Goal: Task Accomplishment & Management: Complete application form

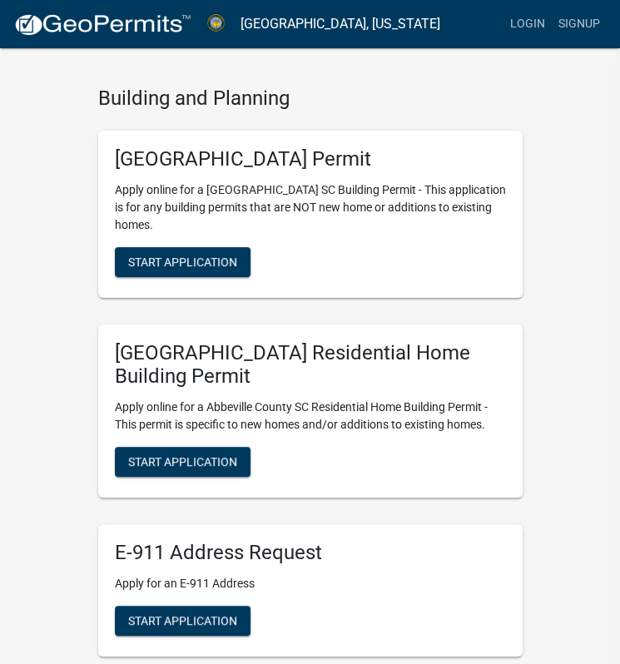
scroll to position [33, 0]
click at [224, 455] on span "Start Application" at bounding box center [182, 461] width 109 height 13
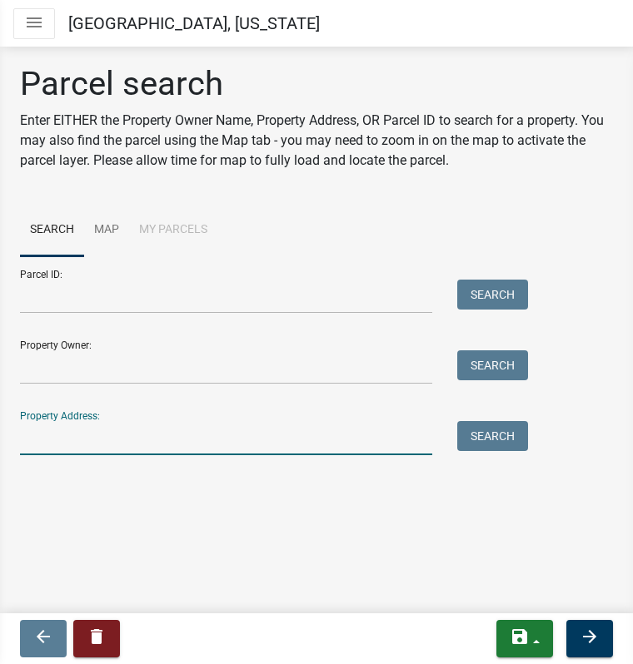
click at [372, 430] on input "Property Address:" at bounding box center [226, 438] width 412 height 34
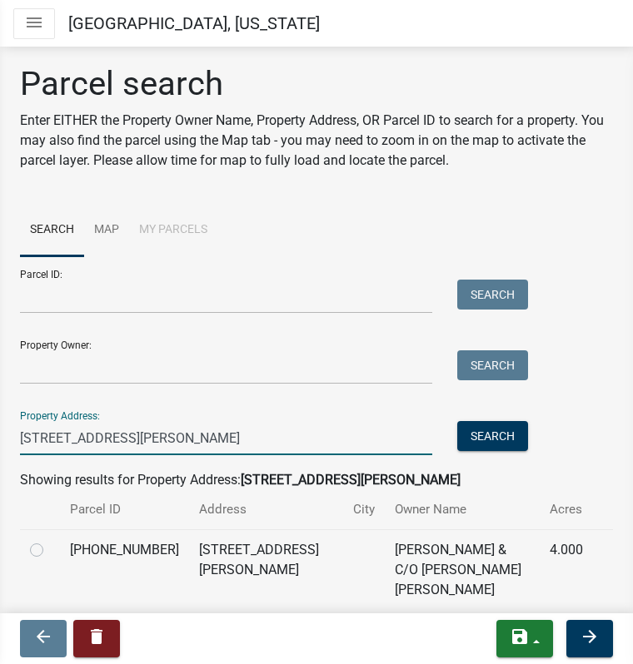
scroll to position [40, 0]
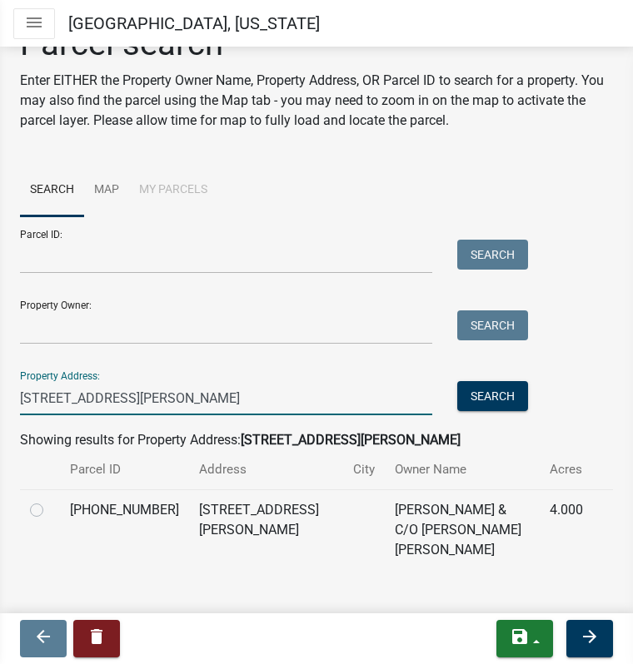
type input "152 troy rd"
click at [50, 500] on label at bounding box center [50, 500] width 0 height 0
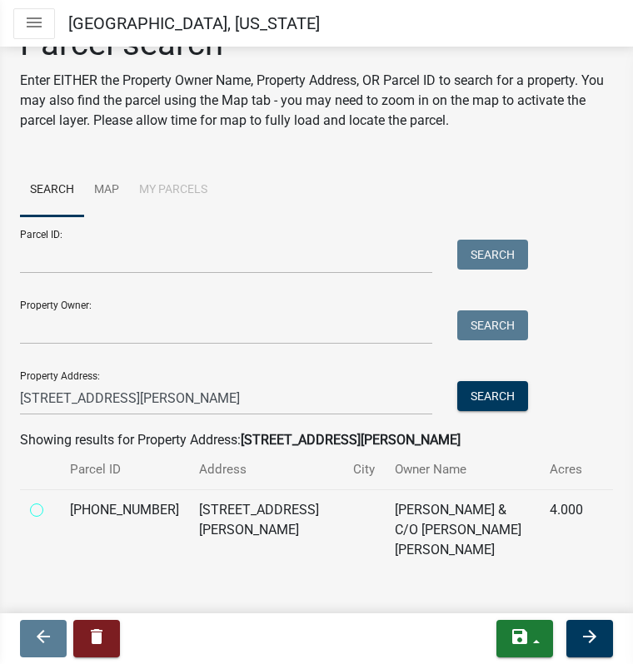
click at [50, 510] on input "radio" at bounding box center [55, 505] width 11 height 11
radio input "true"
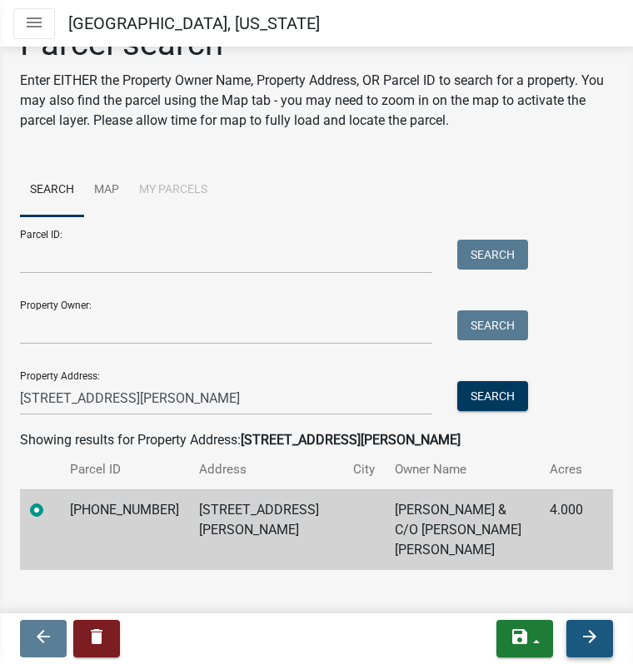
click at [591, 641] on icon "arrow_forward" at bounding box center [589, 637] width 20 height 20
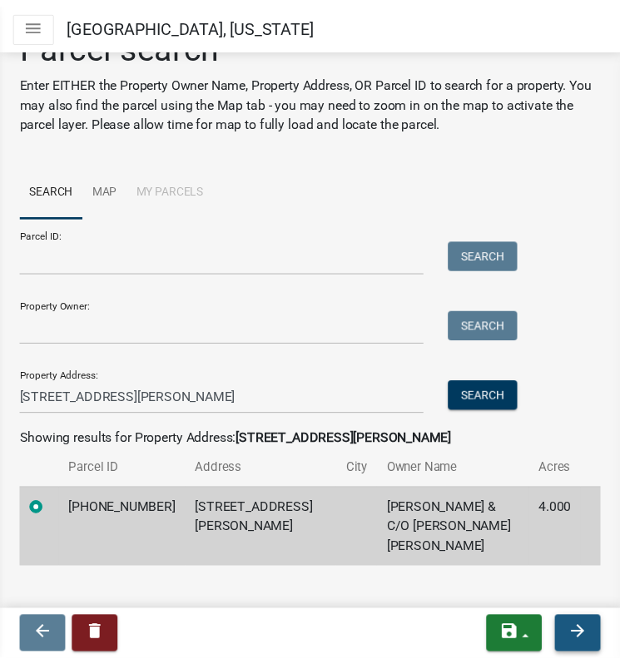
scroll to position [0, 0]
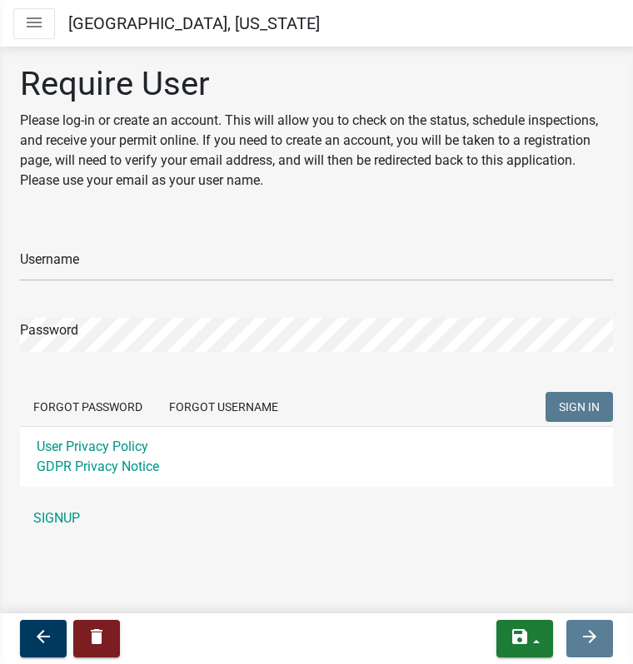
click at [386, 423] on div "Forgot Password Forgot Username SIGN IN" at bounding box center [316, 409] width 593 height 34
click at [61, 517] on link "SIGNUP" at bounding box center [316, 518] width 593 height 33
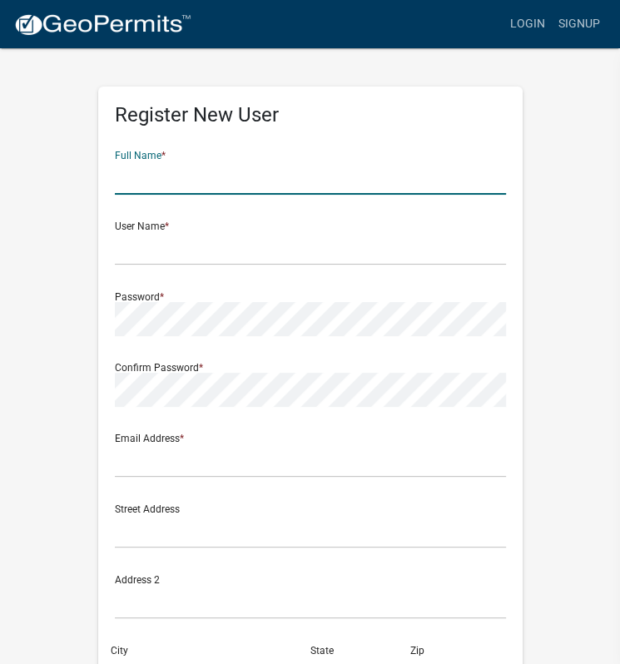
click at [161, 185] on input "text" at bounding box center [310, 178] width 391 height 34
type input "Brian Shirley"
type input "allthingselectric_bs@outlook.com"
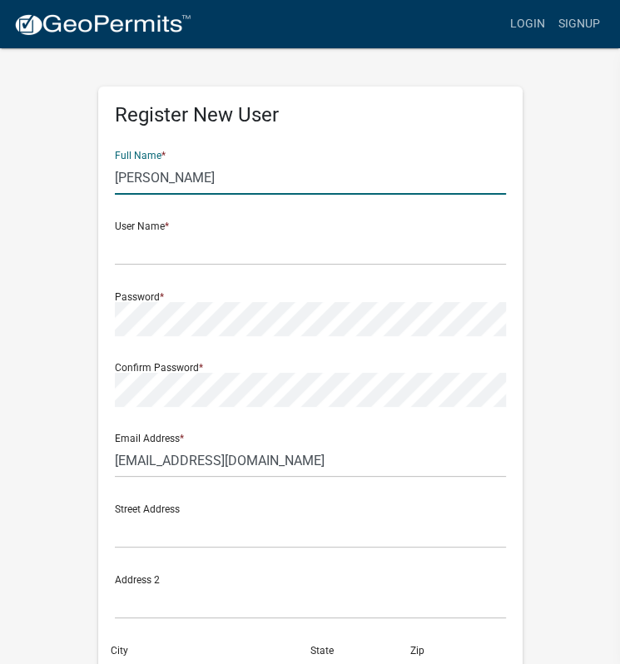
type input "116 Townsend Rd W"
type input "Hodges"
type input "SC"
type input "29653"
type input "8645545949"
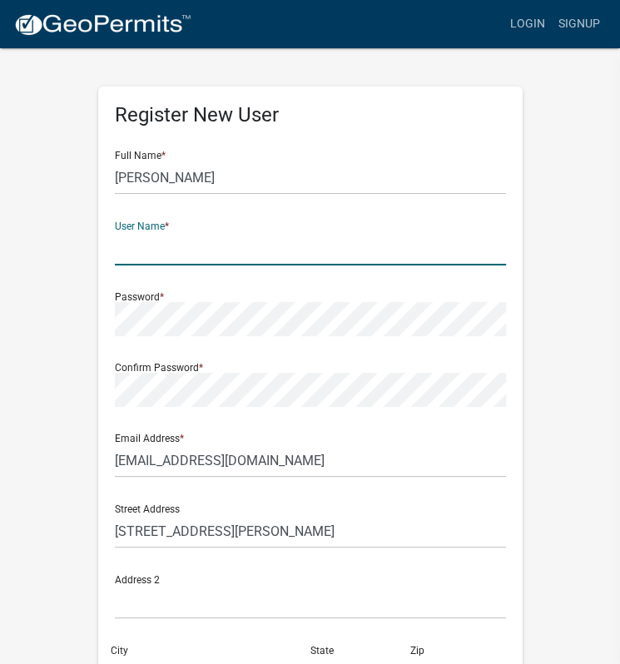
click at [173, 261] on input "text" at bounding box center [310, 248] width 391 height 34
type input "BShirley"
type input "8 Mcghee Ct"
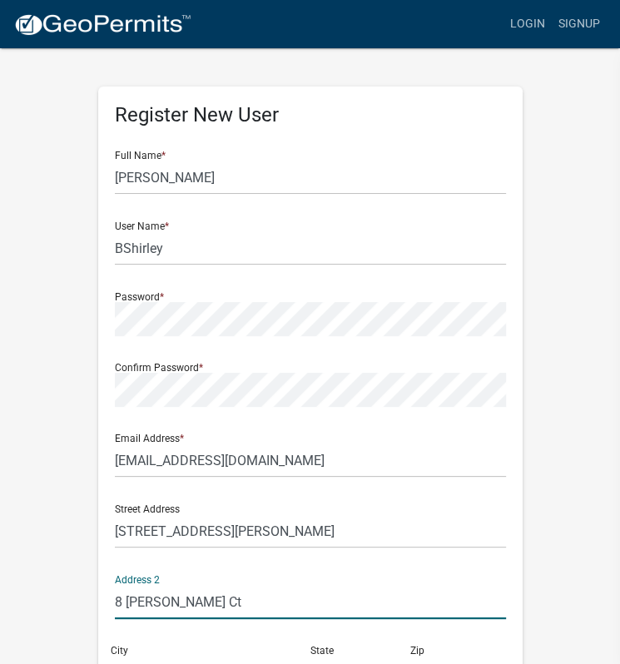
drag, startPoint x: 200, startPoint y: 602, endPoint x: 63, endPoint y: 589, distance: 137.1
click at [63, 589] on wm-register-view "more_horiz Login Signup Register New User Full Name * Brian Shirley User Name *…" at bounding box center [310, 469] width 620 height 938
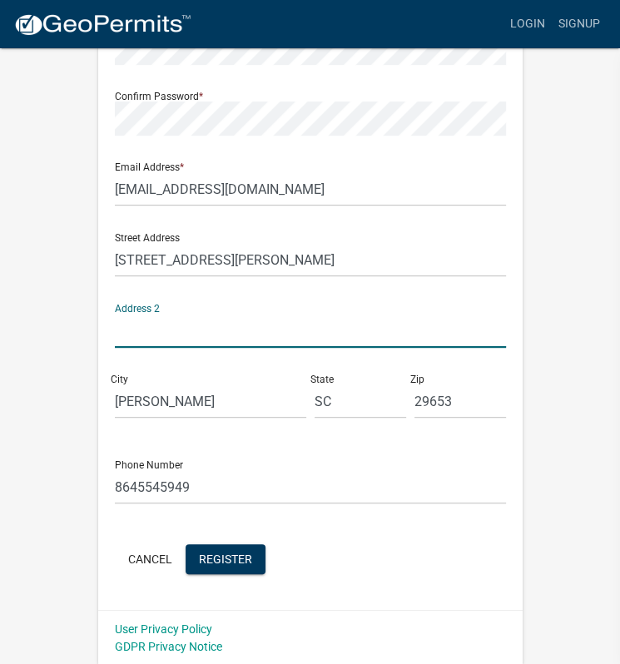
scroll to position [273, 0]
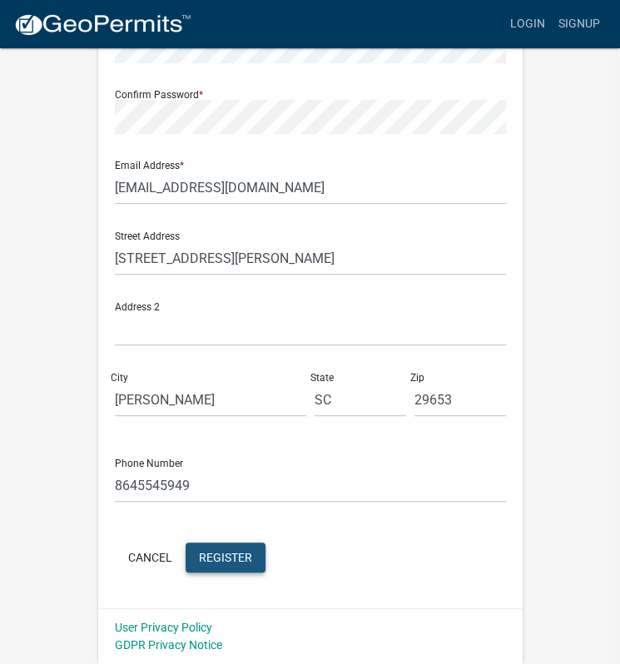
click at [223, 563] on span "Register" at bounding box center [225, 556] width 53 height 13
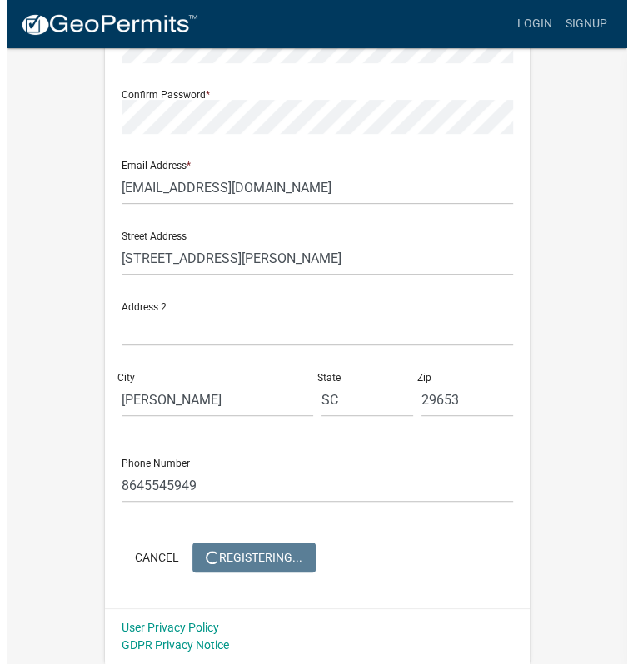
scroll to position [0, 0]
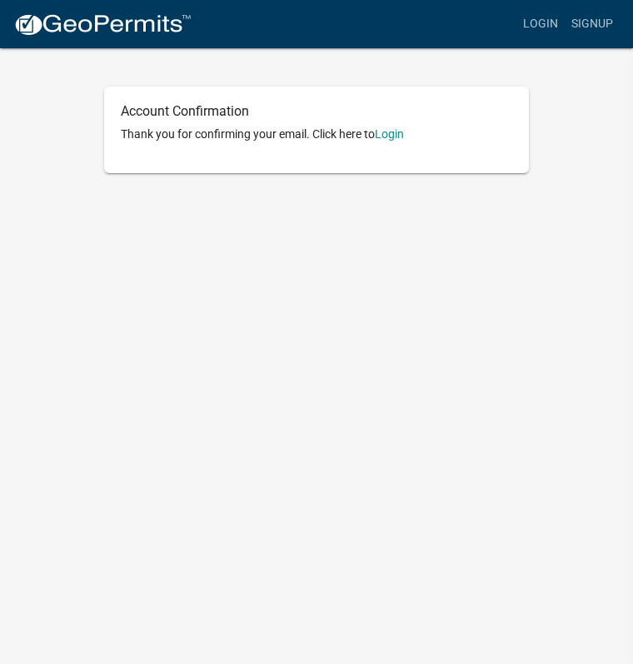
click at [303, 347] on body "Internet Explorer does NOT work with GeoPermits. Get a new browser for more sec…" at bounding box center [316, 332] width 633 height 664
click at [383, 135] on link "Login" at bounding box center [389, 133] width 29 height 13
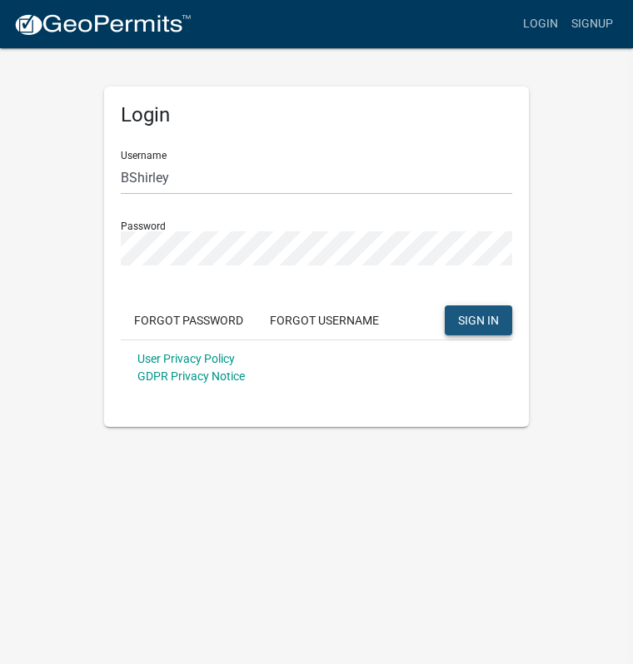
click at [483, 317] on span "SIGN IN" at bounding box center [478, 319] width 41 height 13
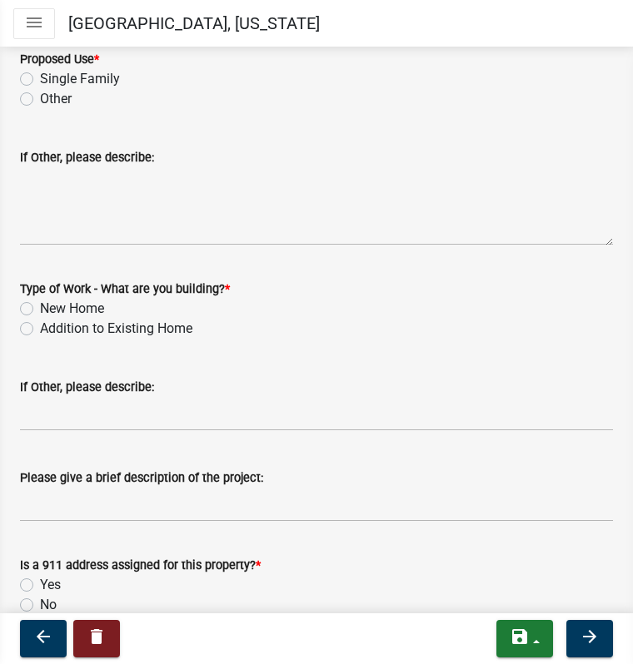
scroll to position [513, 0]
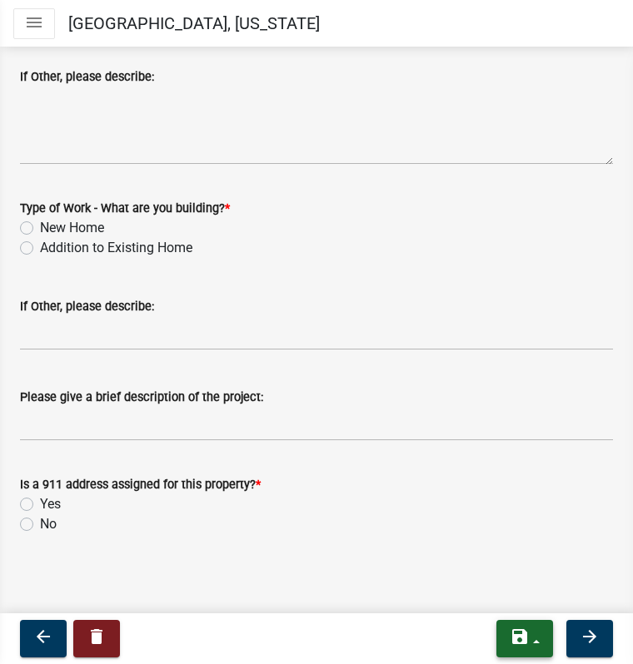
click at [516, 634] on icon "save" at bounding box center [520, 637] width 20 height 20
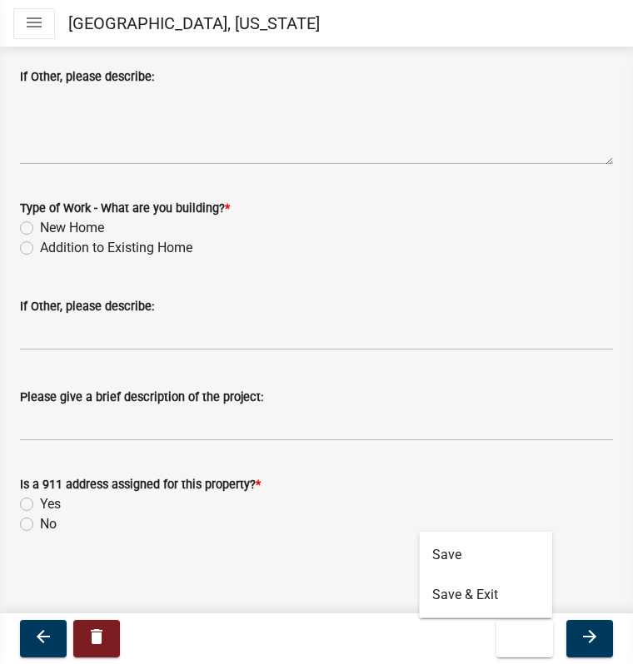
click at [316, 464] on form "Is a 911 address assigned for this property? * Yes No" at bounding box center [316, 495] width 593 height 80
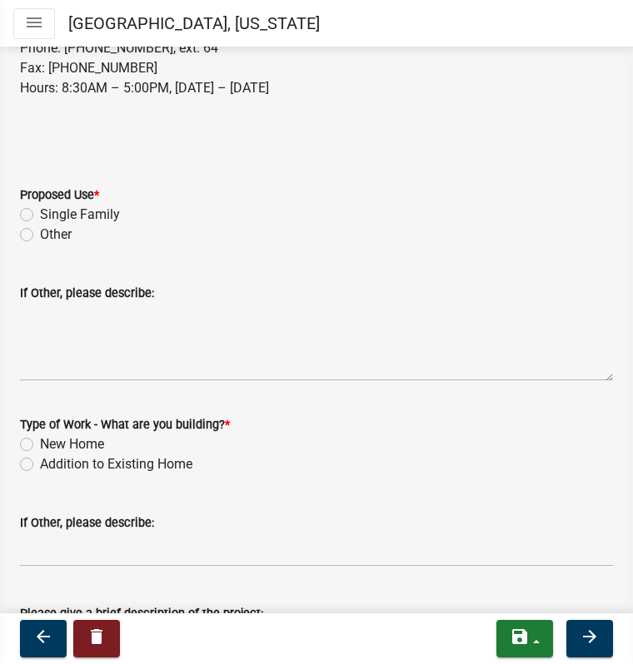
scroll to position [295, 0]
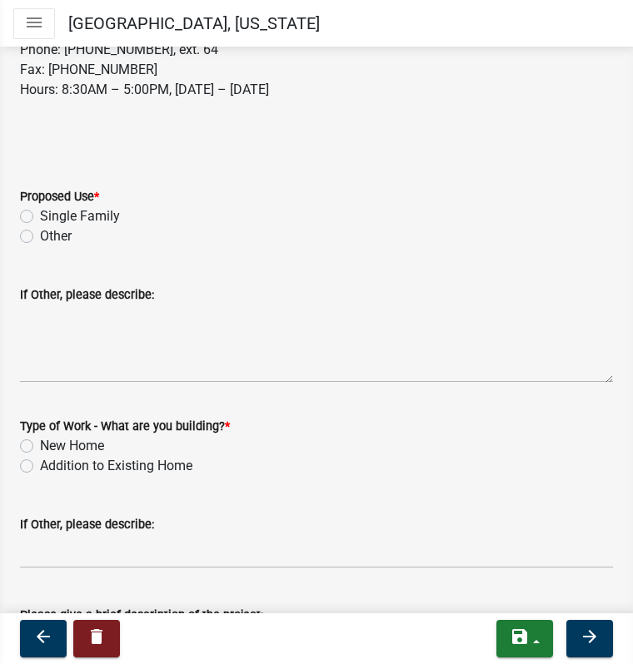
drag, startPoint x: 127, startPoint y: 157, endPoint x: 25, endPoint y: 215, distance: 117.1
click at [25, 215] on wm-data-entity-input-list "Abbeville County Building Permit Information Please Note: ALL contractors are r…" at bounding box center [316, 305] width 593 height 925
click at [40, 215] on label "Single Family" at bounding box center [80, 216] width 80 height 20
click at [40, 215] on input "Single Family" at bounding box center [45, 211] width 11 height 11
radio input "true"
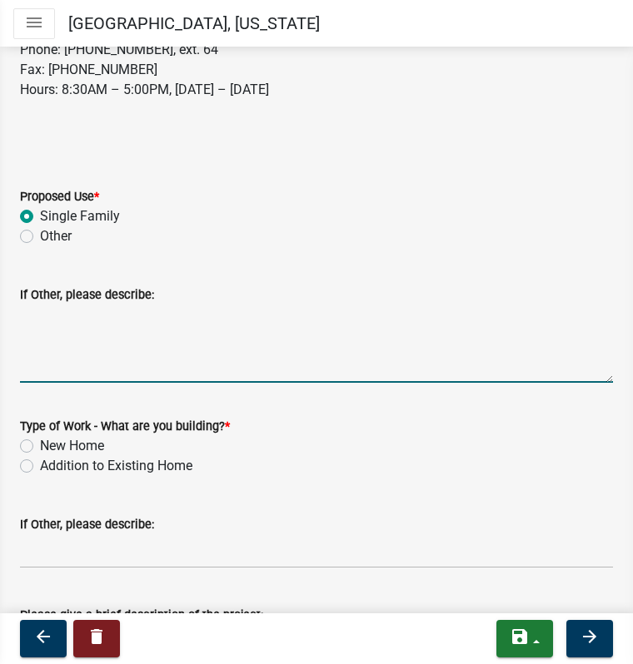
click at [71, 341] on textarea "If Other, please describe:" at bounding box center [316, 344] width 593 height 78
click at [40, 446] on label "New Home" at bounding box center [72, 446] width 64 height 20
click at [40, 446] on input "New Home" at bounding box center [45, 441] width 11 height 11
radio input "true"
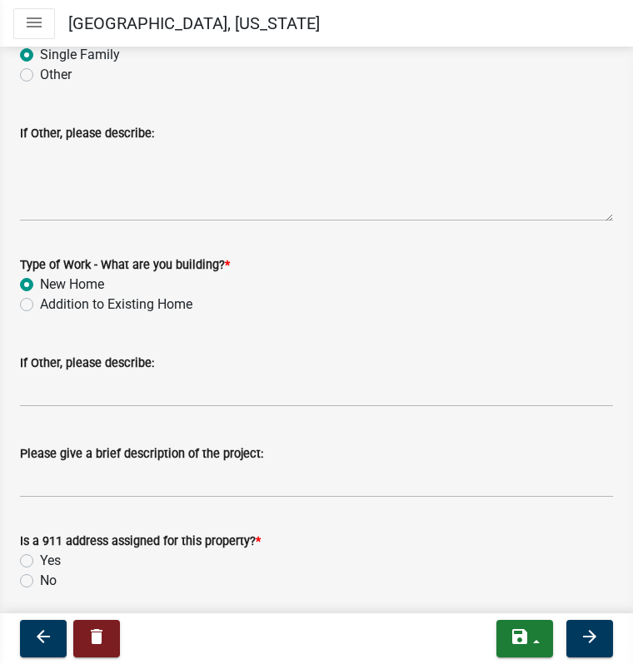
scroll to position [455, 0]
click at [17, 485] on div "Please give a brief description of the project:" at bounding box center [316, 459] width 618 height 77
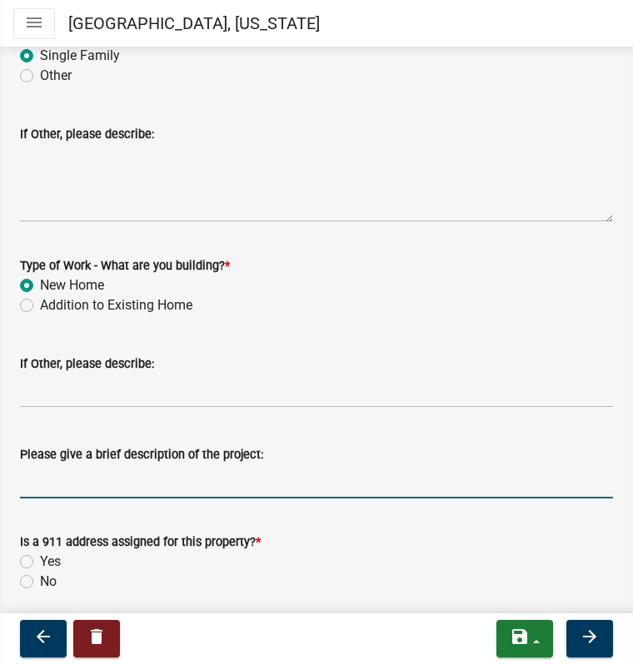
click at [29, 486] on input "Please give a brief description of the project:" at bounding box center [316, 482] width 593 height 34
type input "new home electrical install"
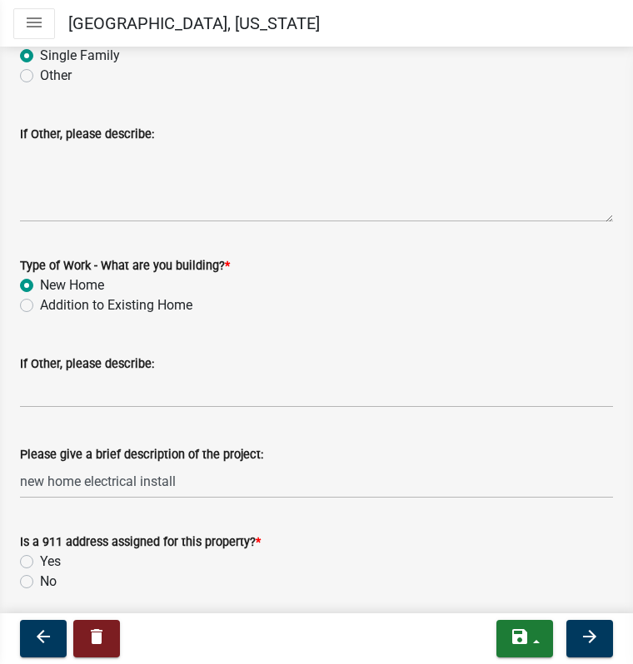
click at [40, 560] on label "Yes" at bounding box center [50, 562] width 21 height 20
click at [40, 560] on input "Yes" at bounding box center [45, 557] width 11 height 11
radio input "true"
click at [590, 641] on icon "arrow_forward" at bounding box center [589, 637] width 20 height 20
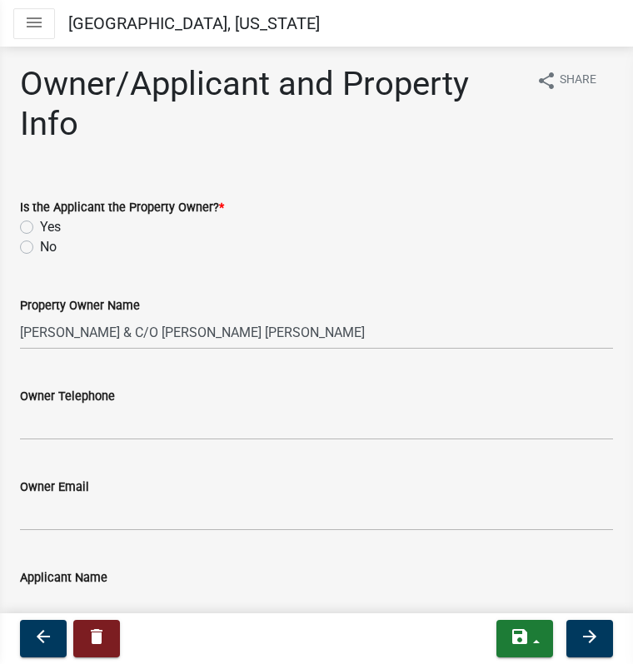
click at [40, 250] on label "No" at bounding box center [48, 247] width 17 height 20
click at [40, 248] on input "No" at bounding box center [45, 242] width 11 height 11
radio input "true"
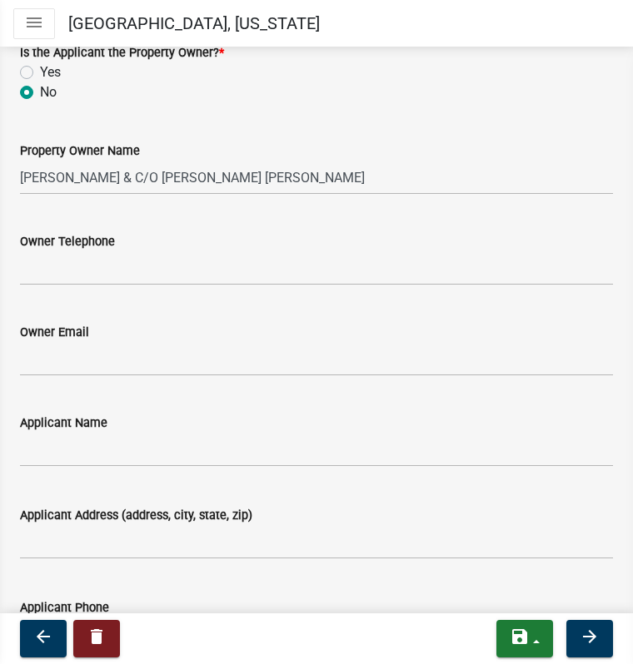
scroll to position [153, 0]
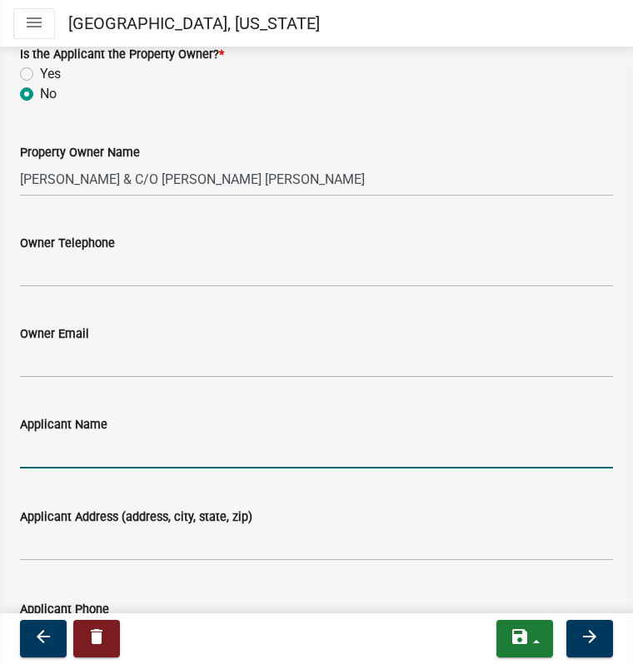
click at [57, 457] on input "Applicant Name" at bounding box center [316, 452] width 593 height 34
type input "Brian Shirley"
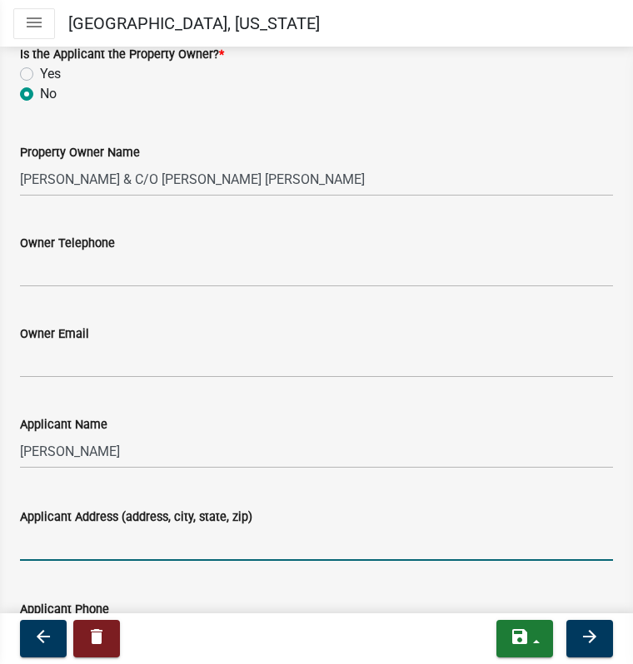
click at [77, 553] on input "Applicant Address (address, city, state, zip)" at bounding box center [316, 544] width 593 height 34
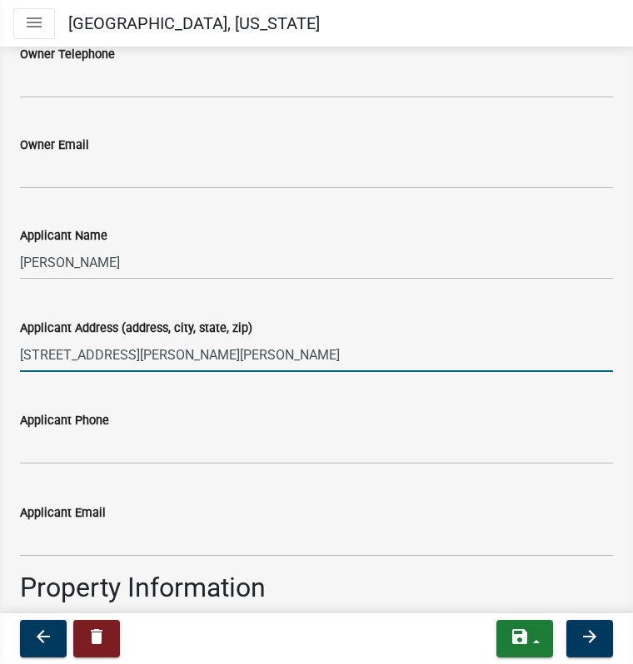
scroll to position [343, 0]
type input "116 Townsend Rd W Hodges SC 29653"
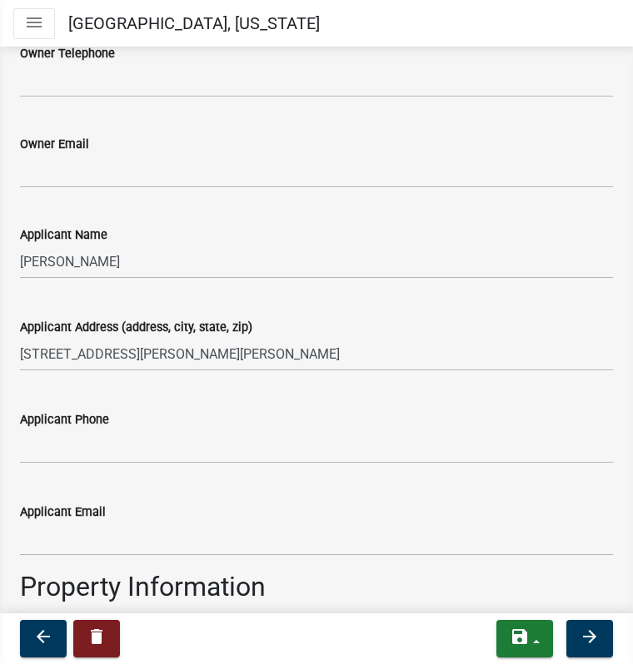
drag, startPoint x: 62, startPoint y: 466, endPoint x: 62, endPoint y: 454, distance: 12.5
click at [62, 454] on wm-data-entity-input "Applicant Phone" at bounding box center [316, 432] width 593 height 92
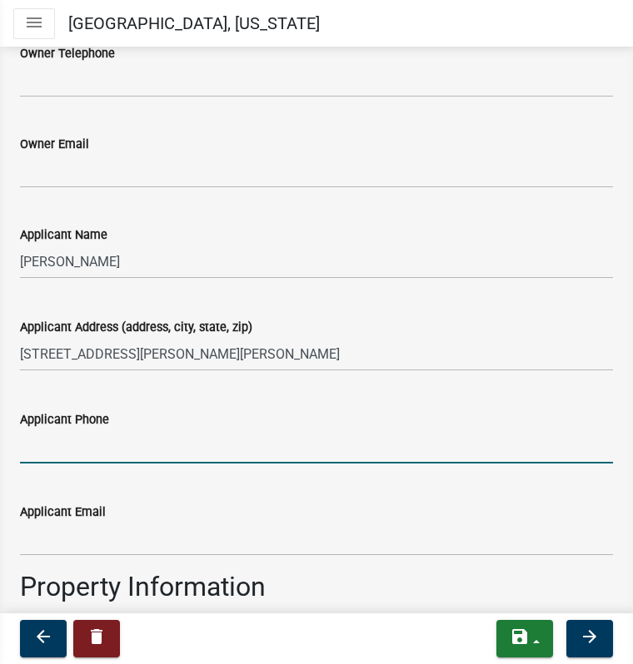
click at [62, 454] on input "Applicant Phone" at bounding box center [316, 447] width 593 height 34
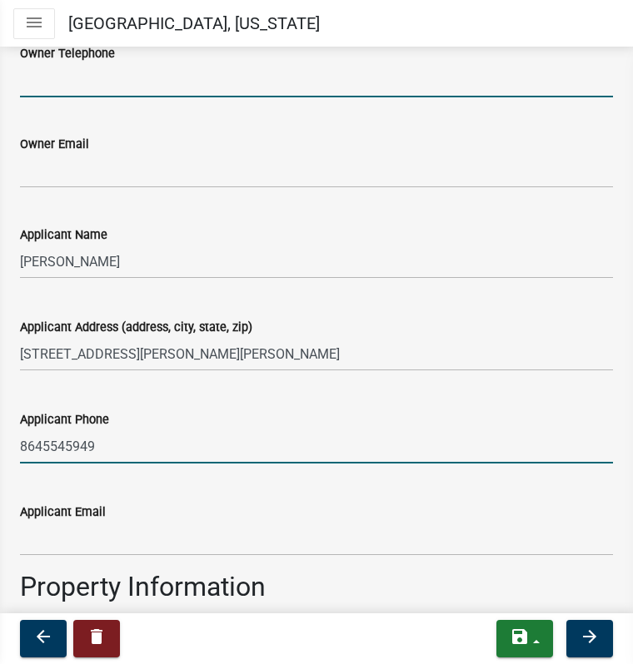
type input "8645545949"
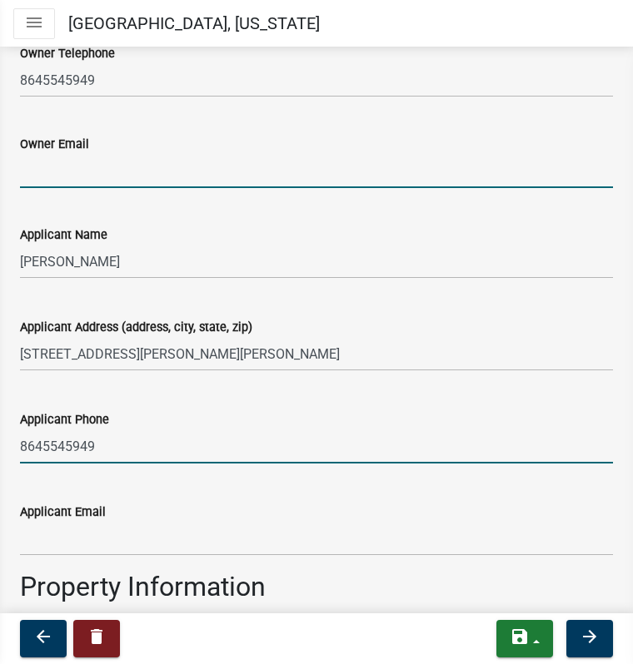
type input "allthingselectric_bs@outlook.com"
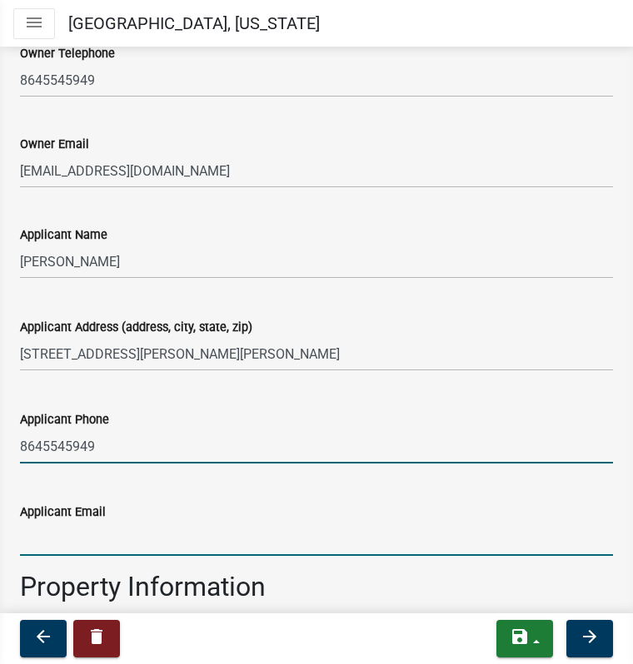
click at [61, 544] on input "Applicant Email" at bounding box center [316, 539] width 593 height 34
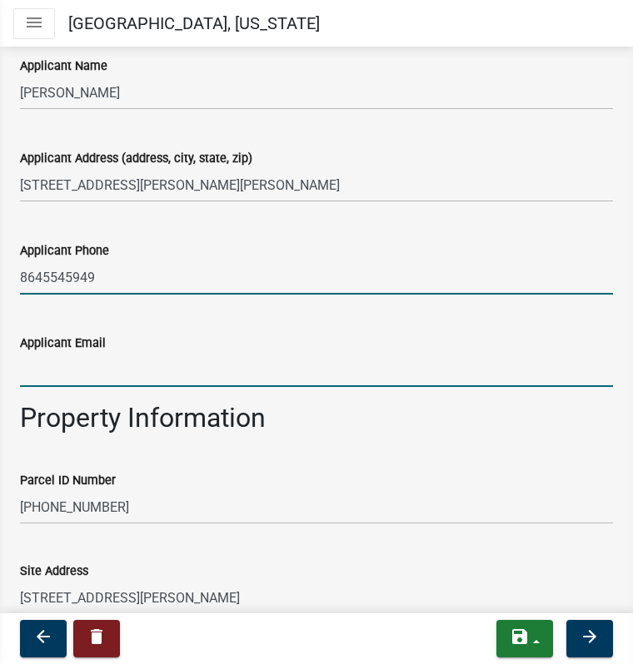
scroll to position [513, 0]
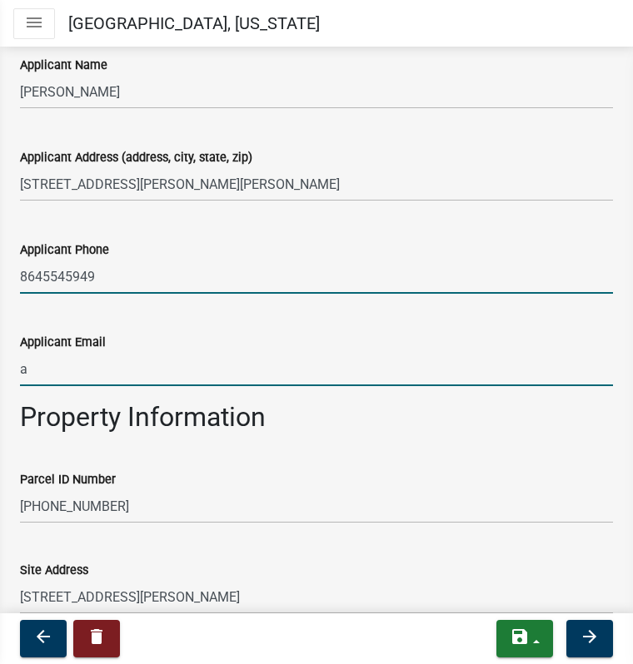
type input "allthingselectric_bs@outlook.com"
type input "All Things Electric"
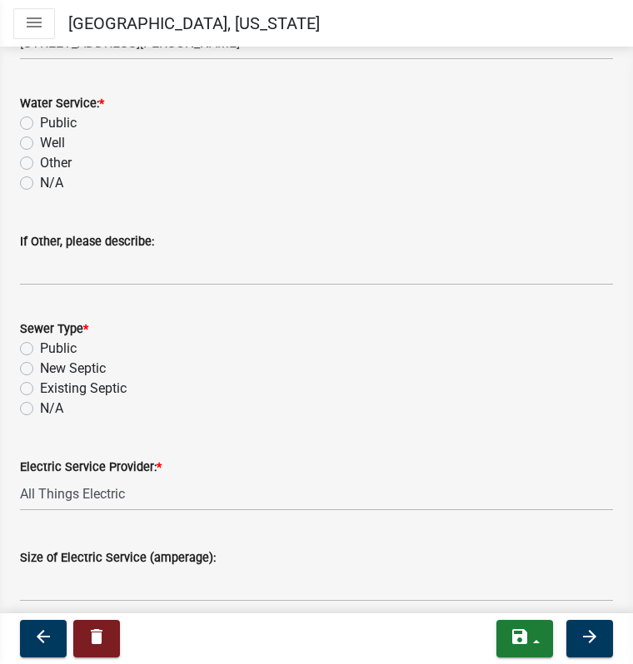
scroll to position [1066, 0]
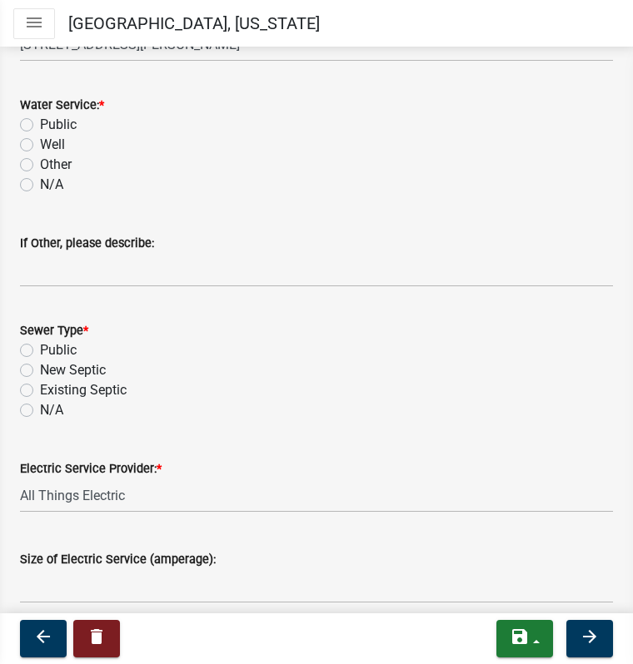
click at [40, 191] on label "N/A" at bounding box center [51, 185] width 23 height 20
click at [40, 186] on input "N/A" at bounding box center [45, 180] width 11 height 11
radio input "true"
click at [40, 408] on label "N/A" at bounding box center [51, 410] width 23 height 20
click at [40, 408] on input "N/A" at bounding box center [45, 405] width 11 height 11
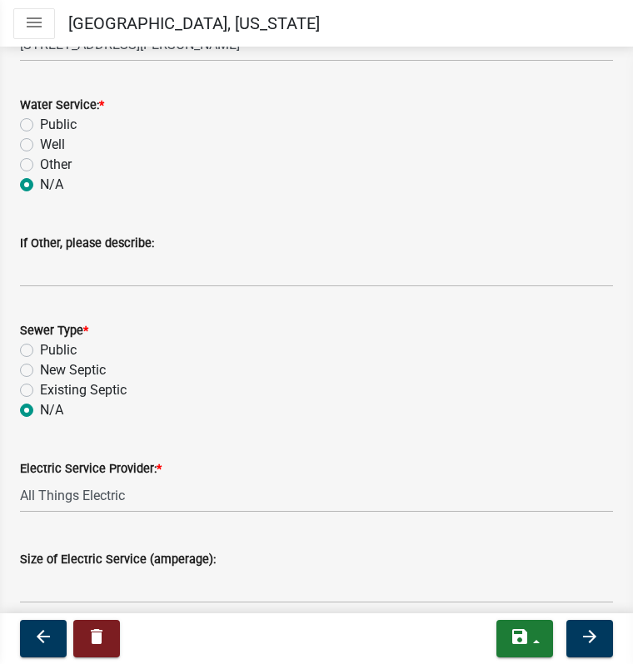
radio input "true"
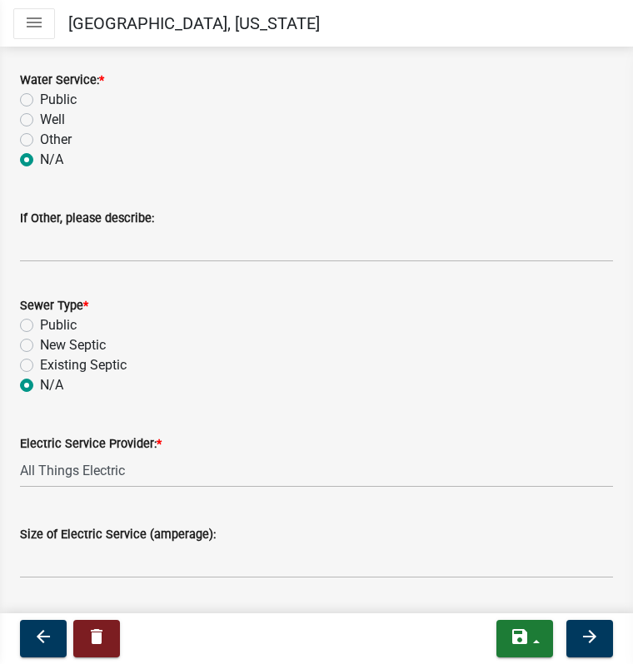
scroll to position [1092, 0]
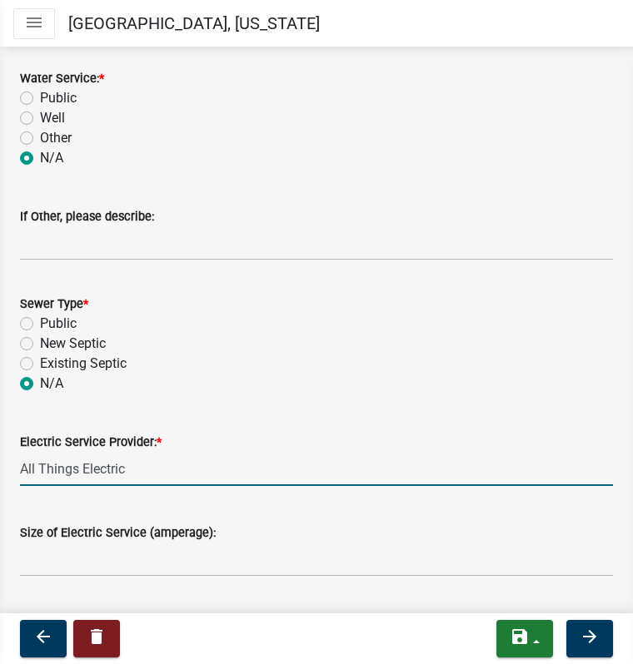
drag, startPoint x: 132, startPoint y: 478, endPoint x: 11, endPoint y: 460, distance: 122.1
click at [11, 460] on div "Electric Service Provider: * All Things Electric" at bounding box center [316, 447] width 618 height 77
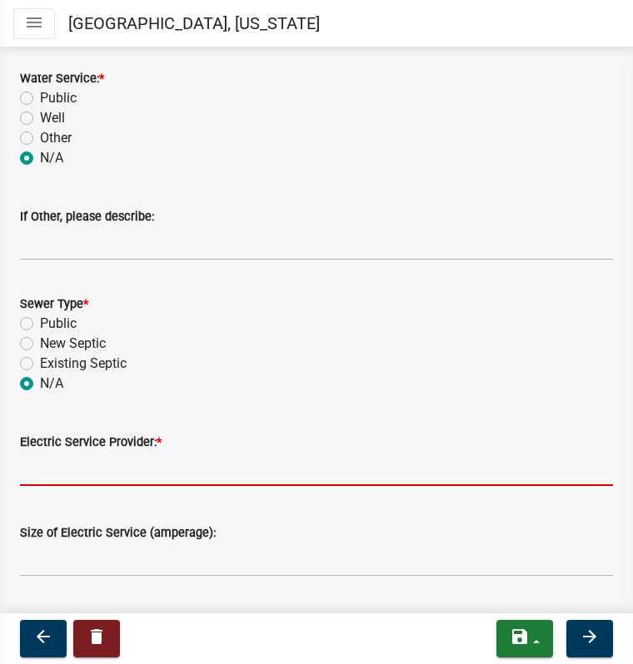
click at [162, 446] on div "Electric Service Provider: *" at bounding box center [316, 442] width 593 height 20
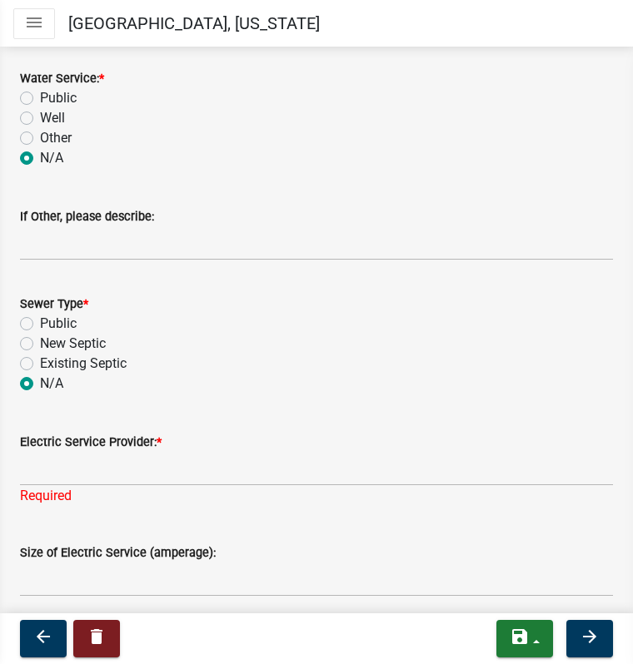
click at [157, 442] on span "*" at bounding box center [159, 442] width 5 height 14
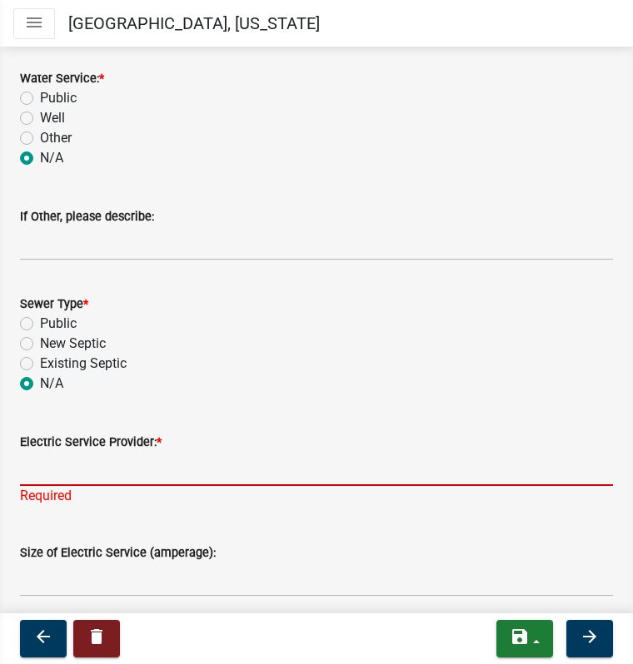
click at [157, 452] on input "Electric Service Provider: *" at bounding box center [316, 469] width 593 height 34
click at [130, 470] on input "Electric Service Provider: *" at bounding box center [316, 469] width 593 height 34
click at [196, 471] on input "Electric Service Provider: *" at bounding box center [316, 469] width 593 height 34
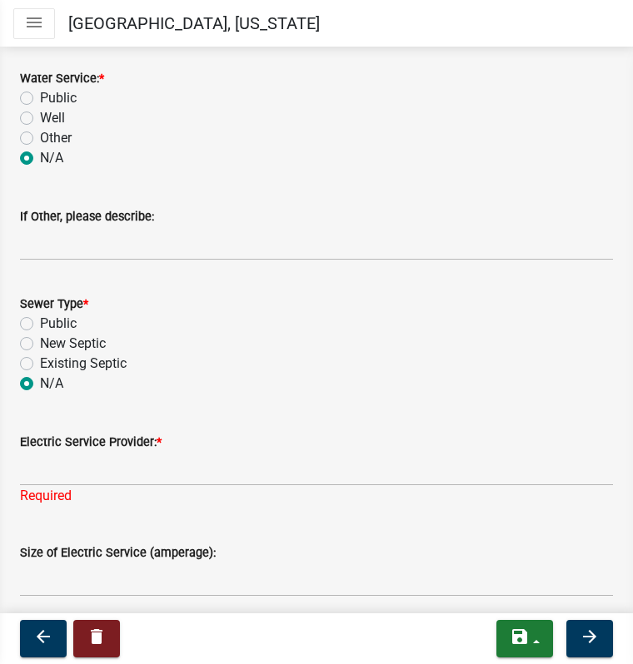
click at [230, 323] on div "Public" at bounding box center [316, 324] width 593 height 20
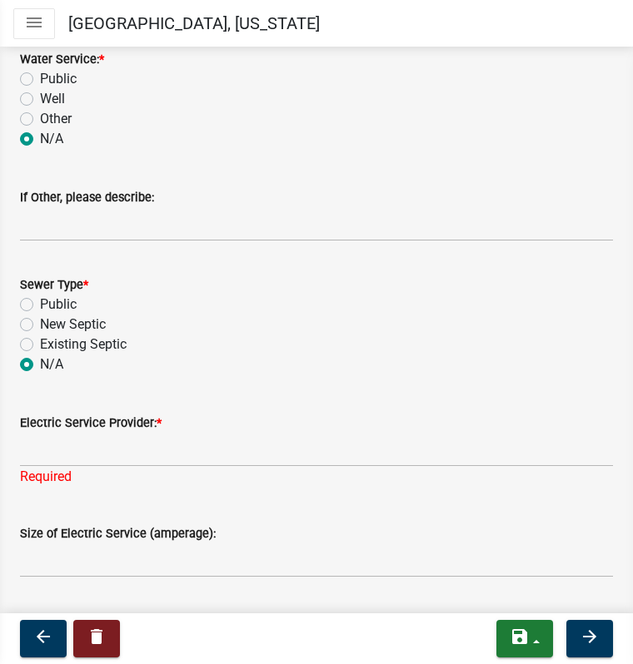
scroll to position [1153, 0]
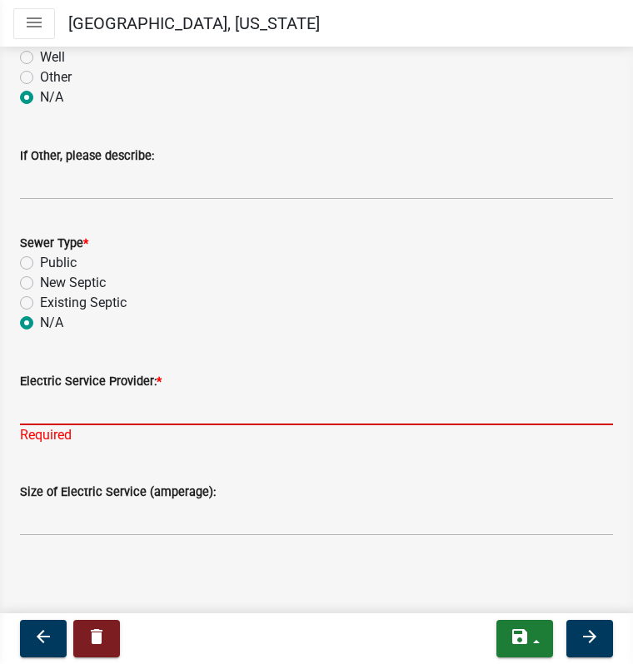
click at [67, 416] on input "Electric Service Provider: *" at bounding box center [316, 408] width 593 height 34
type input "Little River"
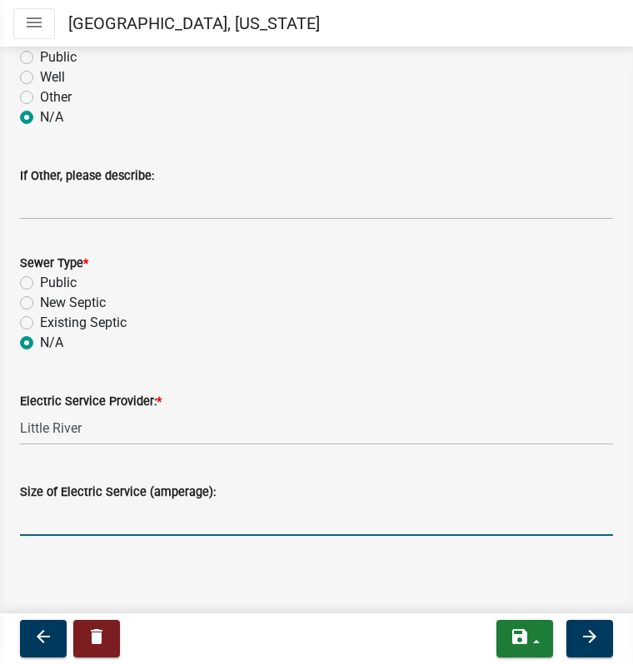
scroll to position [1133, 0]
type input "200"
click at [600, 644] on button "arrow_forward" at bounding box center [589, 638] width 47 height 37
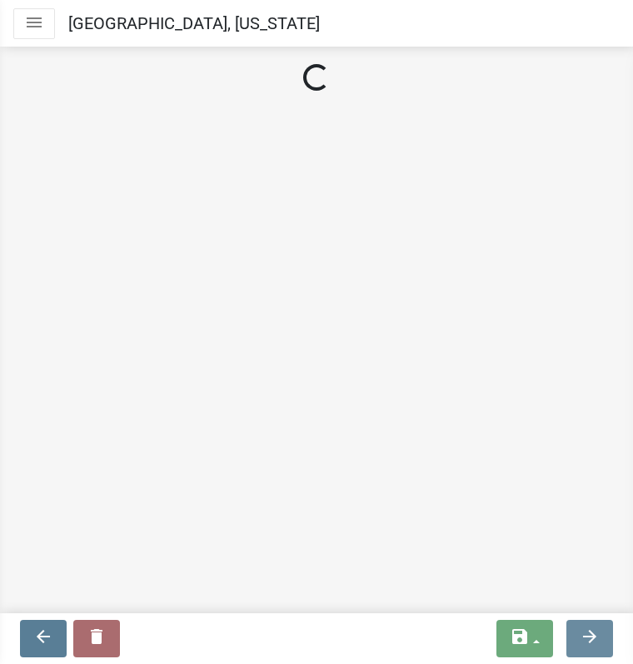
scroll to position [0, 0]
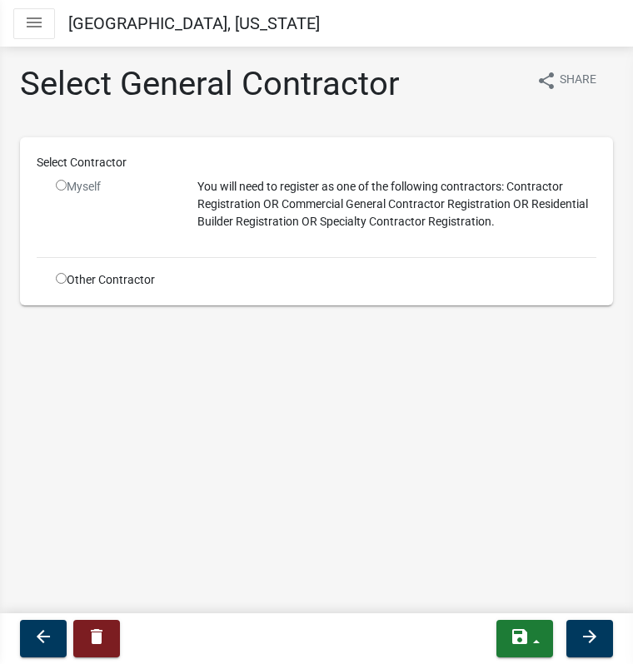
click at [160, 216] on div "Myself" at bounding box center [114, 211] width 142 height 66
click at [57, 185] on input "radio" at bounding box center [61, 185] width 11 height 11
click at [67, 186] on div "Myself" at bounding box center [114, 186] width 117 height 17
click at [56, 182] on input "radio" at bounding box center [61, 185] width 11 height 11
click at [66, 185] on input "radio" at bounding box center [61, 185] width 11 height 11
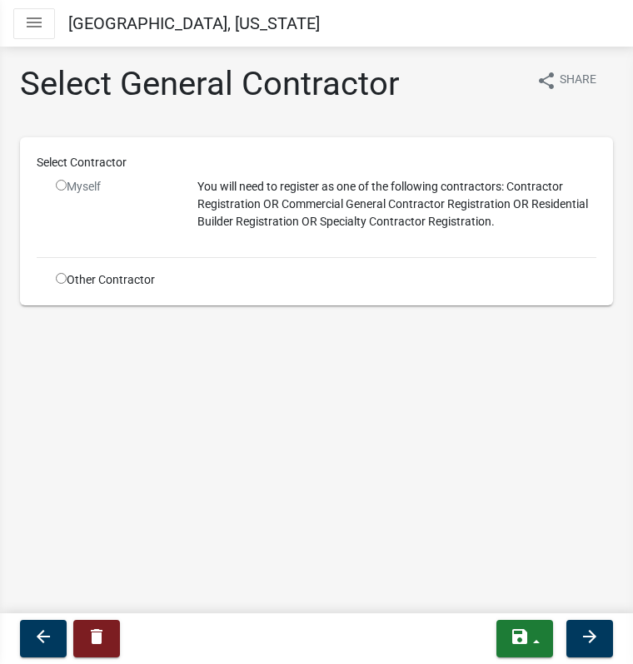
click at [57, 184] on input "radio" at bounding box center [61, 185] width 11 height 11
click at [65, 185] on input "radio" at bounding box center [61, 185] width 11 height 11
click at [62, 185] on input "radio" at bounding box center [61, 185] width 11 height 11
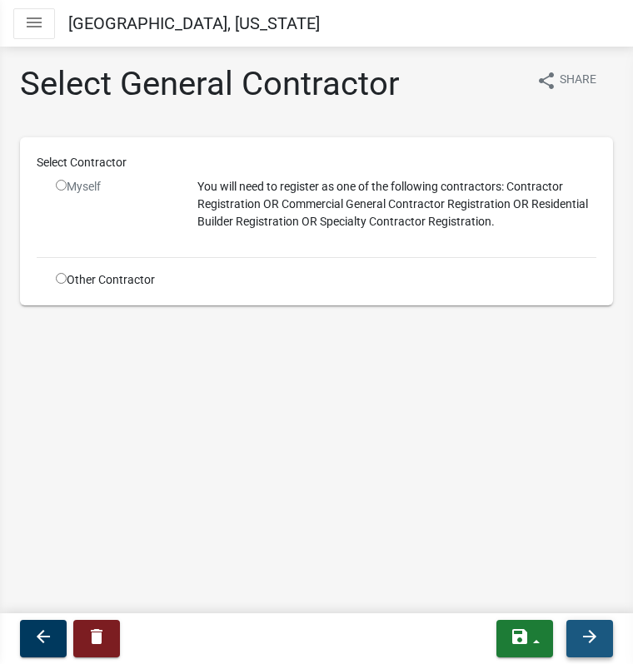
click at [582, 647] on button "arrow_forward" at bounding box center [589, 638] width 47 height 37
click at [59, 184] on input "radio" at bounding box center [61, 185] width 11 height 11
click at [56, 180] on input "radio" at bounding box center [61, 185] width 11 height 11
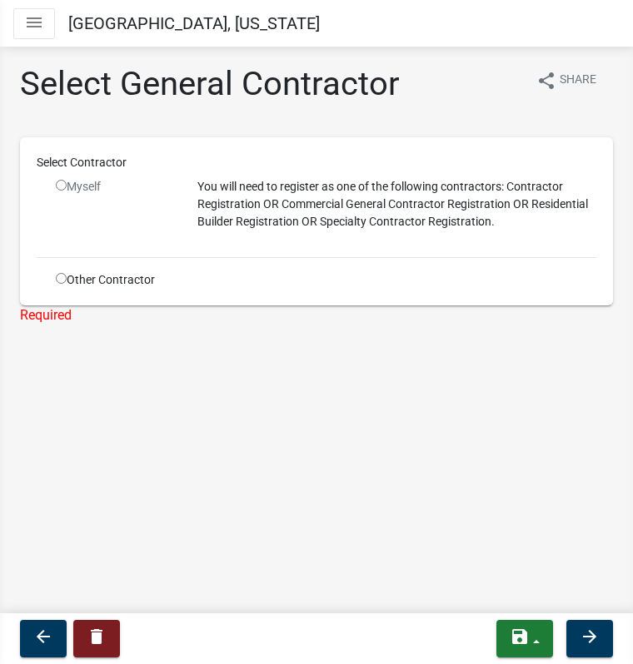
click at [56, 180] on input "radio" at bounding box center [61, 185] width 11 height 11
radio input "false"
click at [589, 637] on icon "arrow_forward" at bounding box center [589, 637] width 20 height 20
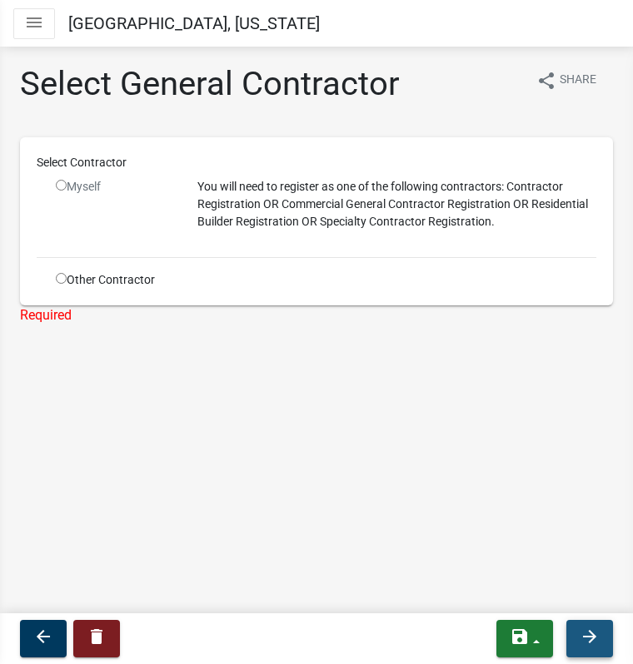
click at [589, 637] on icon "arrow_forward" at bounding box center [589, 637] width 20 height 20
click at [59, 187] on input "radio" at bounding box center [61, 185] width 11 height 11
click at [61, 185] on input "radio" at bounding box center [61, 185] width 11 height 11
radio input "false"
click at [62, 275] on input "radio" at bounding box center [61, 278] width 11 height 11
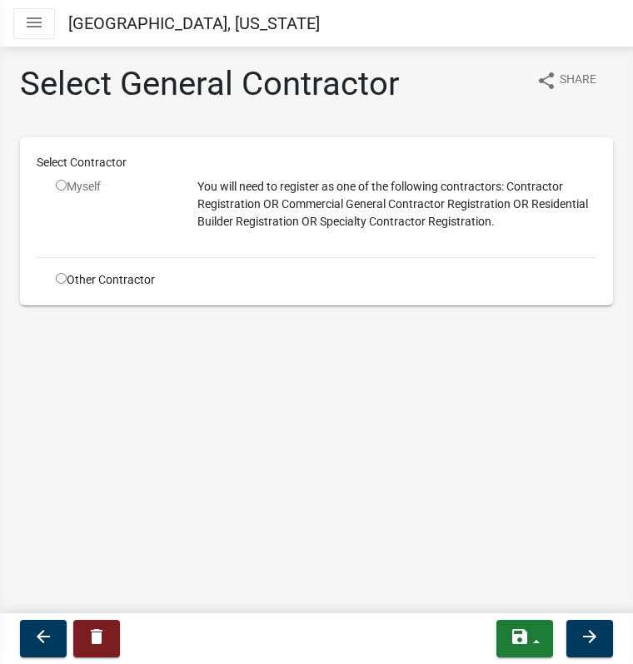
radio input "true"
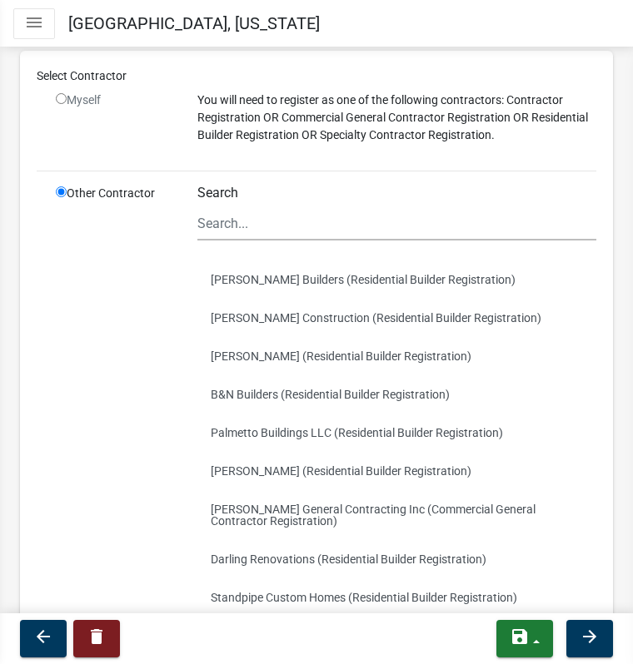
scroll to position [107, 0]
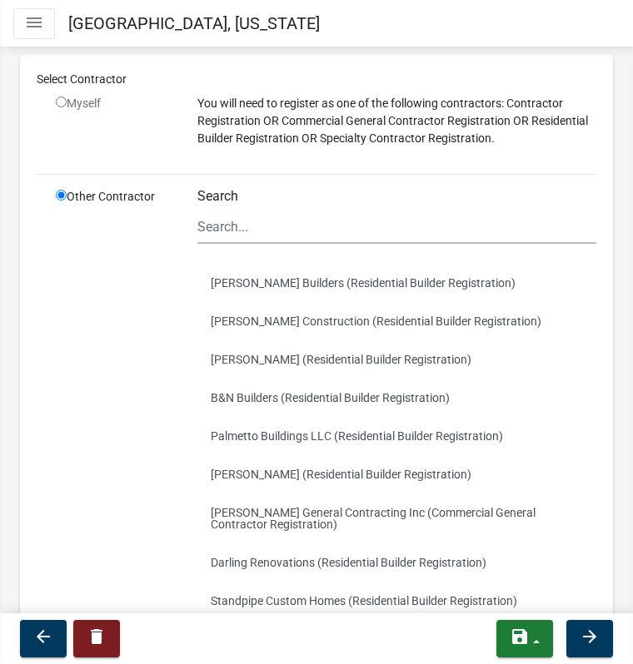
click at [58, 104] on input "radio" at bounding box center [61, 102] width 11 height 11
radio input "false"
radio input "true"
click at [58, 104] on input "radio" at bounding box center [61, 102] width 11 height 11
radio input "false"
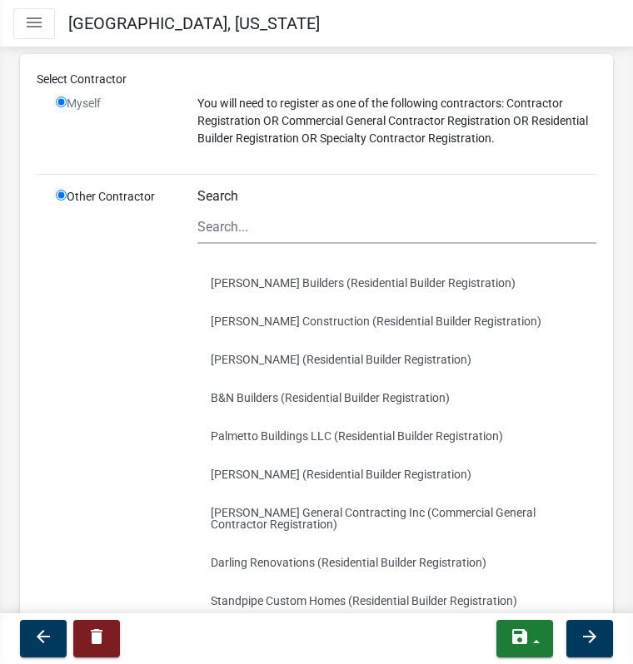
radio input "true"
click at [58, 104] on input "radio" at bounding box center [61, 102] width 11 height 11
radio input "false"
radio input "true"
click at [58, 104] on input "radio" at bounding box center [61, 102] width 11 height 11
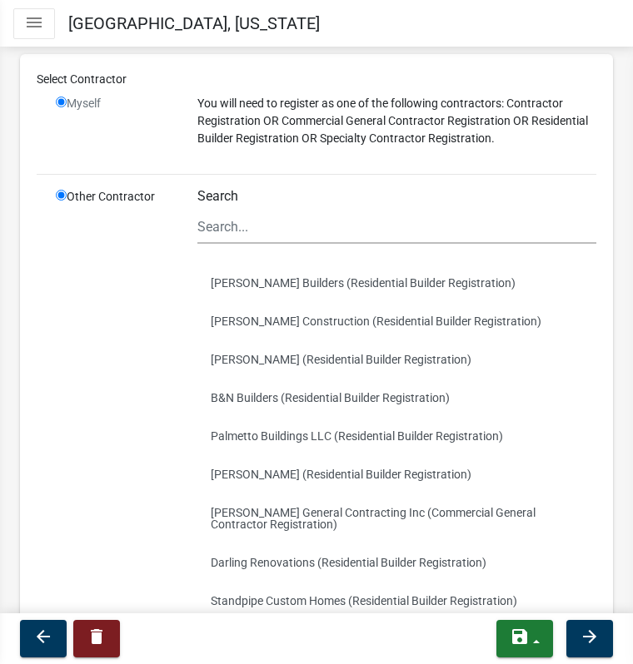
radio input "false"
radio input "true"
click at [58, 104] on input "radio" at bounding box center [61, 102] width 11 height 11
radio input "false"
radio input "true"
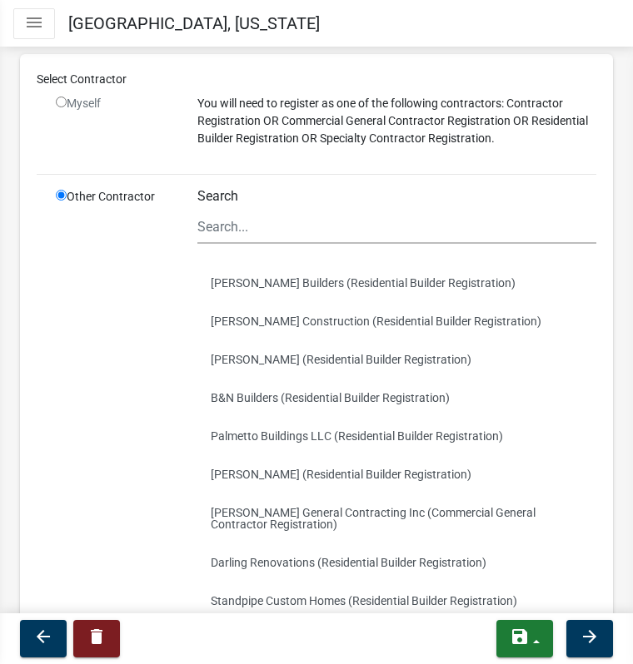
click at [58, 104] on input "radio" at bounding box center [61, 102] width 11 height 11
radio input "false"
radio input "true"
click at [58, 104] on input "radio" at bounding box center [61, 102] width 11 height 11
radio input "false"
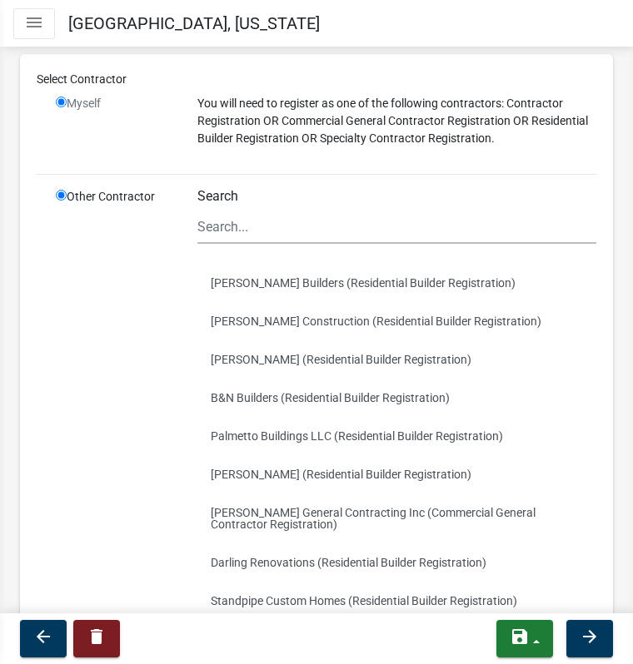
radio input "true"
click at [58, 104] on input "radio" at bounding box center [61, 102] width 11 height 11
radio input "false"
radio input "true"
click at [58, 104] on input "radio" at bounding box center [61, 102] width 11 height 11
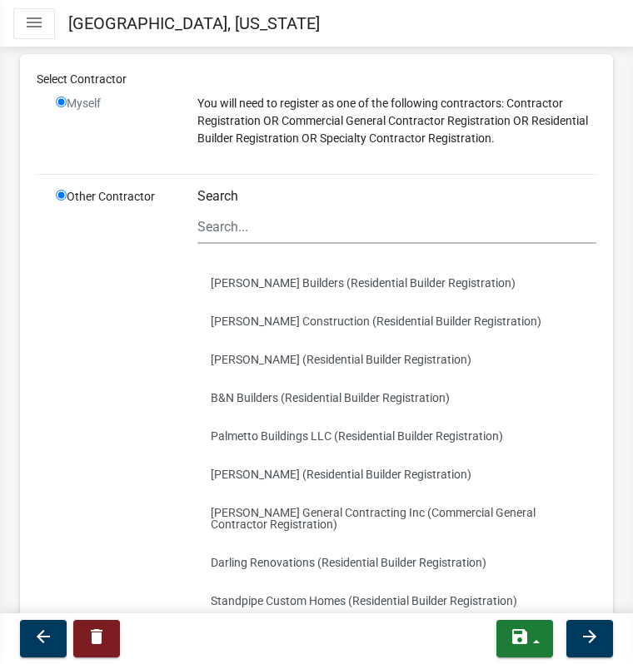
radio input "false"
radio input "true"
click at [58, 104] on input "radio" at bounding box center [61, 102] width 11 height 11
radio input "false"
radio input "true"
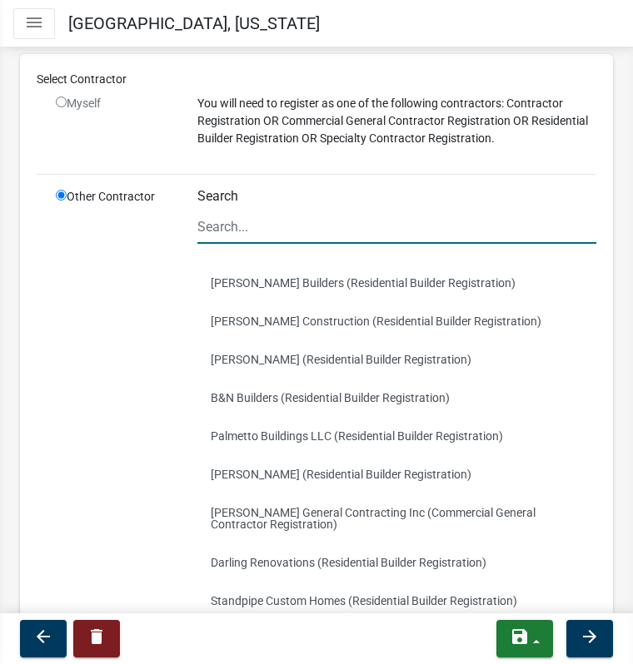
click at [204, 224] on input "Search" at bounding box center [396, 227] width 399 height 34
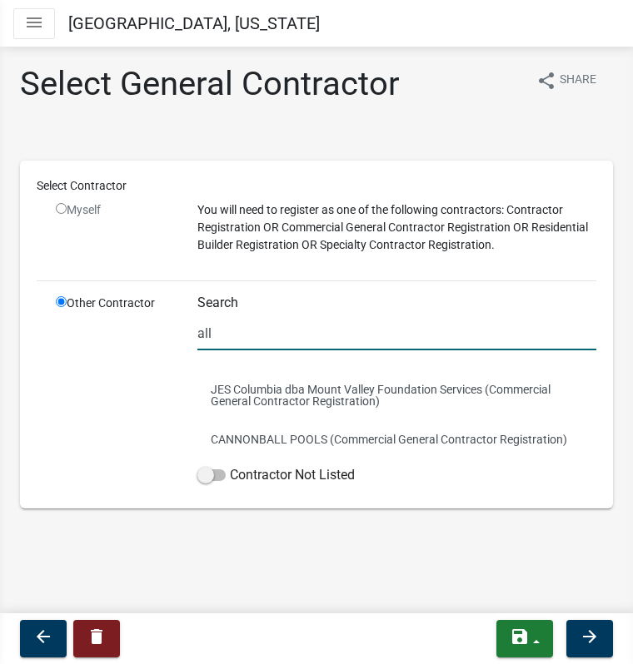
scroll to position [0, 0]
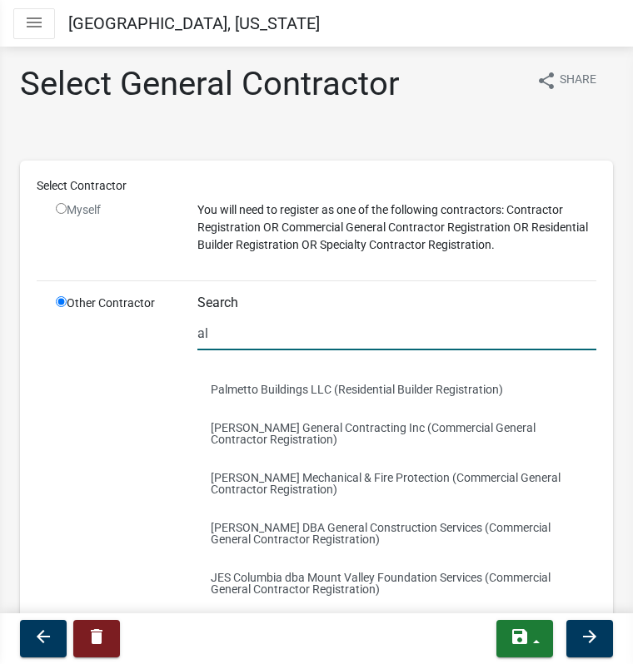
type input "a"
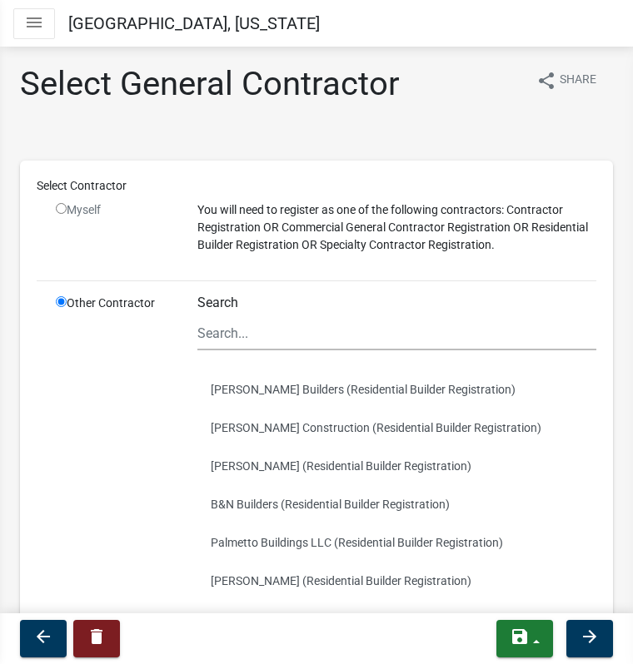
click at [43, 31] on icon "menu" at bounding box center [34, 22] width 20 height 20
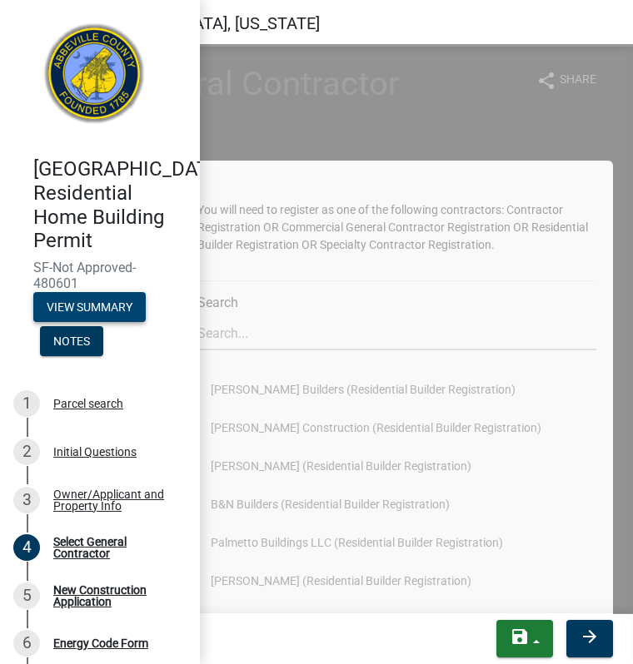
click at [98, 322] on button "View Summary" at bounding box center [89, 307] width 112 height 30
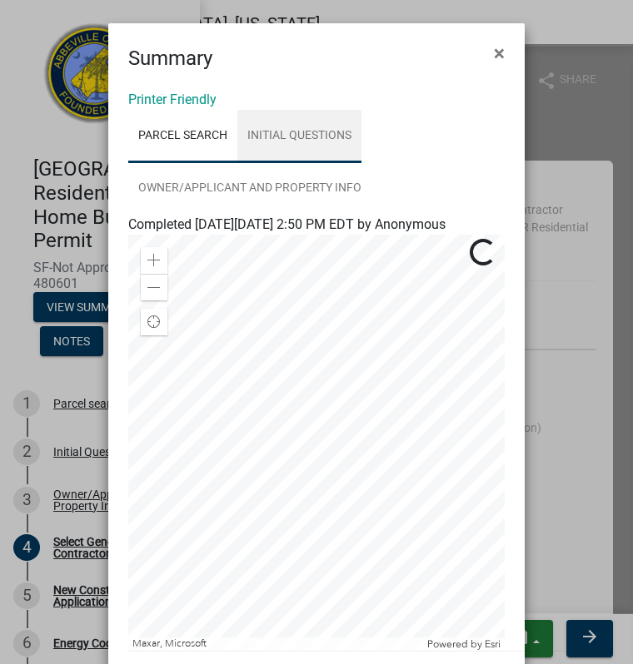
click at [278, 126] on link "Initial Questions" at bounding box center [299, 136] width 124 height 53
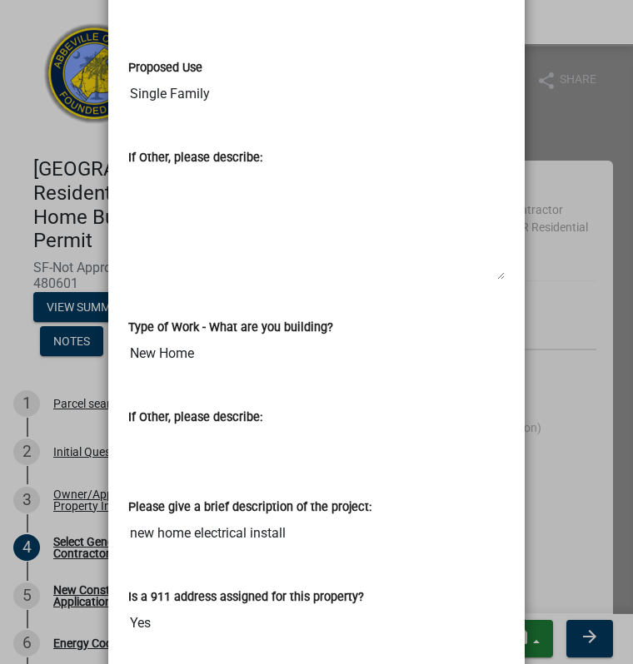
scroll to position [701, 0]
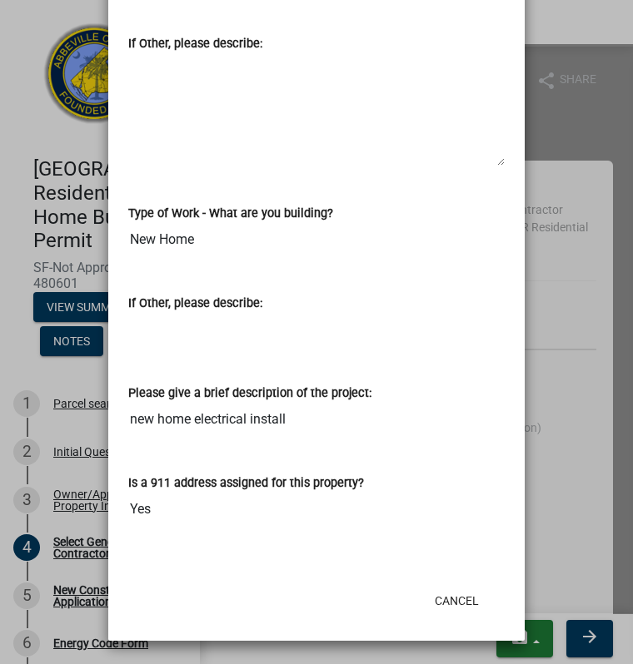
click at [77, 525] on ngb-modal-window "Summary × Printer Friendly Parcel search Initial Questions Owner/Applicant and …" at bounding box center [316, 332] width 633 height 664
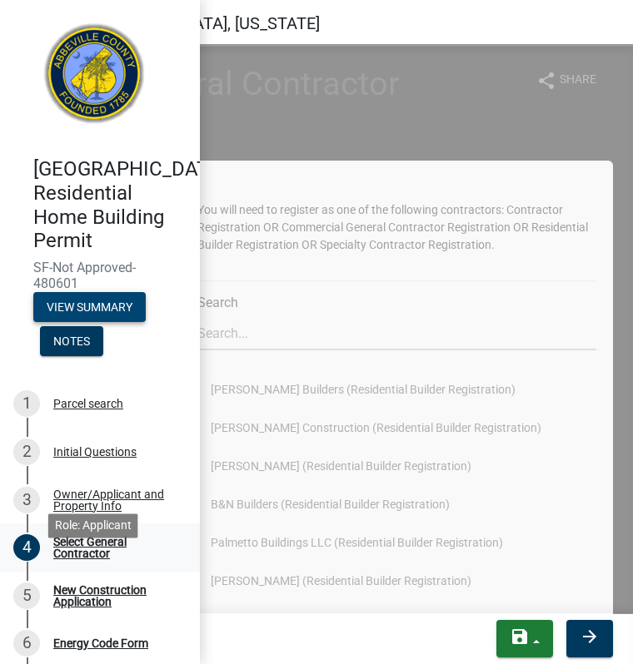
scroll to position [300, 0]
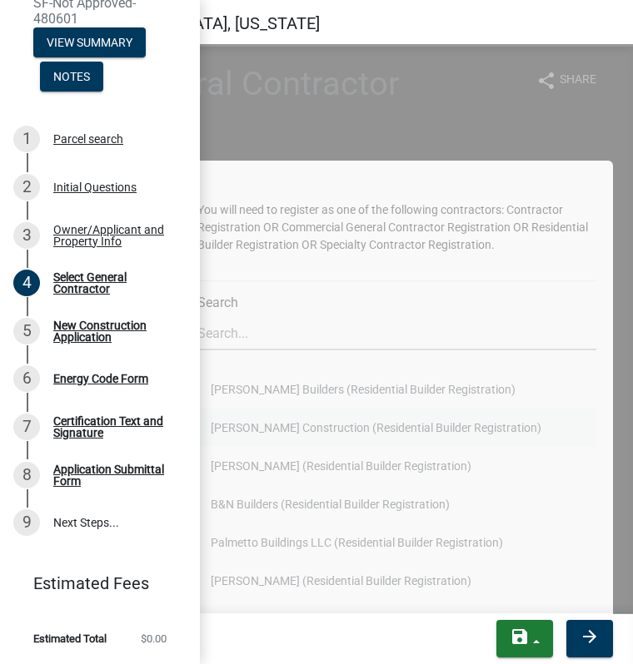
click at [582, 419] on button "Martin Overholt Construction (Residential Builder Registration)" at bounding box center [396, 428] width 399 height 38
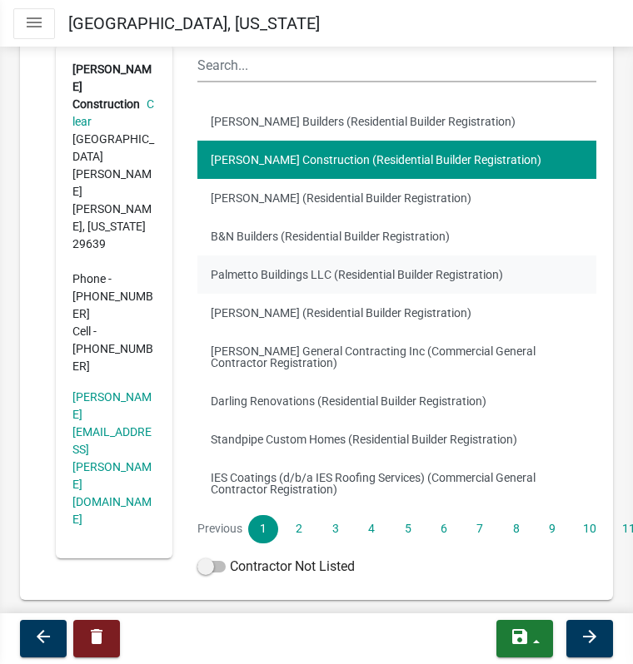
scroll to position [270, 0]
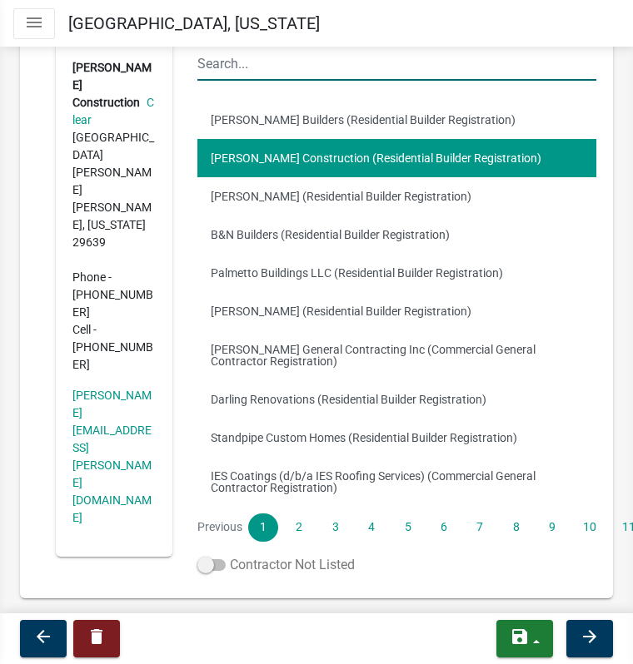
click at [211, 566] on span at bounding box center [211, 566] width 28 height 12
click at [230, 555] on input "Contractor Not Listed" at bounding box center [230, 555] width 0 height 0
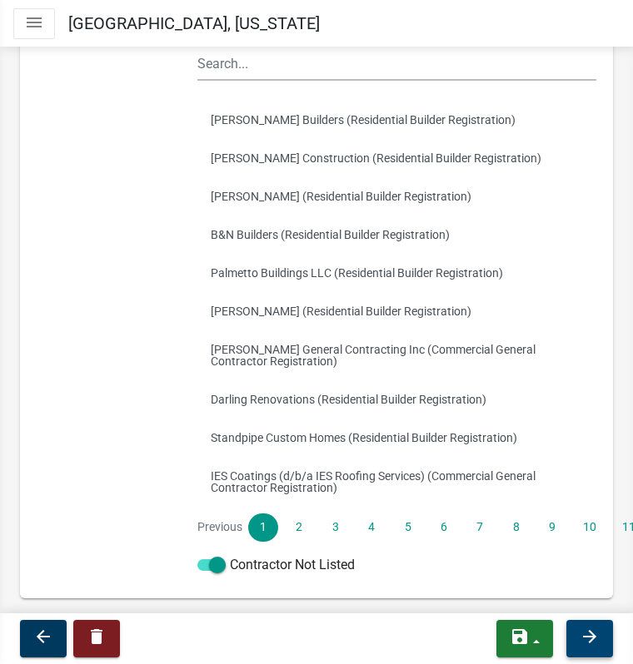
click at [585, 633] on icon "arrow_forward" at bounding box center [589, 637] width 20 height 20
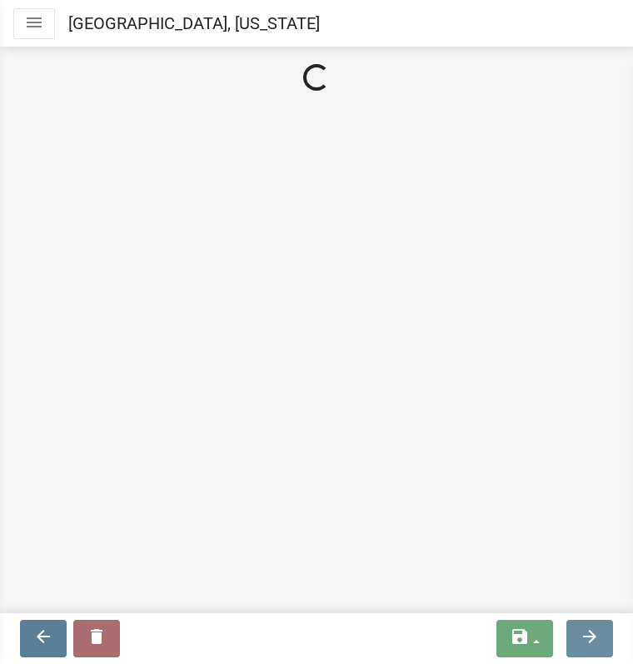
scroll to position [0, 0]
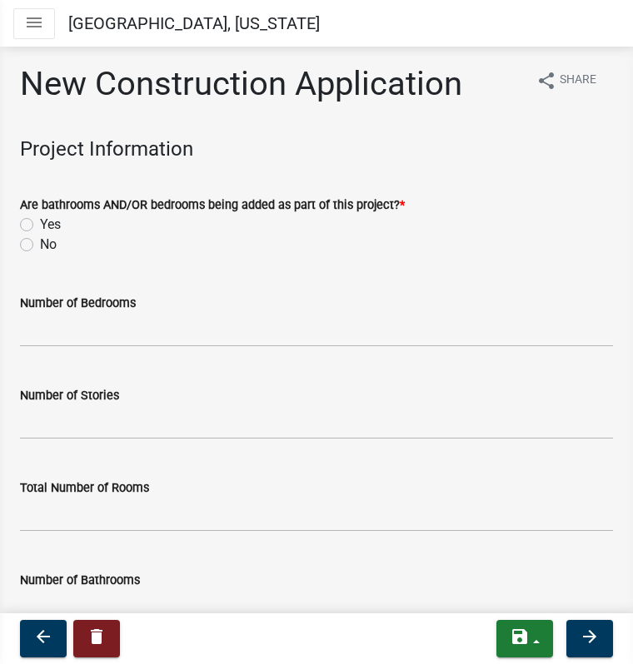
click at [40, 229] on label "Yes" at bounding box center [50, 225] width 21 height 20
click at [40, 226] on input "Yes" at bounding box center [45, 220] width 11 height 11
radio input "true"
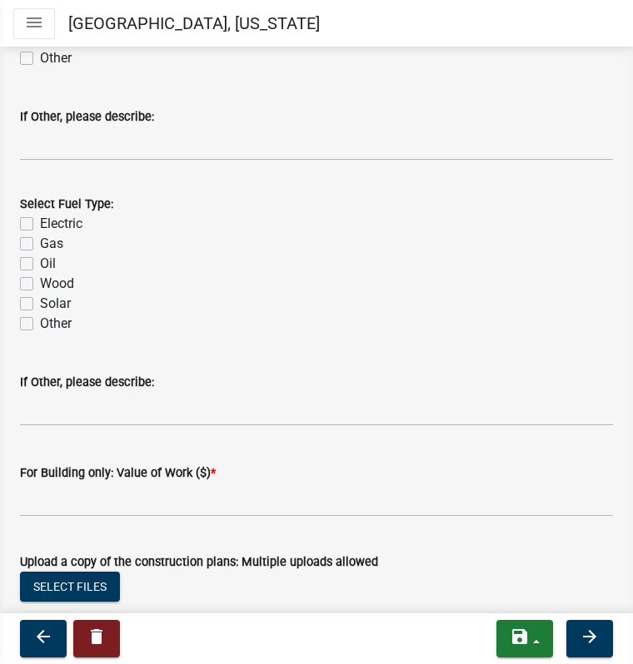
scroll to position [2706, 0]
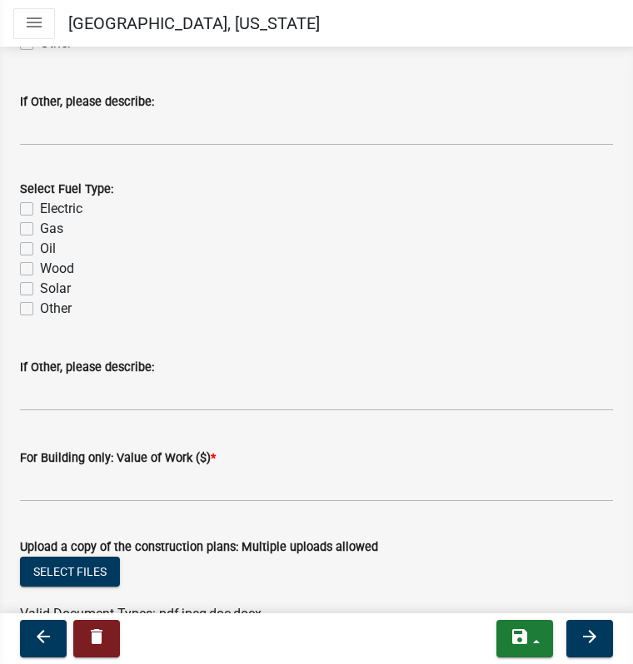
click at [40, 214] on label "Electric" at bounding box center [61, 209] width 42 height 20
click at [40, 210] on input "Electric" at bounding box center [45, 204] width 11 height 11
checkbox input "true"
checkbox input "false"
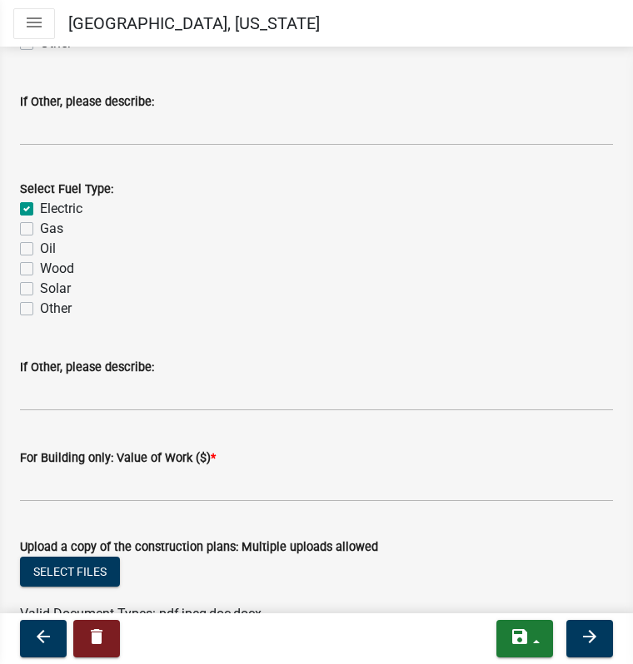
checkbox input "false"
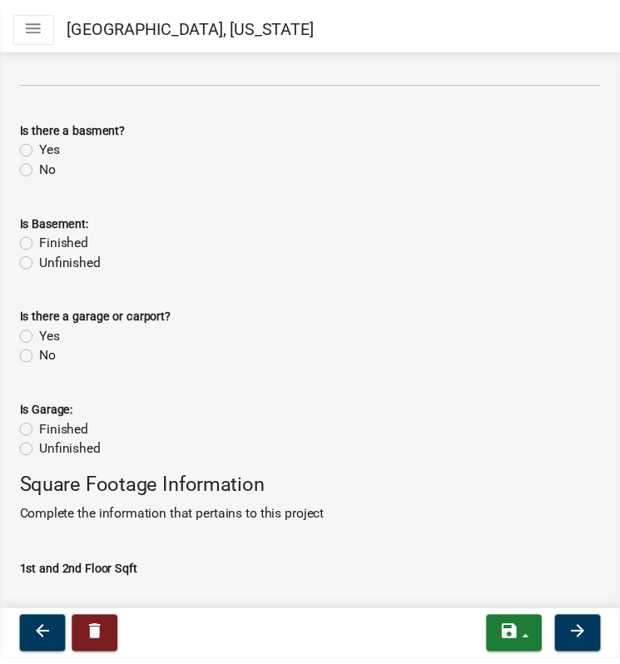
scroll to position [0, 0]
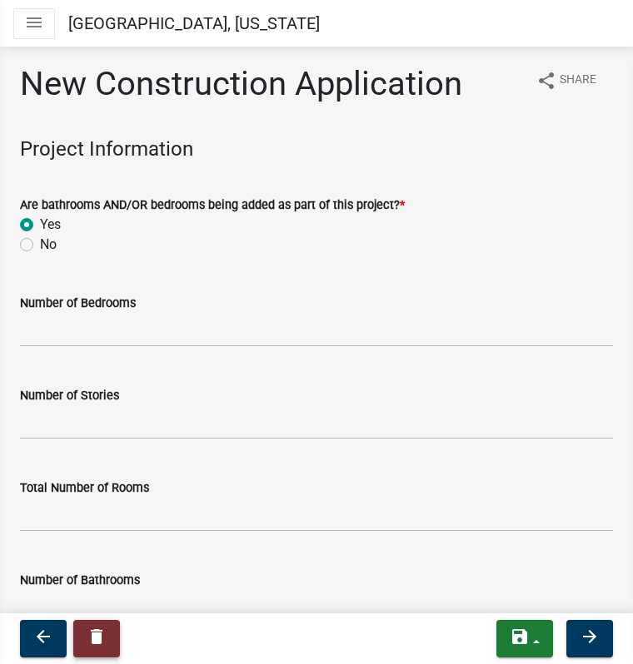
click at [107, 637] on button "delete" at bounding box center [96, 638] width 47 height 37
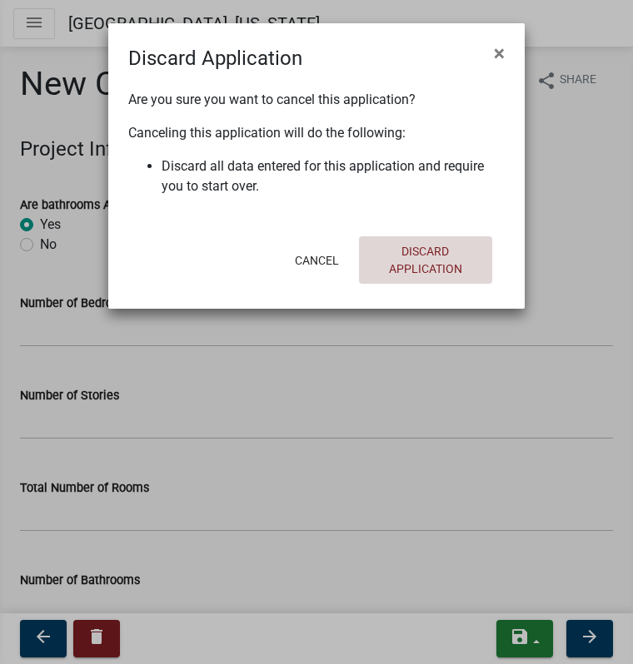
click at [405, 259] on button "Discard Application" at bounding box center [425, 259] width 133 height 47
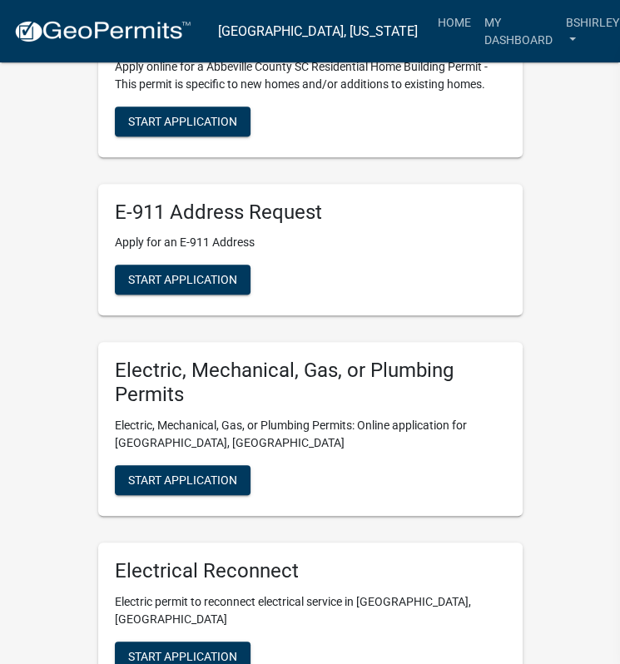
scroll to position [518, 0]
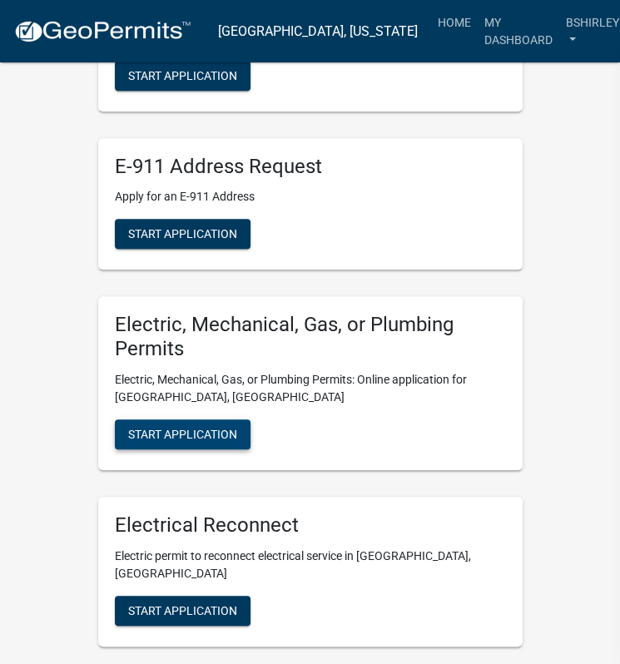
click at [225, 439] on span "Start Application" at bounding box center [182, 434] width 109 height 13
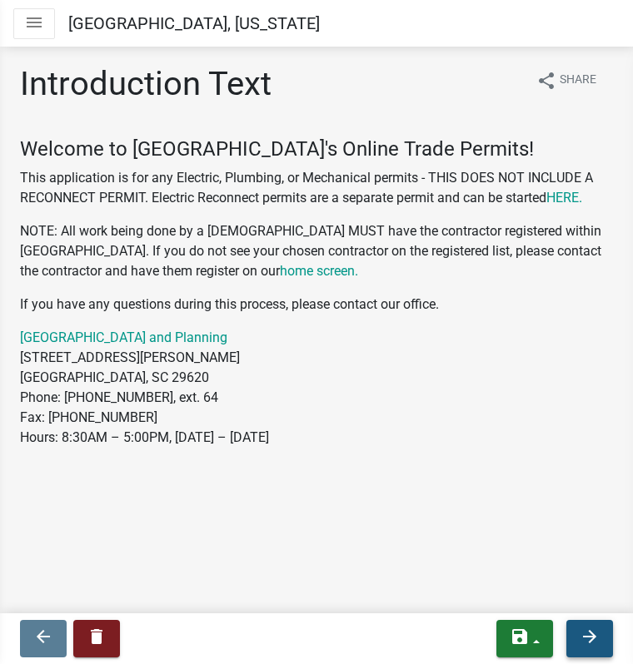
click at [592, 639] on icon "arrow_forward" at bounding box center [589, 637] width 20 height 20
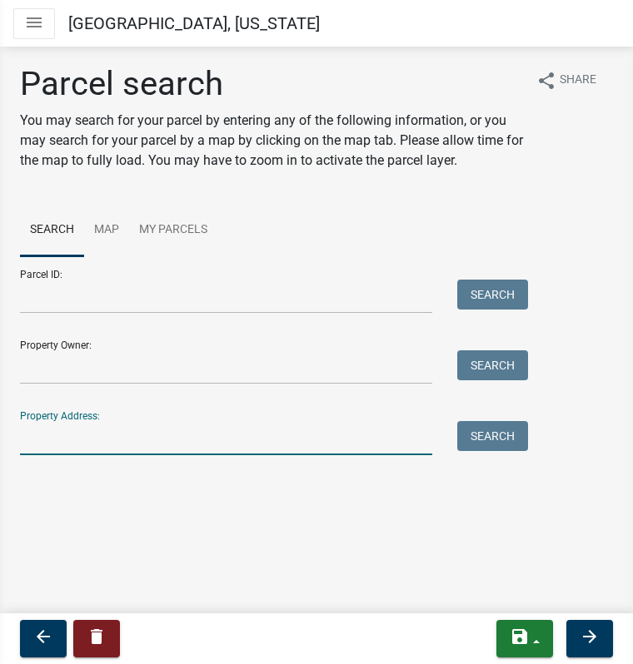
click at [52, 450] on input "Property Address:" at bounding box center [226, 438] width 412 height 34
drag, startPoint x: 52, startPoint y: 450, endPoint x: 22, endPoint y: 447, distance: 29.3
click at [22, 447] on input "Property Address:" at bounding box center [226, 438] width 412 height 34
type input "152 troy rd"
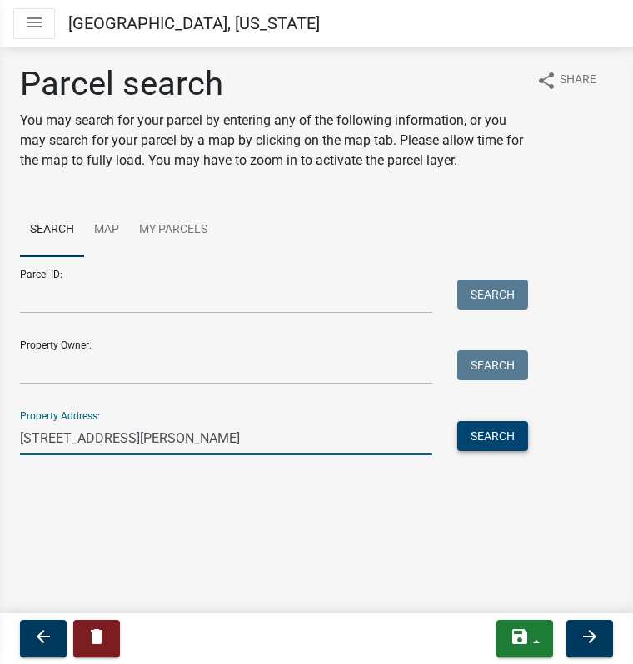
click at [495, 430] on button "Search" at bounding box center [492, 436] width 71 height 30
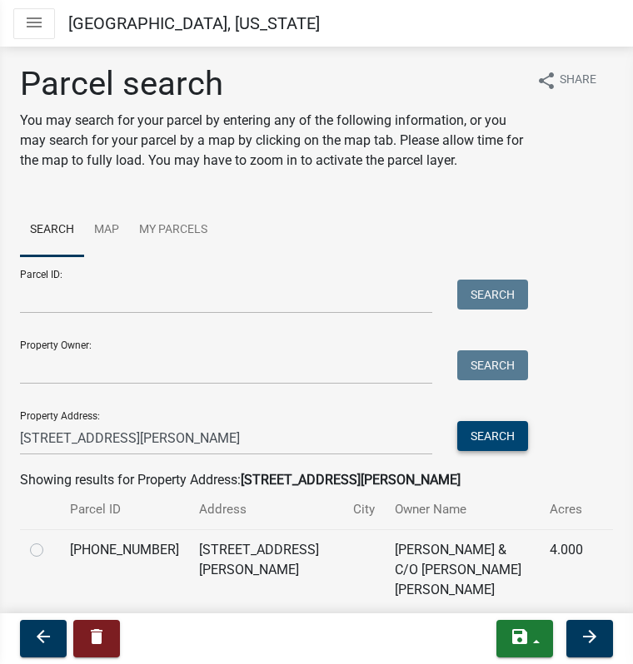
scroll to position [40, 0]
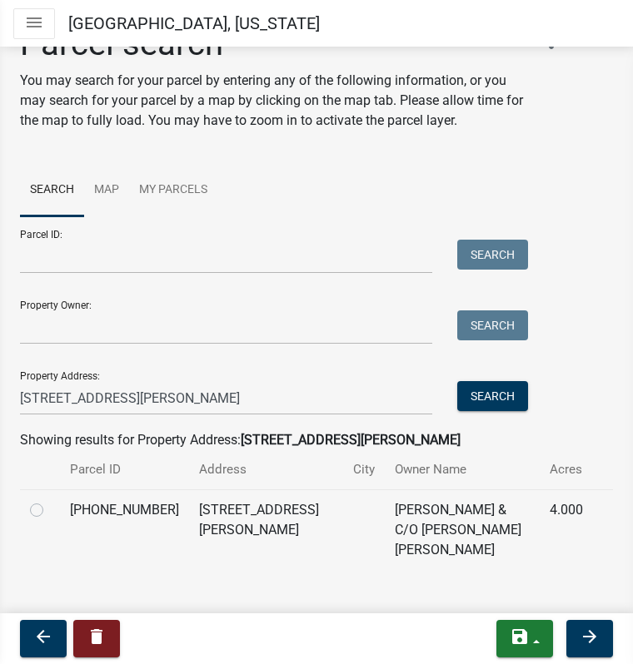
click at [50, 500] on label at bounding box center [50, 500] width 0 height 0
click at [50, 511] on input "radio" at bounding box center [55, 505] width 11 height 11
radio input "true"
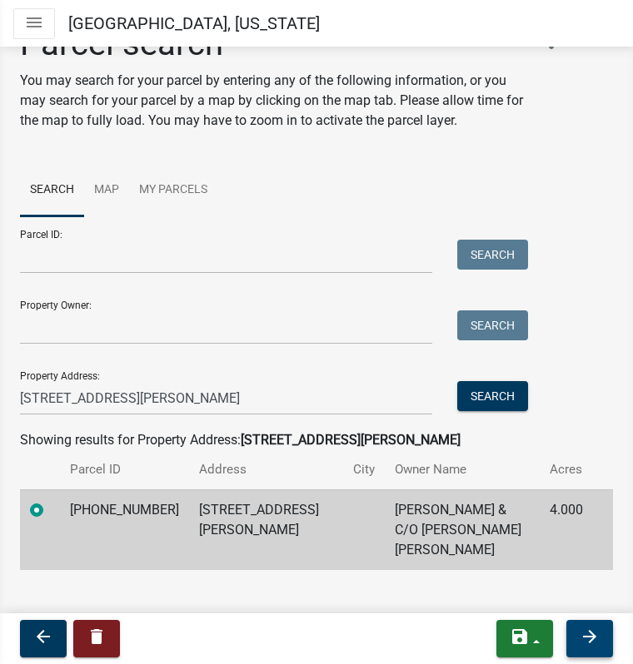
click at [588, 647] on button "arrow_forward" at bounding box center [589, 638] width 47 height 37
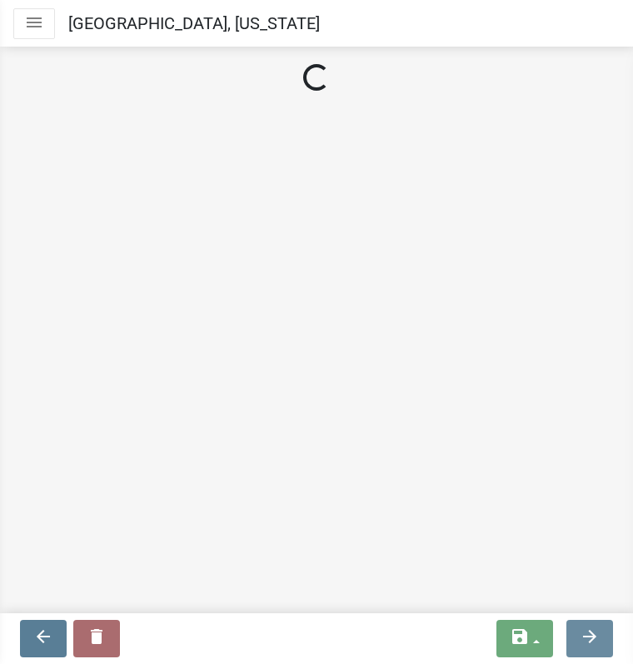
scroll to position [0, 0]
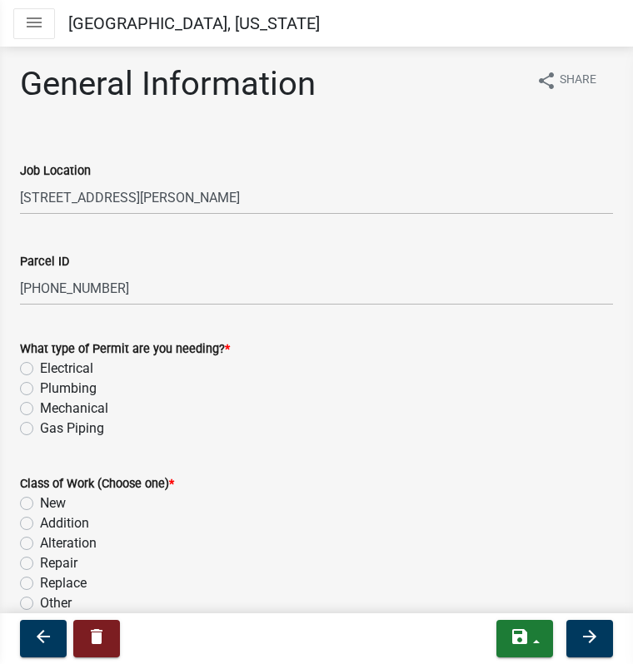
click at [40, 368] on label "Electrical" at bounding box center [66, 369] width 53 height 20
click at [40, 368] on input "Electrical" at bounding box center [45, 364] width 11 height 11
radio input "true"
click at [40, 500] on label "New" at bounding box center [53, 504] width 26 height 20
click at [40, 500] on input "New" at bounding box center [45, 499] width 11 height 11
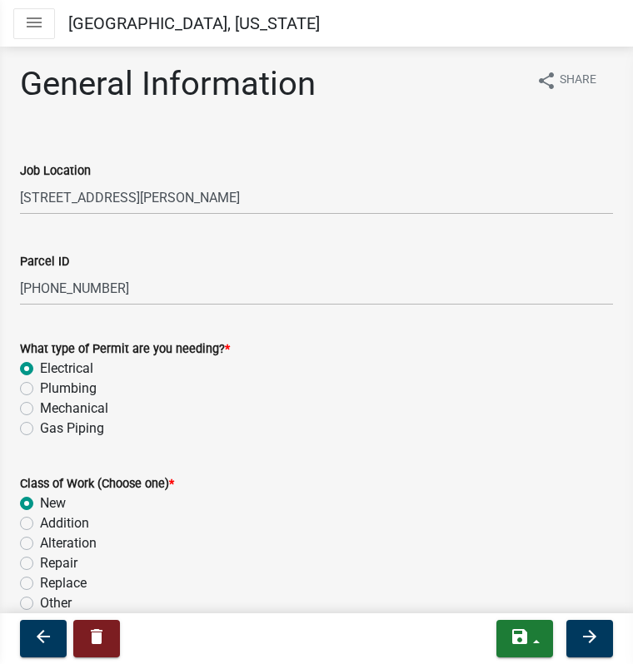
radio input "true"
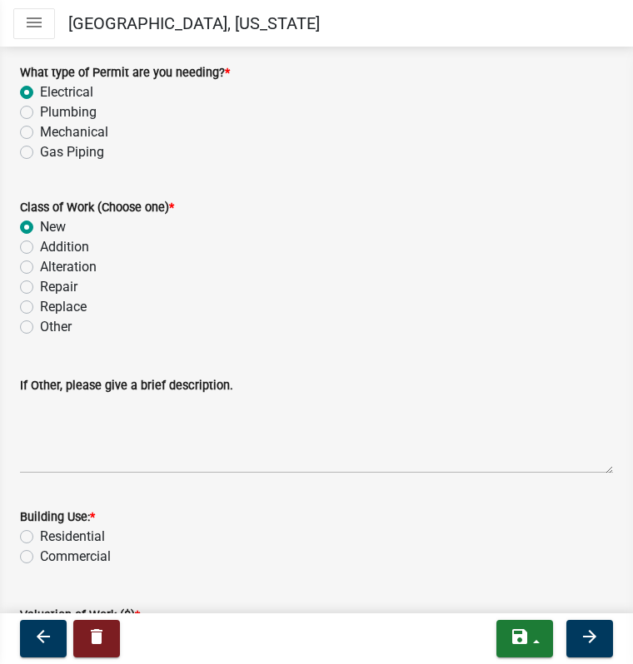
scroll to position [296, 0]
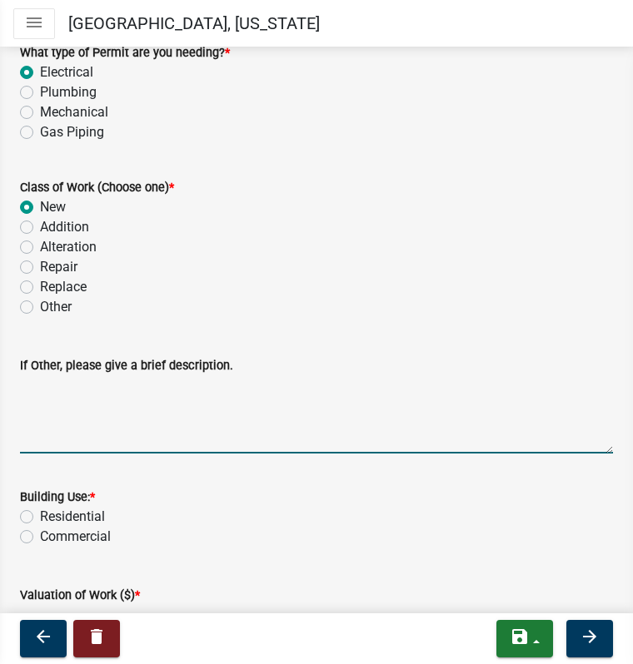
click at [44, 449] on textarea "If Other, please give a brief description." at bounding box center [316, 415] width 593 height 78
type textarea "Electrical install of new home"
click at [40, 520] on label "Residential" at bounding box center [72, 517] width 65 height 20
click at [40, 518] on input "Residential" at bounding box center [45, 512] width 11 height 11
radio input "true"
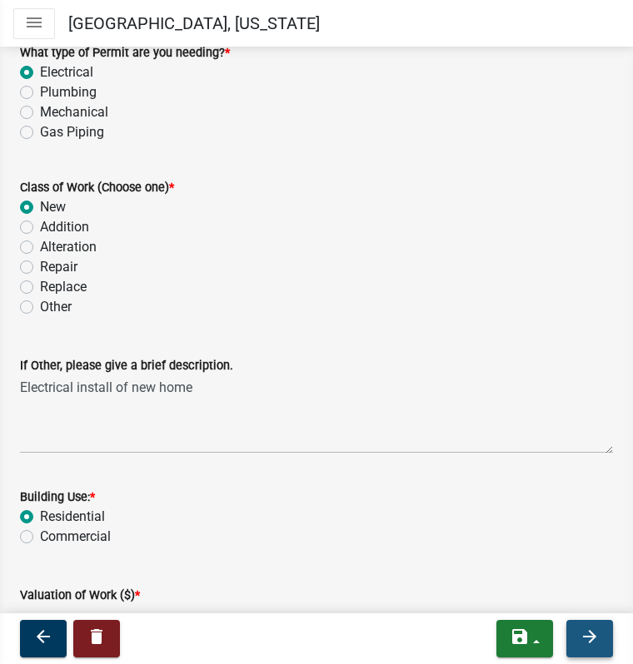
click at [579, 644] on icon "arrow_forward" at bounding box center [589, 637] width 20 height 20
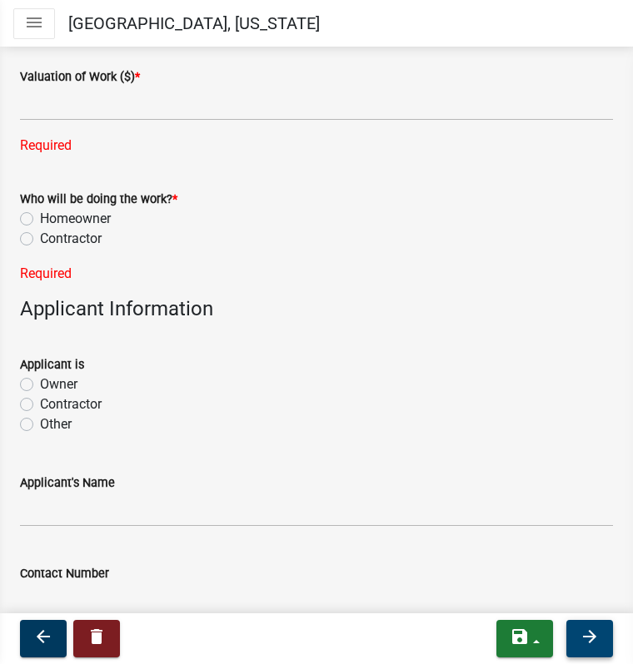
scroll to position [813, 0]
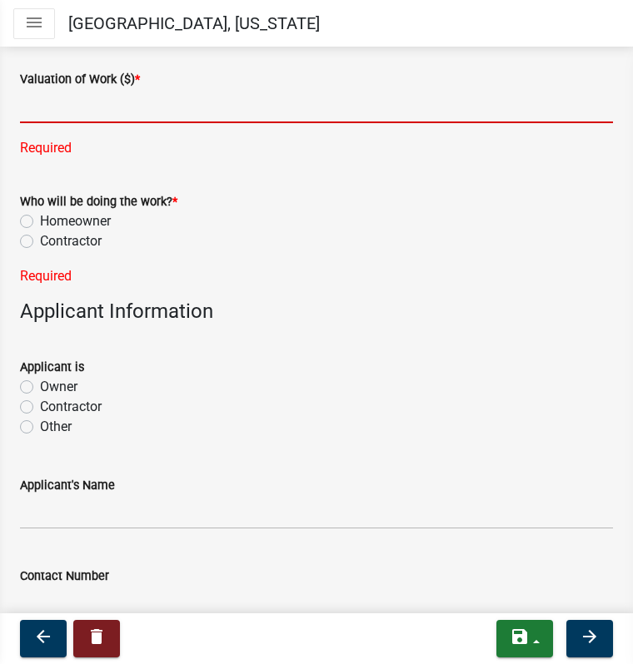
click at [43, 119] on input "text" at bounding box center [316, 106] width 593 height 34
type input "12000"
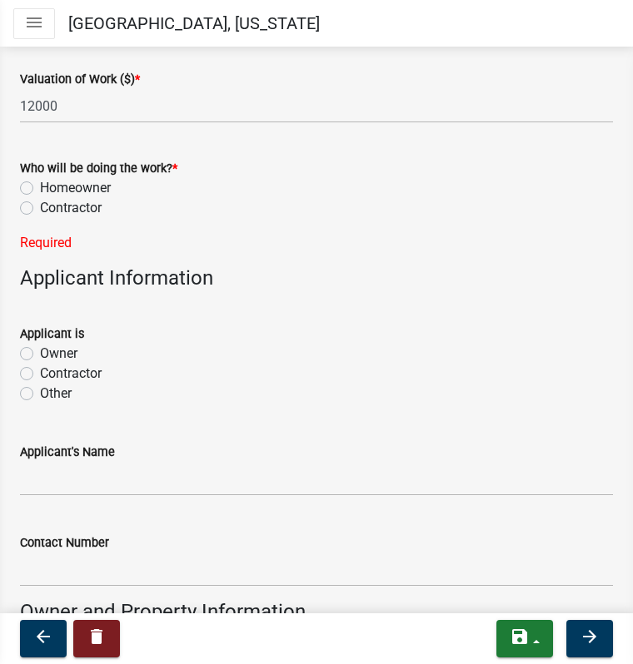
click at [27, 243] on div "Who will be doing the work? * Homeowner Contractor Required" at bounding box center [316, 195] width 593 height 115
click at [40, 212] on label "Contractor" at bounding box center [71, 208] width 62 height 20
click at [40, 209] on input "Contractor" at bounding box center [45, 203] width 11 height 11
radio input "true"
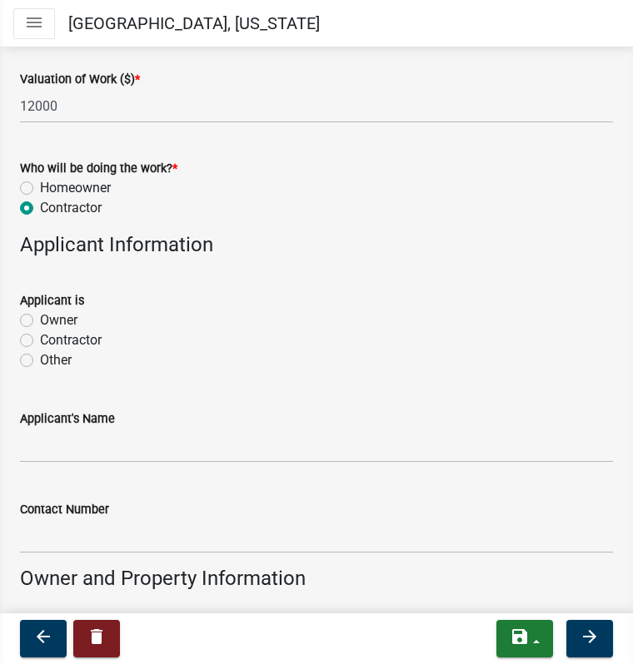
click at [40, 341] on label "Contractor" at bounding box center [71, 341] width 62 height 20
click at [40, 341] on input "Contractor" at bounding box center [45, 336] width 11 height 11
radio input "true"
click at [47, 467] on wm-data-entity-input "Applicant's Name" at bounding box center [316, 430] width 593 height 91
click at [41, 453] on input "Applicant's Name" at bounding box center [316, 446] width 593 height 34
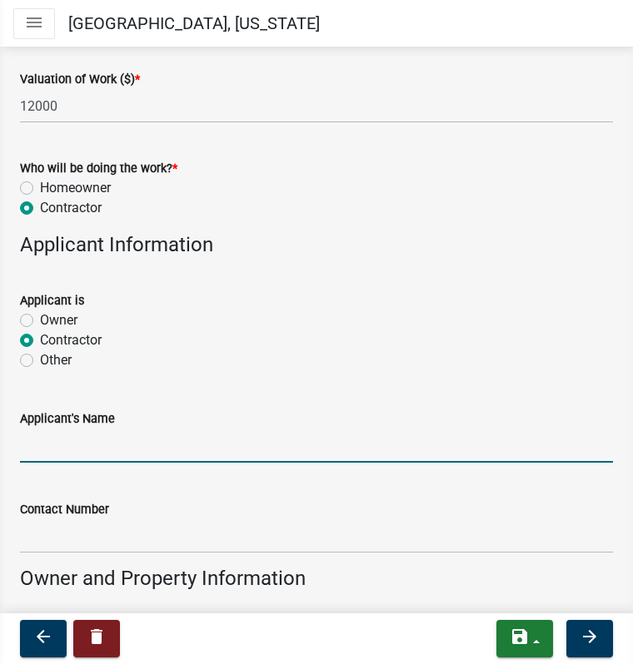
type input "[PERSON_NAME]"
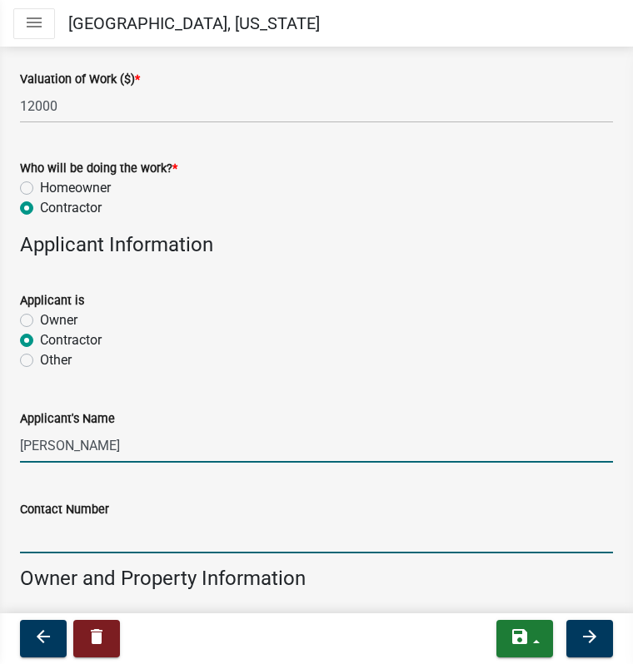
type input "8645545949"
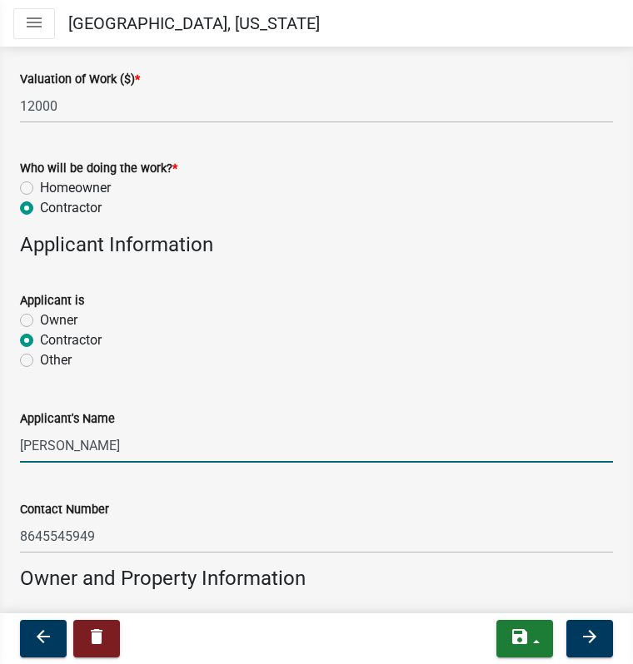
click at [122, 445] on input "[PERSON_NAME]" at bounding box center [316, 446] width 593 height 34
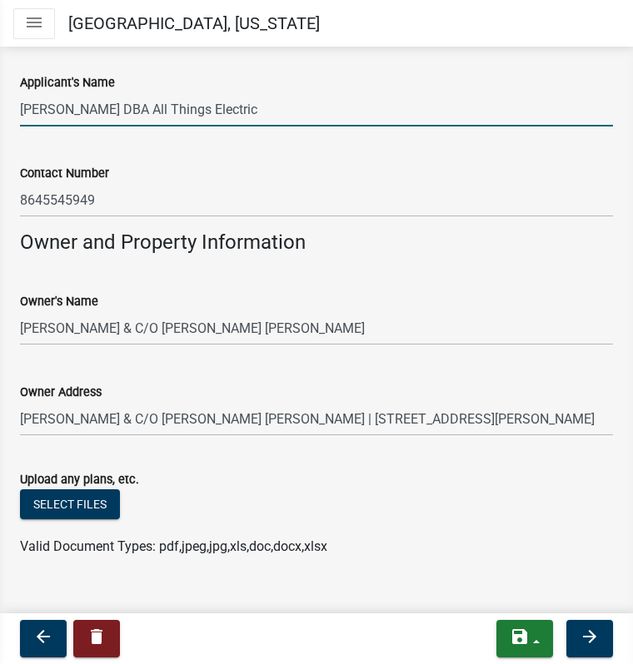
scroll to position [1171, 0]
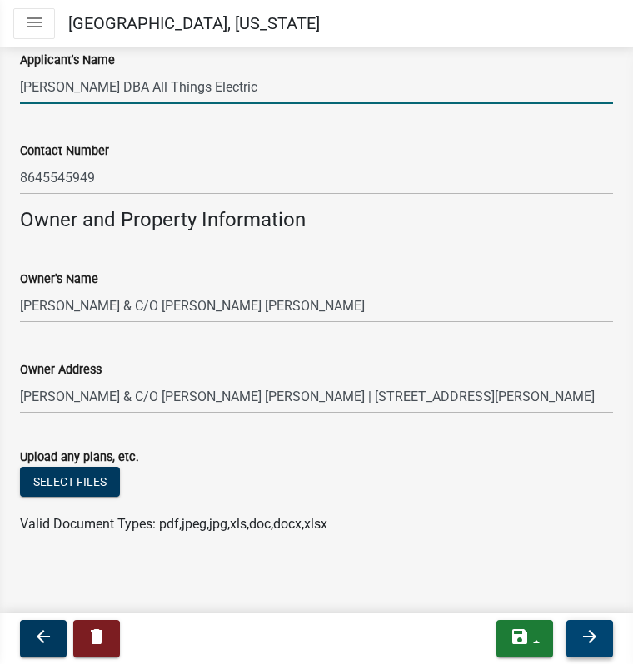
type input "Brian Shirley DBA All Things Electric"
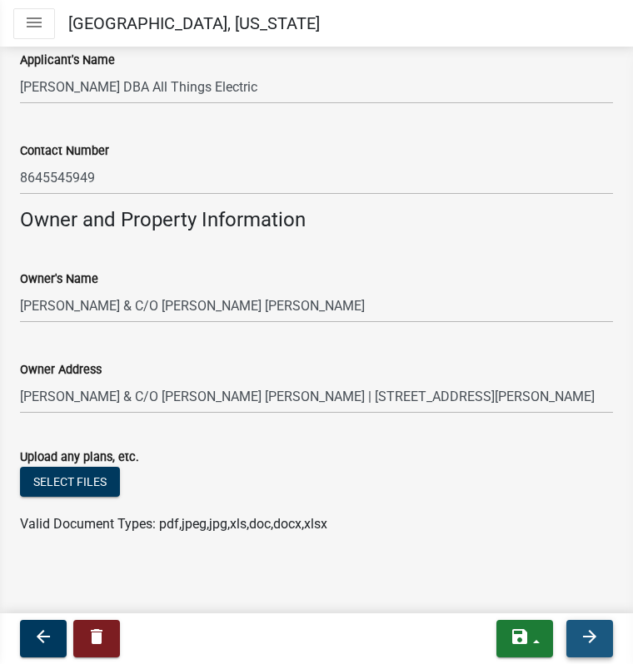
click at [582, 636] on icon "arrow_forward" at bounding box center [589, 637] width 20 height 20
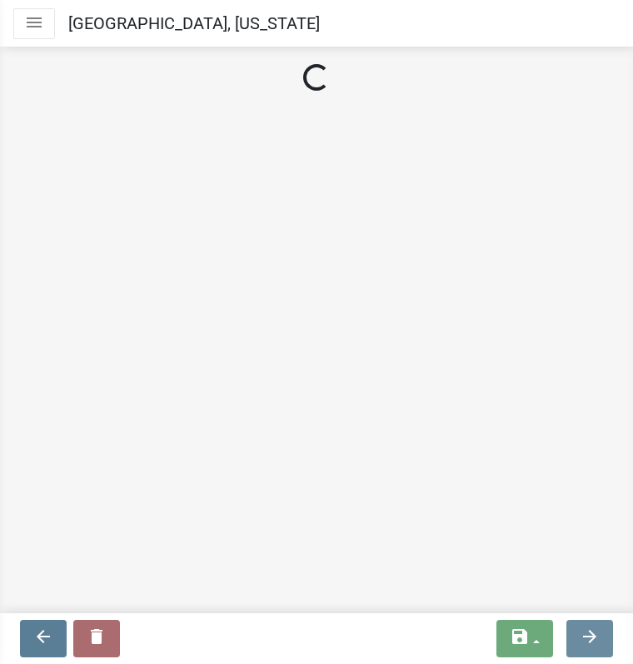
scroll to position [0, 0]
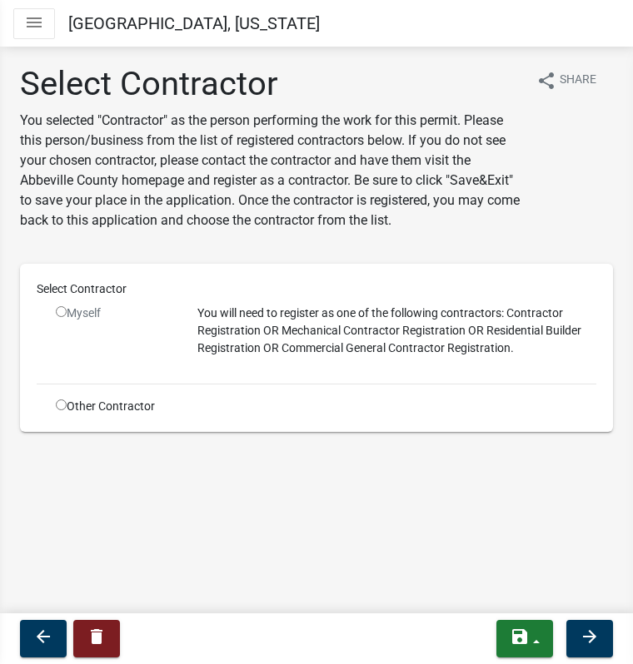
click at [60, 313] on input "radio" at bounding box center [61, 311] width 11 height 11
radio input "false"
click at [58, 404] on input "radio" at bounding box center [61, 405] width 11 height 11
radio input "true"
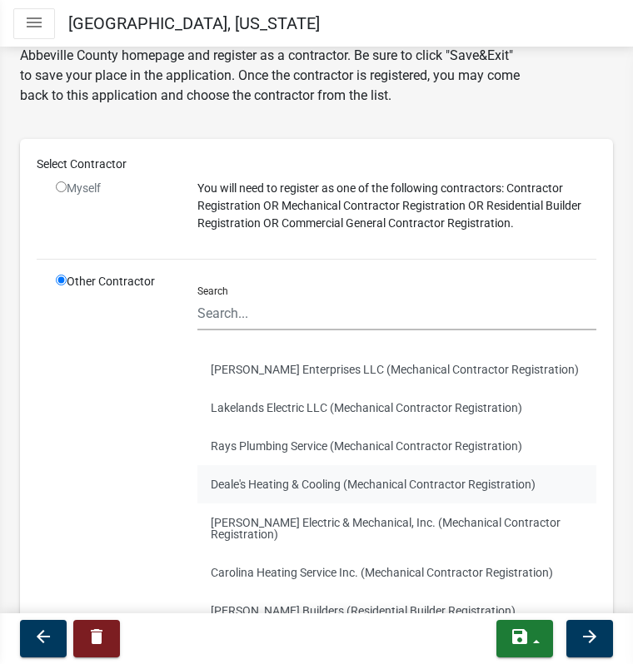
scroll to position [123, 0]
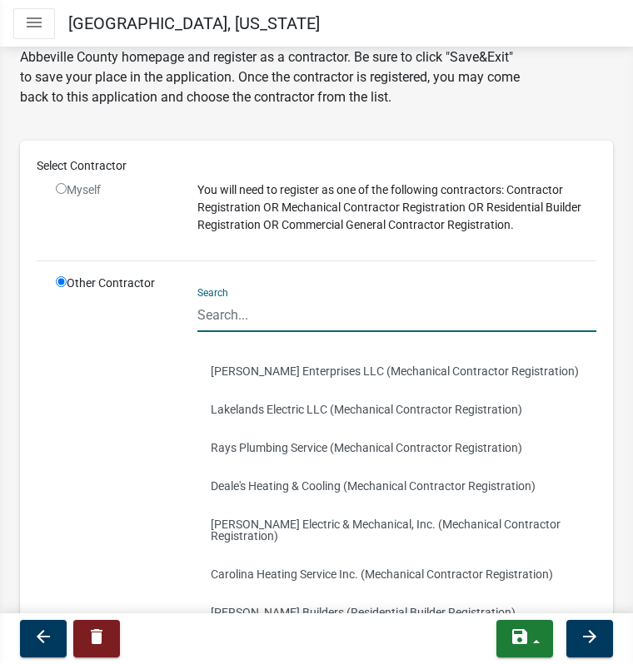
click at [237, 321] on input "Search" at bounding box center [396, 315] width 399 height 34
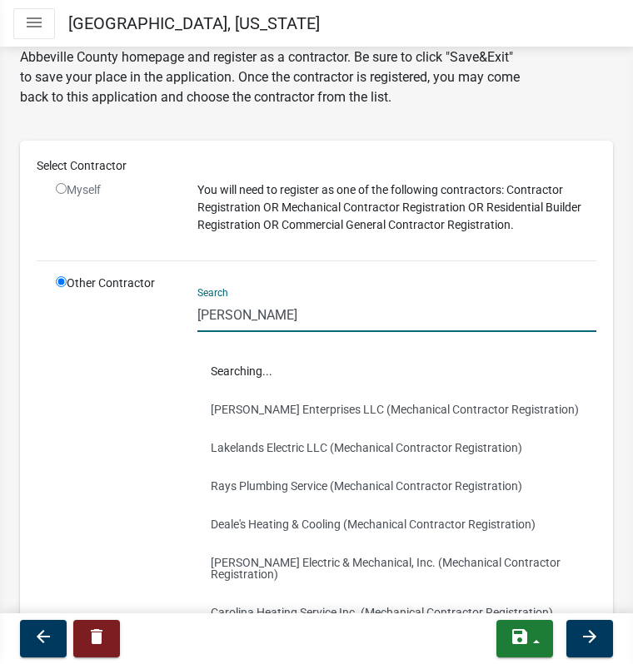
scroll to position [0, 0]
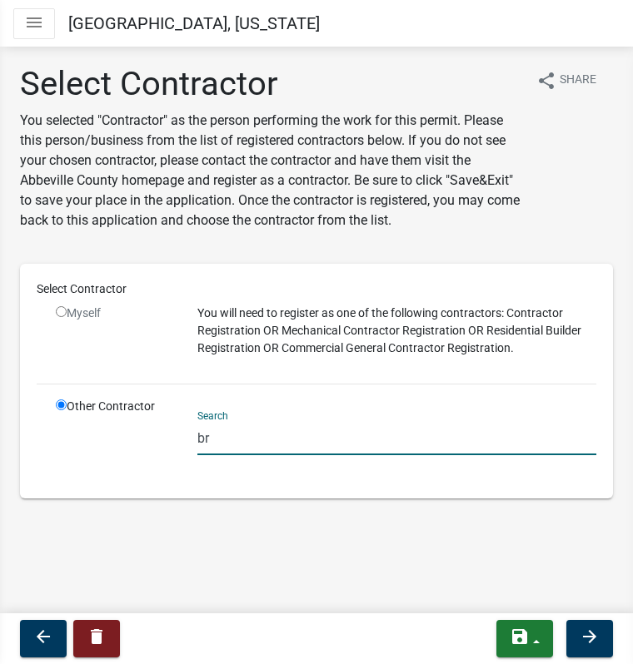
type input "b"
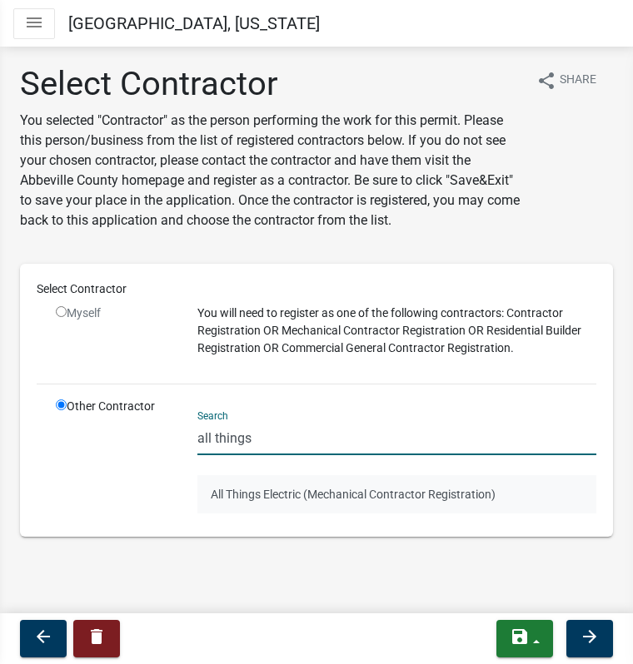
type input "all things"
click at [244, 489] on button "All Things Electric (Mechanical Contractor Registration)" at bounding box center [396, 494] width 399 height 38
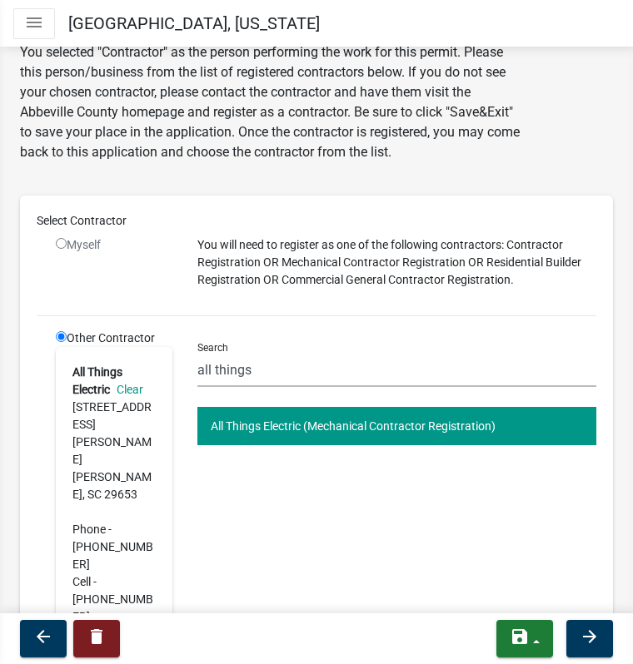
scroll to position [200, 0]
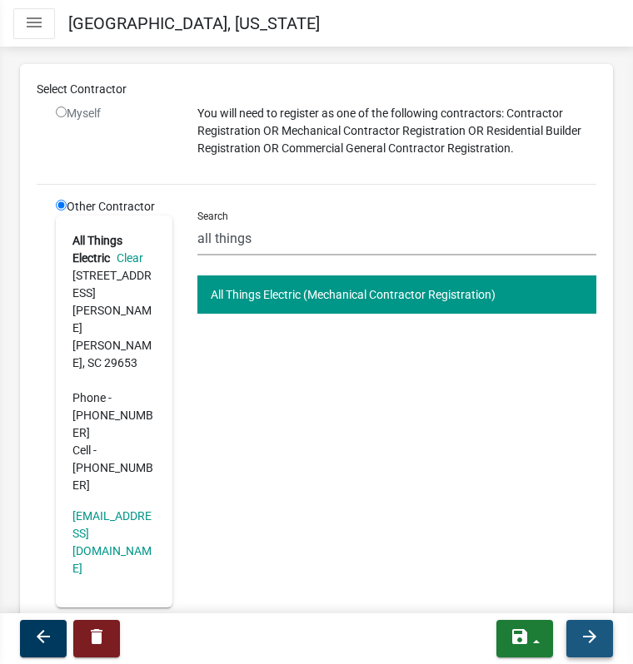
click at [592, 633] on icon "arrow_forward" at bounding box center [589, 637] width 20 height 20
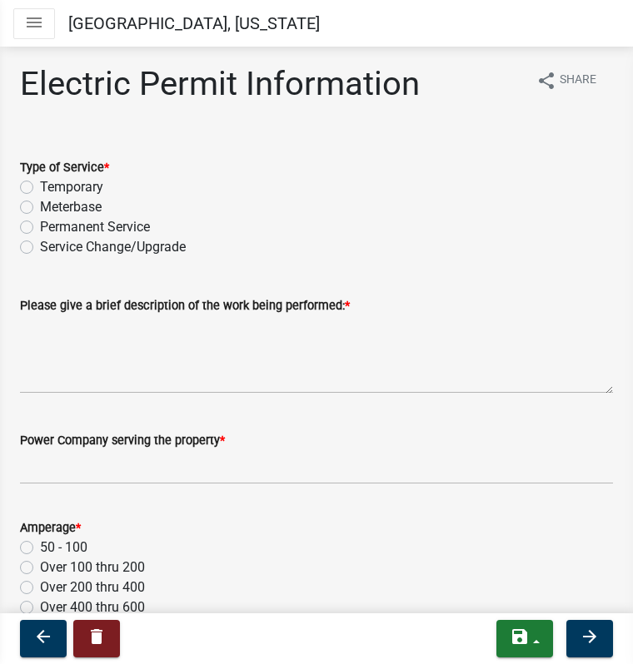
click at [40, 228] on label "Permanent Service" at bounding box center [95, 227] width 110 height 20
click at [40, 228] on input "Permanent Service" at bounding box center [45, 222] width 11 height 11
radio input "true"
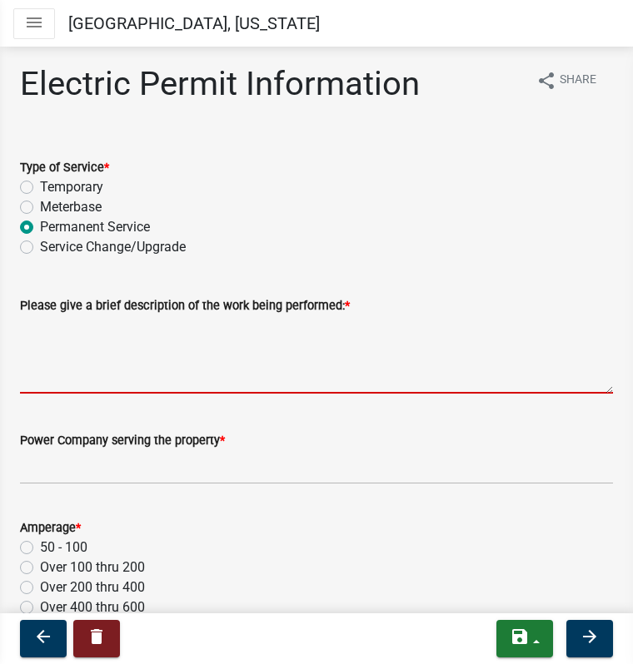
click at [64, 377] on textarea "Please give a brief description of the work being performed: *" at bounding box center [316, 355] width 593 height 78
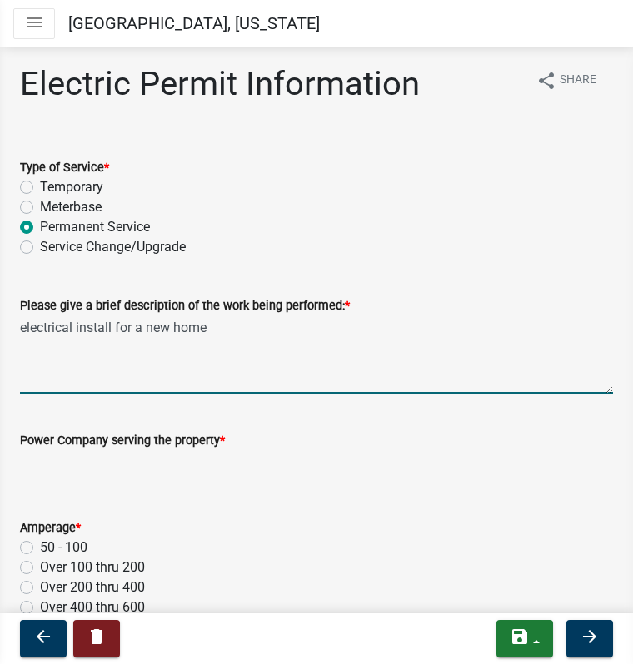
type textarea "electrical install for a new home"
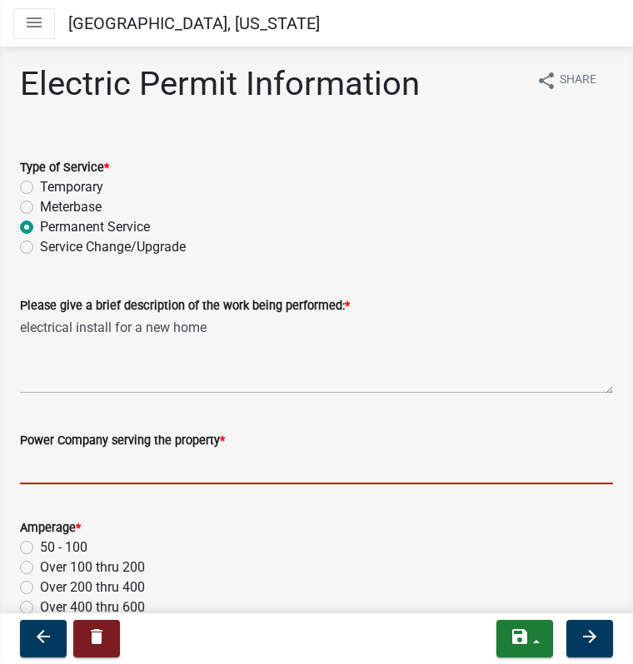
click at [54, 465] on input "Power Company serving the property *" at bounding box center [316, 467] width 593 height 34
click at [280, 469] on input "Power Company serving the property *" at bounding box center [316, 467] width 593 height 34
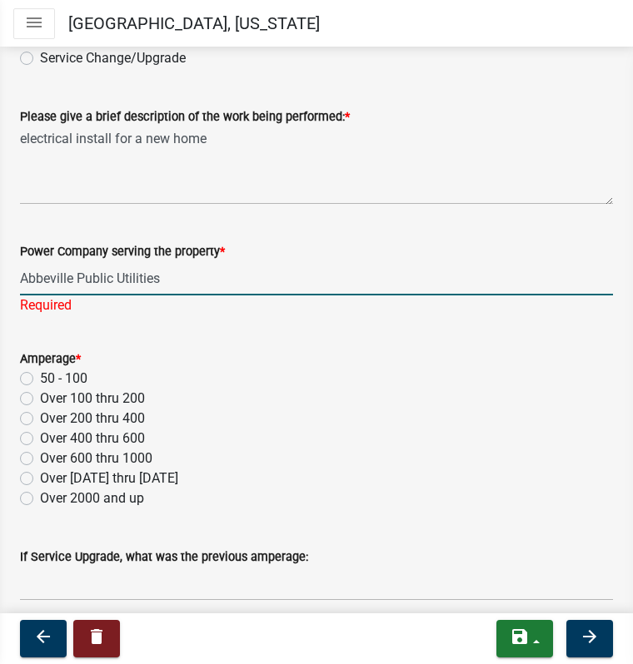
scroll to position [191, 0]
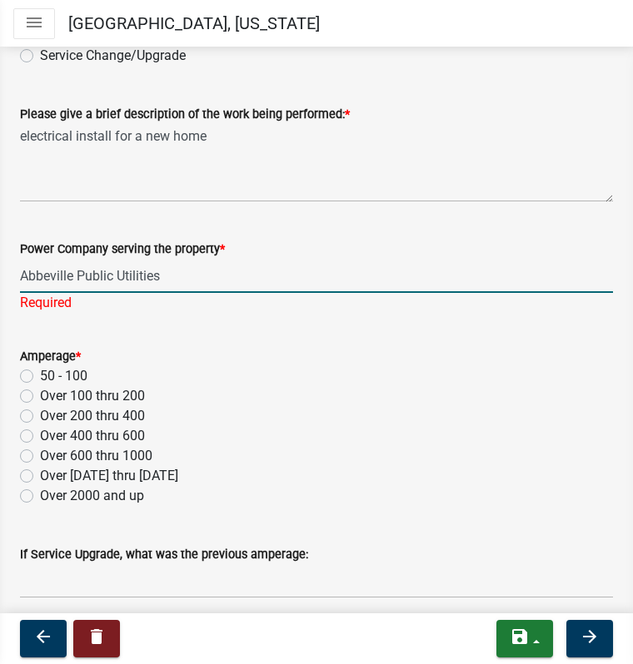
type input "Abbeville Public Utilities"
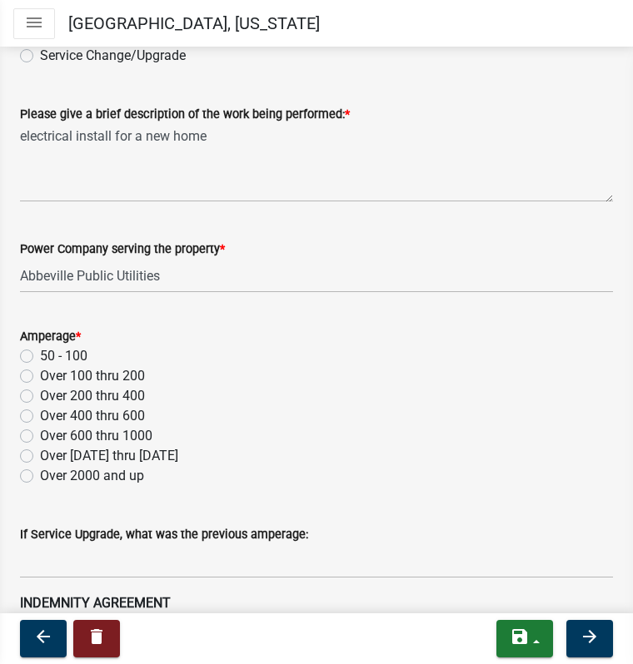
click at [25, 395] on div "Amperage * 50 - 100 Over 100 thru 200 Over 200 thru 400 Over 400 thru 600 Over …" at bounding box center [316, 406] width 593 height 160
click at [68, 571] on input "text" at bounding box center [316, 562] width 593 height 34
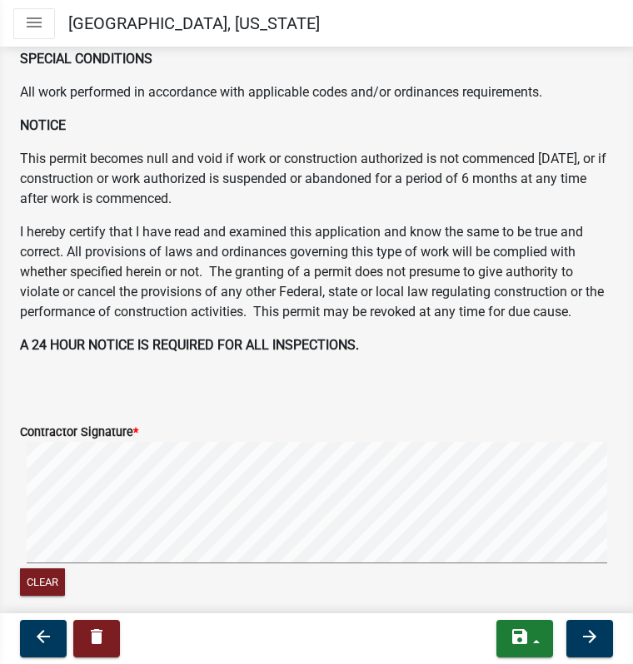
scroll to position [811, 0]
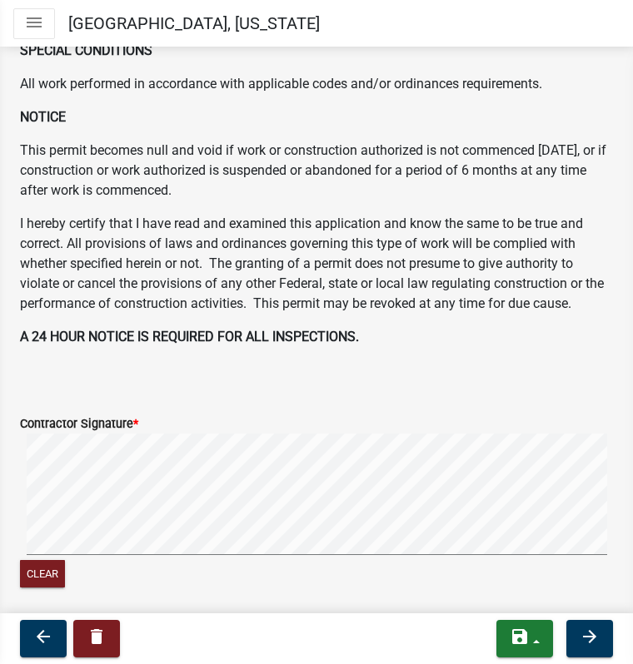
click at [0, 575] on html "Internet Explorer does NOT work with GeoPermits. Get a new browser for more sec…" at bounding box center [316, 332] width 633 height 664
click at [45, 643] on icon "arrow_back" at bounding box center [43, 637] width 20 height 20
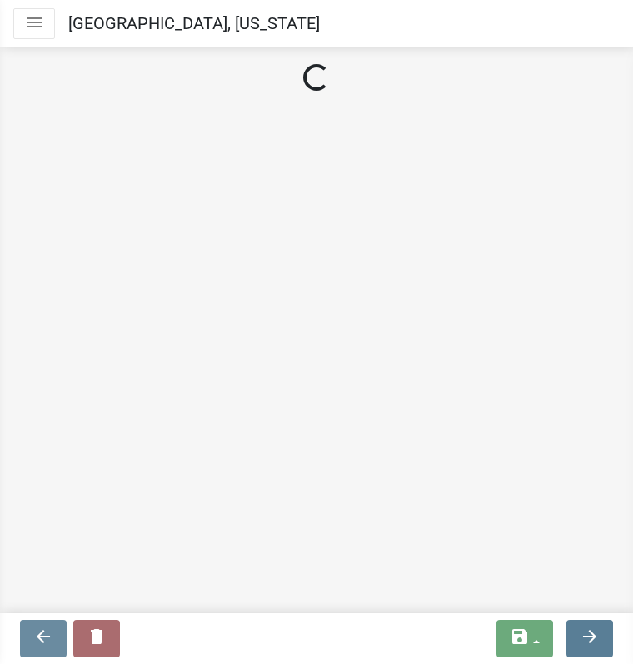
scroll to position [0, 0]
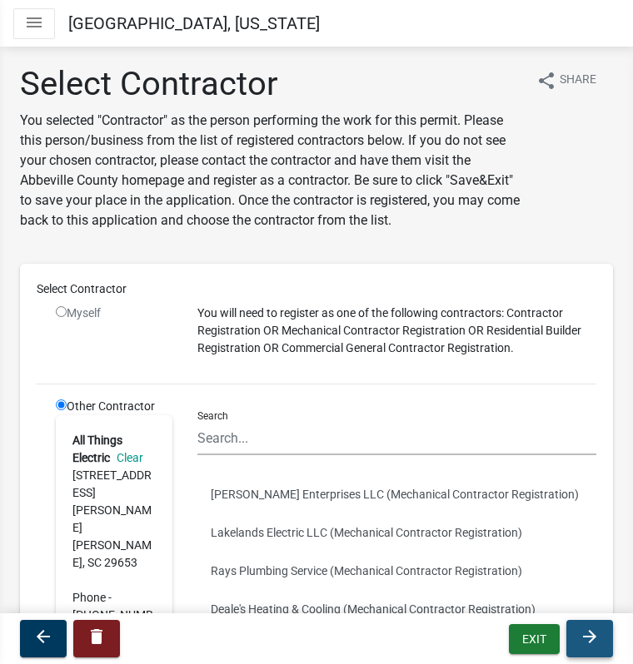
click at [595, 632] on icon "arrow_forward" at bounding box center [589, 637] width 20 height 20
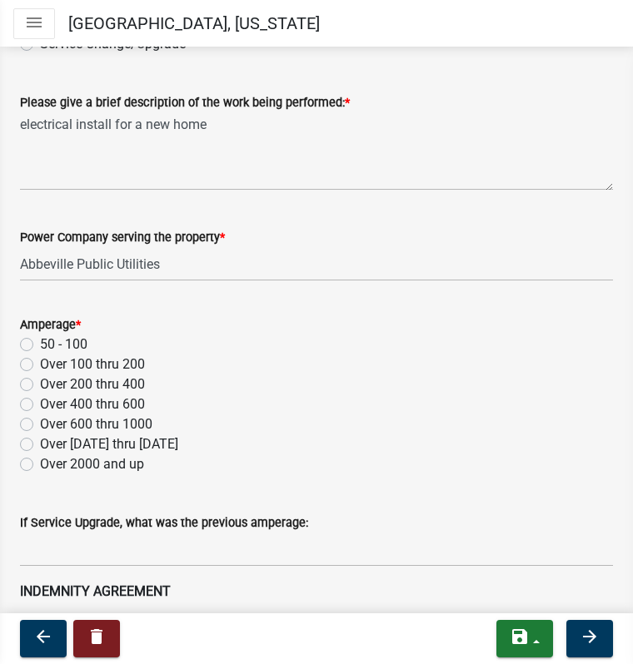
scroll to position [203, 0]
click at [40, 371] on label "Over 100 thru 200" at bounding box center [92, 365] width 105 height 20
click at [40, 366] on input "Over 100 thru 200" at bounding box center [45, 360] width 11 height 11
radio input "true"
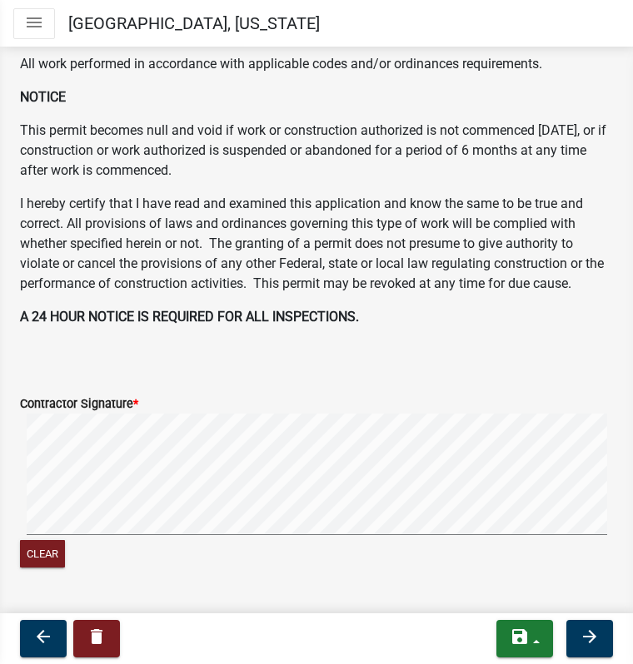
scroll to position [834, 0]
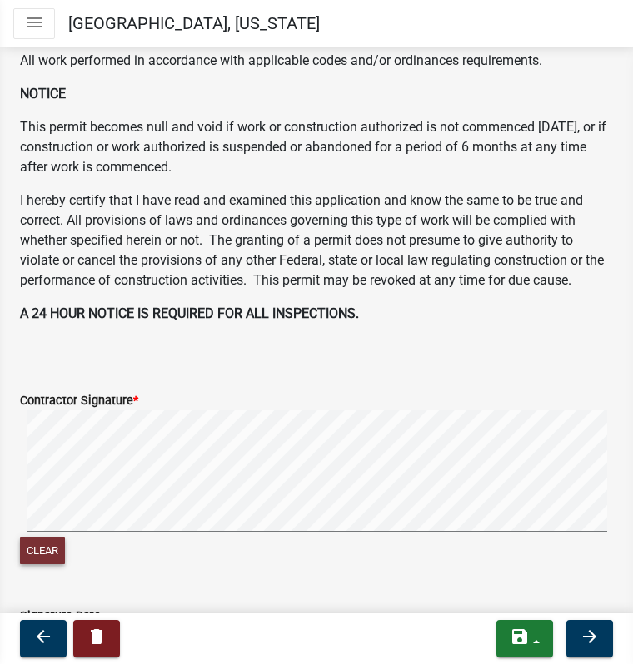
click at [42, 565] on button "Clear" at bounding box center [42, 550] width 45 height 27
click at [0, 542] on html "Internet Explorer does NOT work with GeoPermits. Get a new browser for more sec…" at bounding box center [316, 332] width 633 height 664
click at [30, 565] on button "Clear" at bounding box center [42, 550] width 45 height 27
click at [56, 565] on button "Clear" at bounding box center [42, 550] width 45 height 27
click at [0, 544] on html "Internet Explorer does NOT work with GeoPermits. Get a new browser for more sec…" at bounding box center [316, 332] width 633 height 664
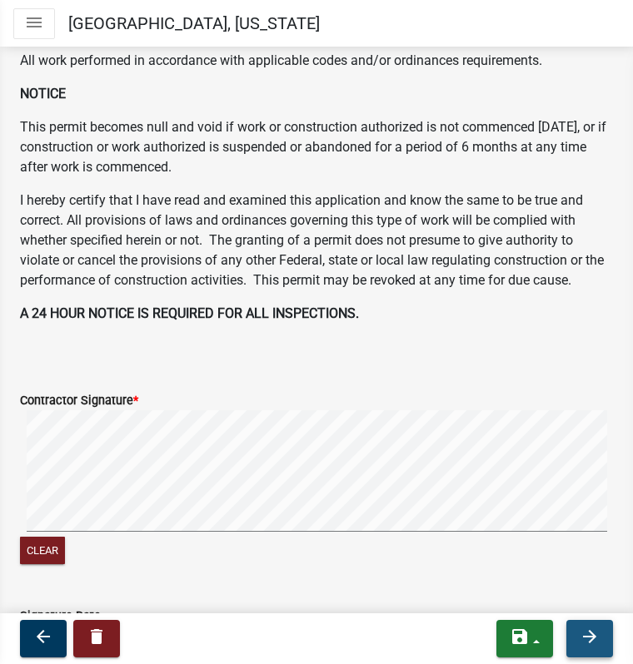
click at [574, 642] on button "arrow_forward" at bounding box center [589, 638] width 47 height 37
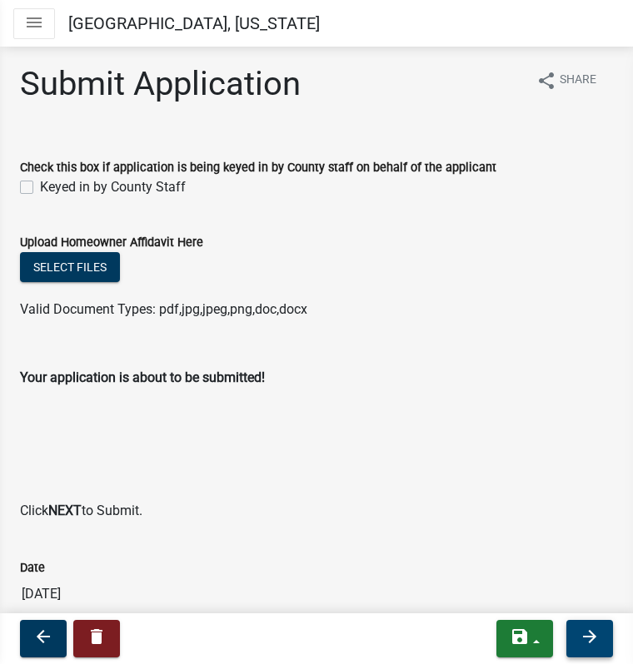
click at [583, 637] on icon "arrow_forward" at bounding box center [589, 637] width 20 height 20
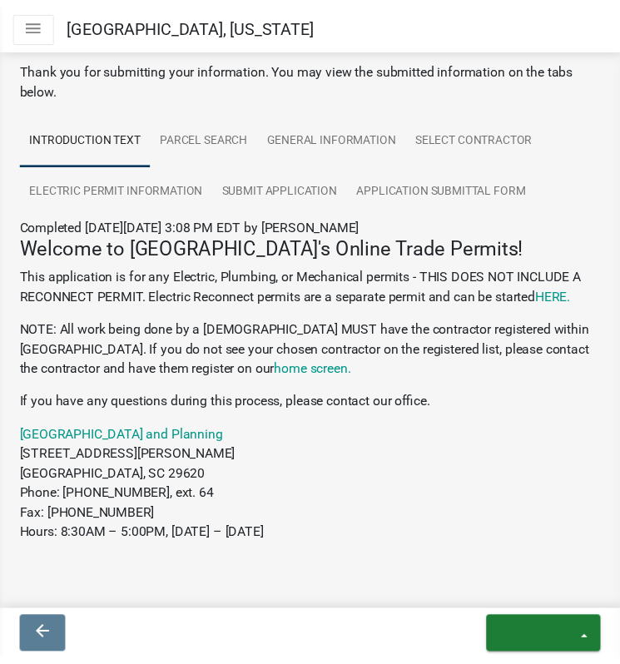
scroll to position [110, 0]
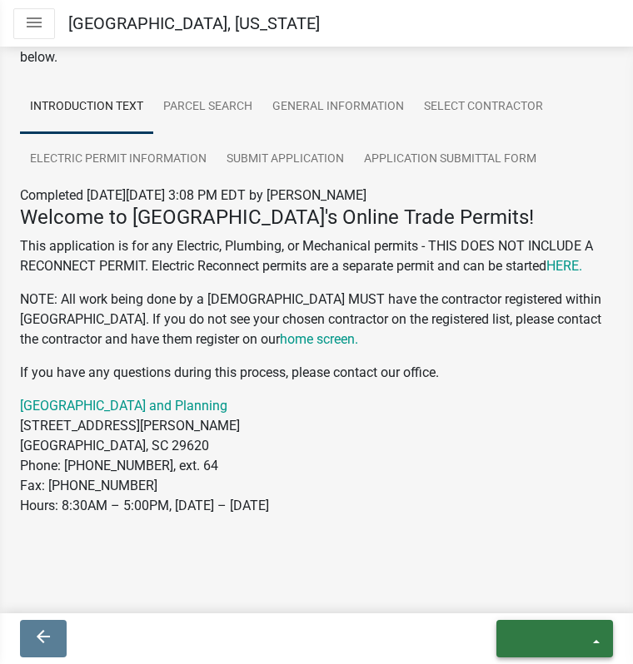
click at [535, 634] on icon "exit" at bounding box center [550, 637] width 80 height 20
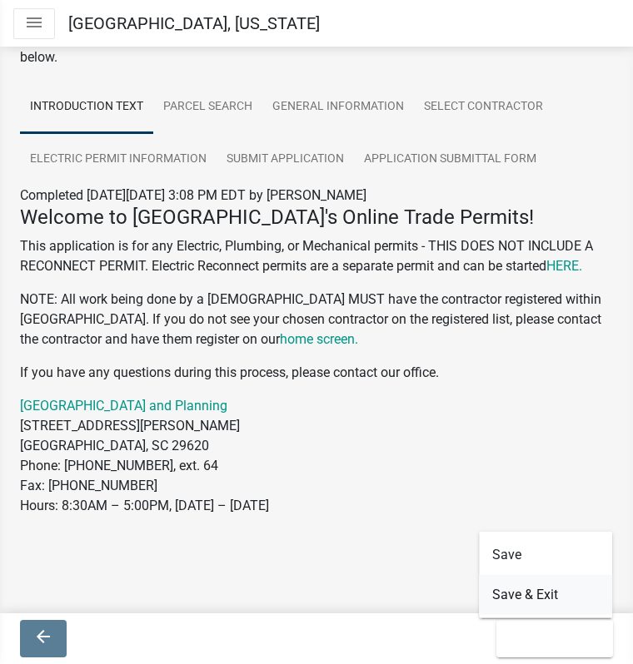
click at [525, 599] on button "Save & Exit" at bounding box center [545, 595] width 133 height 40
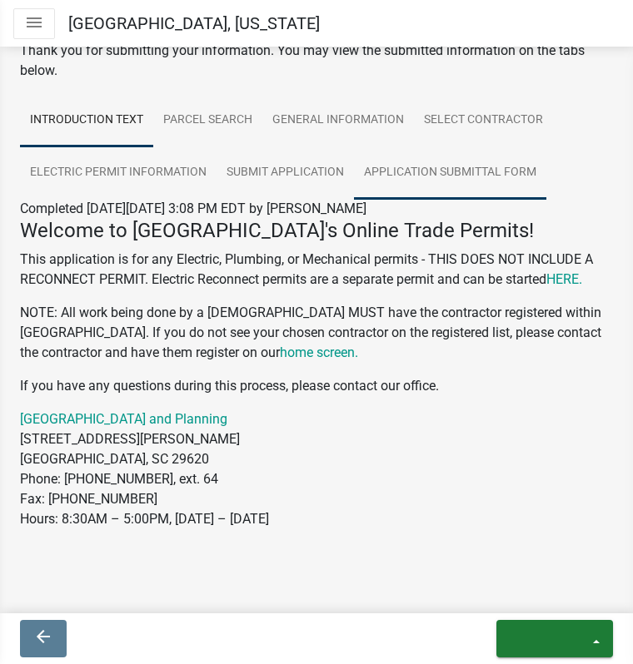
scroll to position [110, 0]
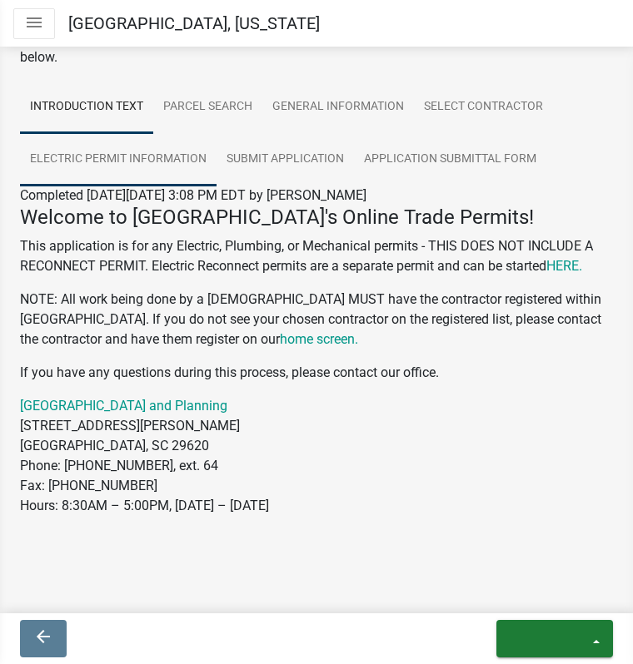
click at [147, 152] on link "Electric Permit Information" at bounding box center [118, 159] width 196 height 53
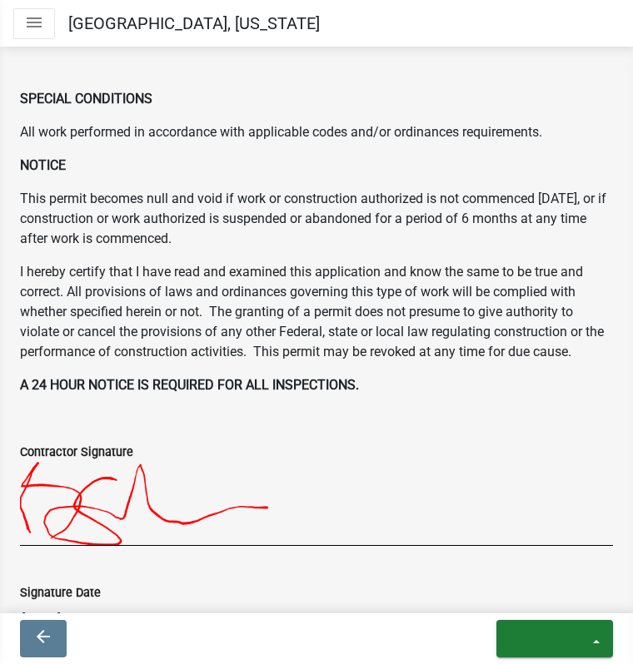
scroll to position [961, 0]
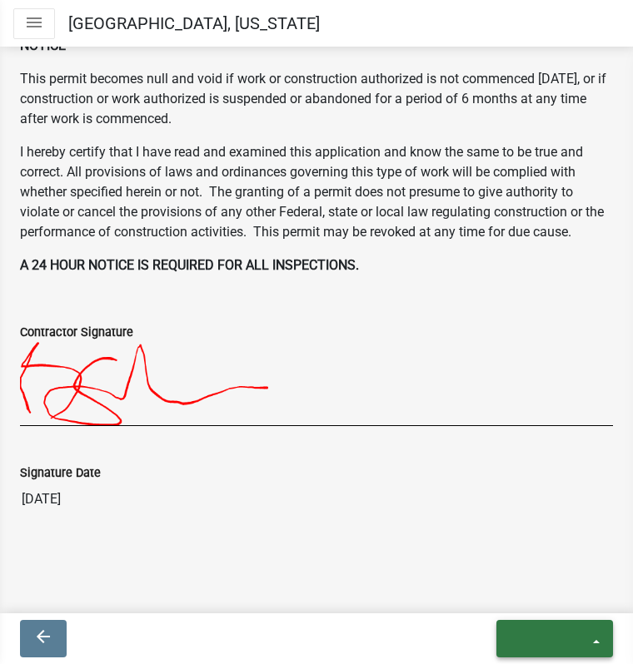
click at [521, 627] on icon "exit" at bounding box center [550, 637] width 80 height 20
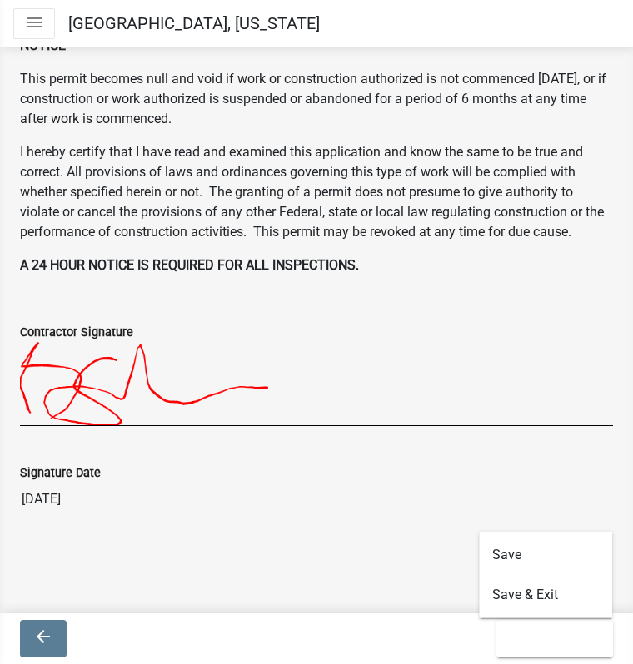
click at [28, 18] on icon "menu" at bounding box center [34, 22] width 20 height 20
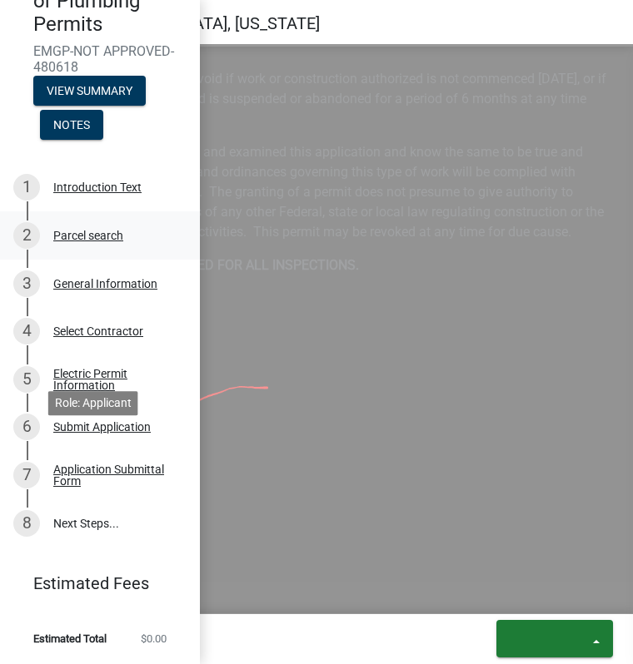
scroll to position [251, 0]
click at [69, 521] on link "8 Next Steps..." at bounding box center [100, 524] width 200 height 48
click at [69, 508] on link "8 Next Steps..." at bounding box center [100, 524] width 200 height 48
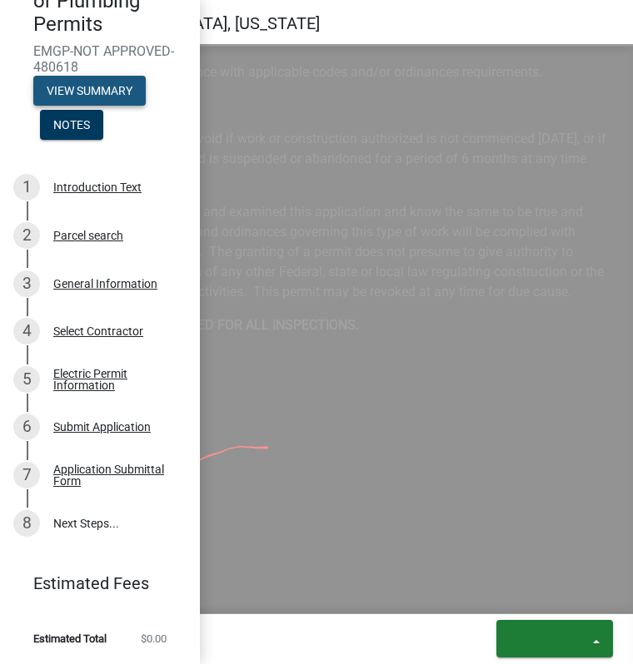
click at [113, 76] on button "View Summary" at bounding box center [89, 91] width 112 height 30
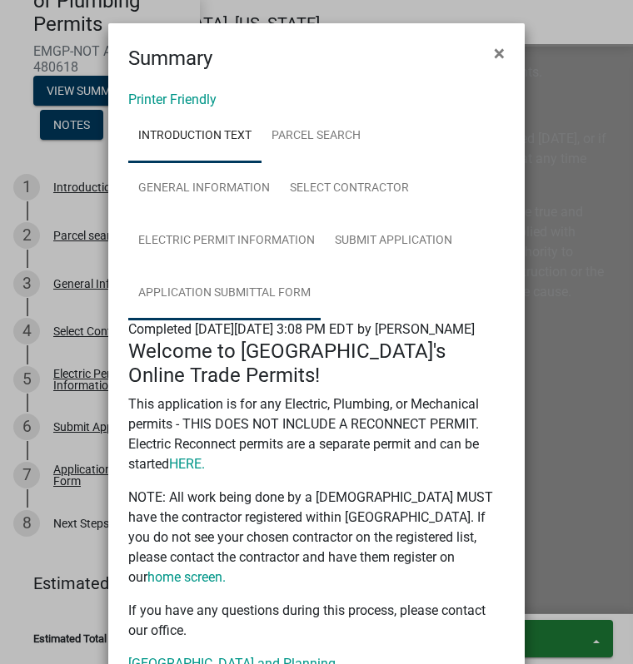
scroll to position [249, 0]
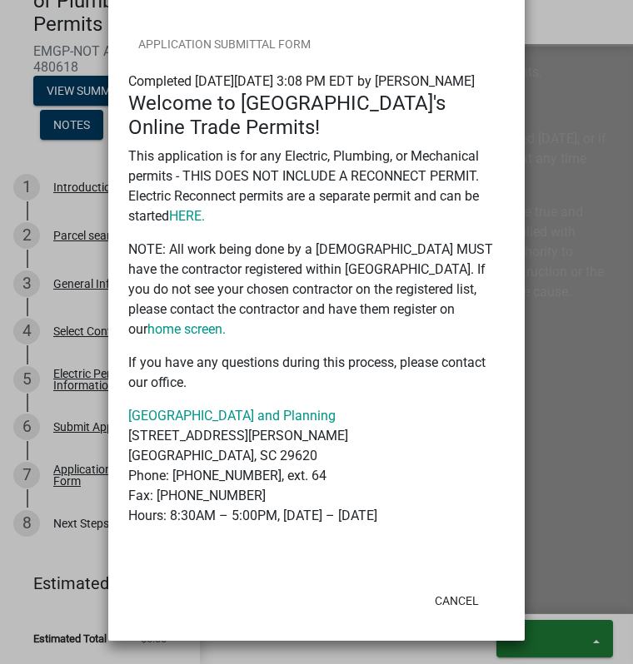
click at [435, 318] on p "NOTE: All work being done by a [DEMOGRAPHIC_DATA] MUST have the contractor regi…" at bounding box center [316, 290] width 376 height 100
click at [226, 324] on link "home screen." at bounding box center [186, 329] width 78 height 16
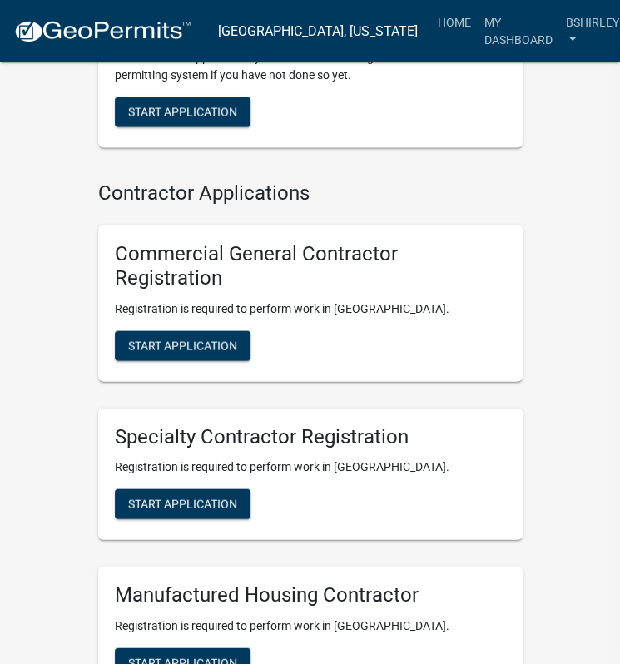
scroll to position [1574, 0]
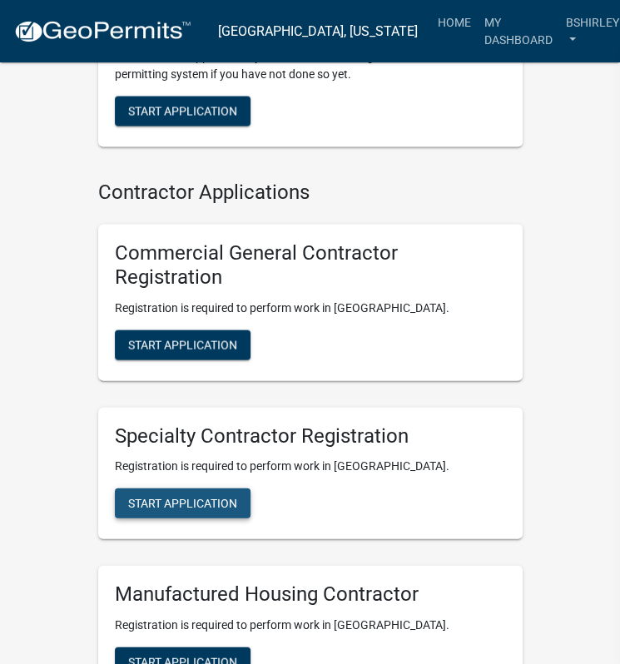
click at [200, 489] on button "Start Application" at bounding box center [183, 504] width 136 height 30
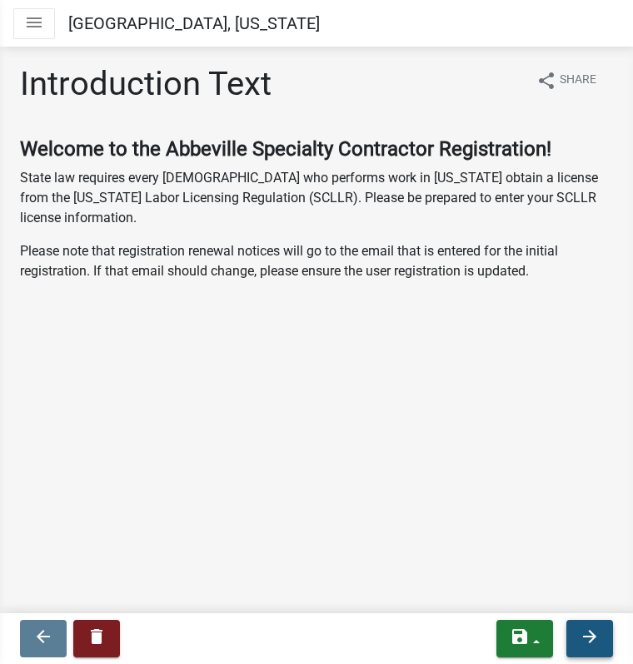
click at [607, 633] on button "arrow_forward" at bounding box center [589, 638] width 47 height 37
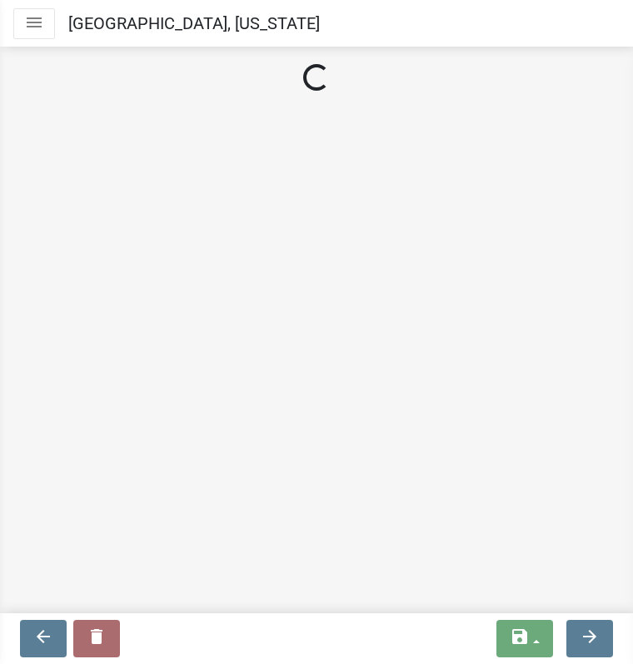
select select "SC"
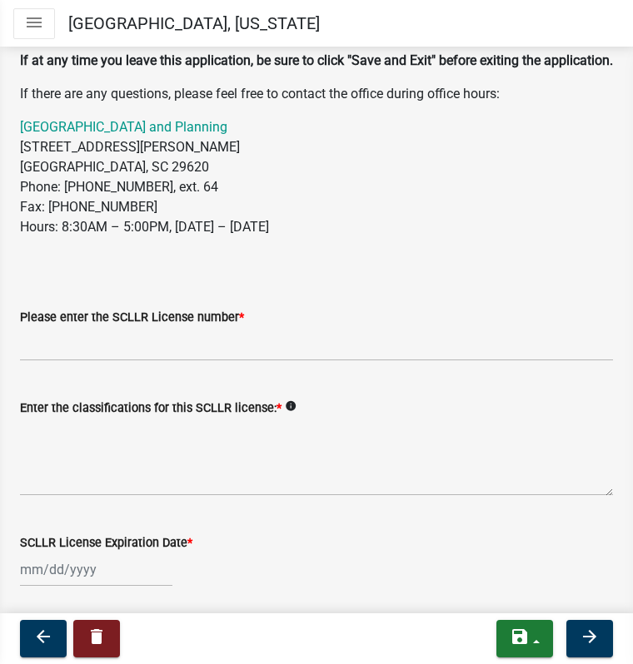
scroll to position [203, 0]
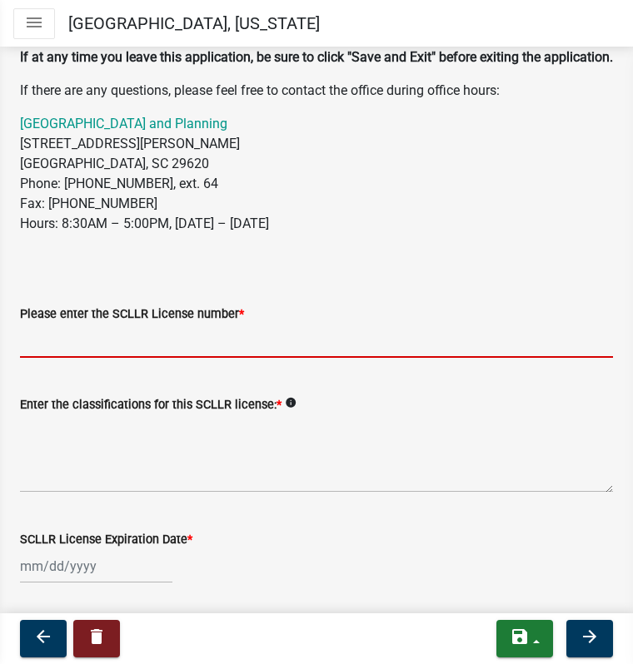
click at [44, 358] on input "Please enter the SCLLR License number *" at bounding box center [316, 341] width 593 height 34
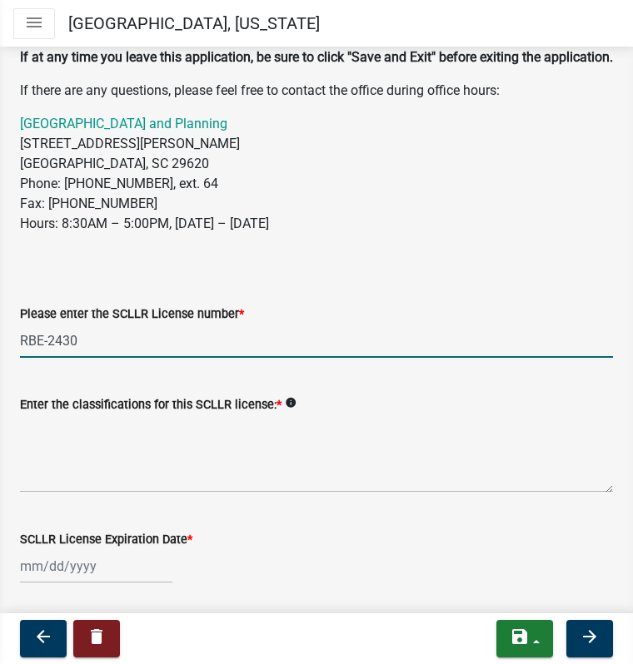
type input "RBE-2430"
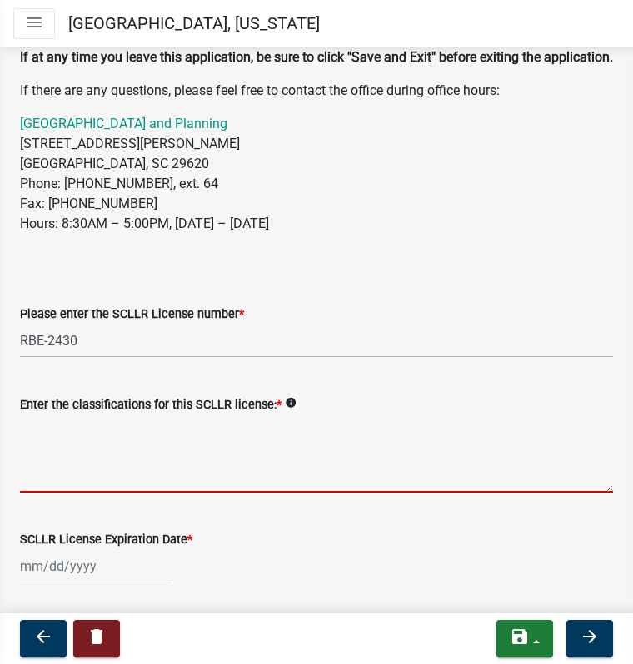
click at [37, 493] on textarea "Enter the classifications for this SCLLR license: *" at bounding box center [316, 454] width 593 height 78
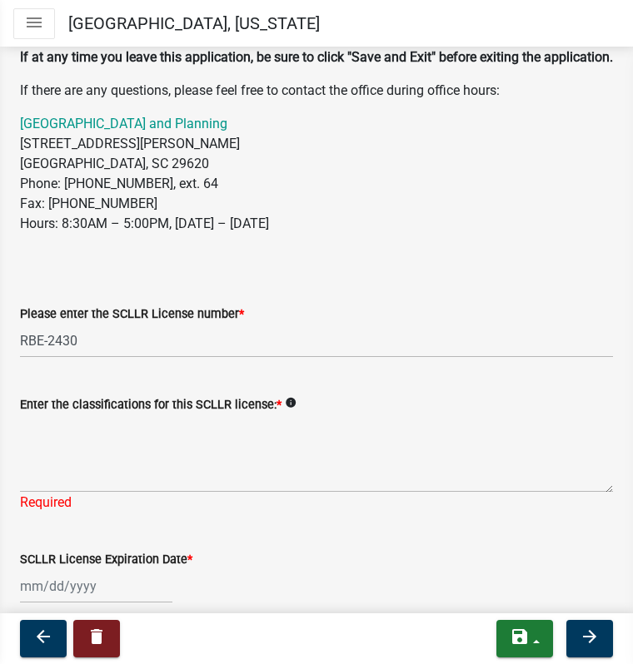
click at [276, 412] on span "*" at bounding box center [278, 405] width 5 height 14
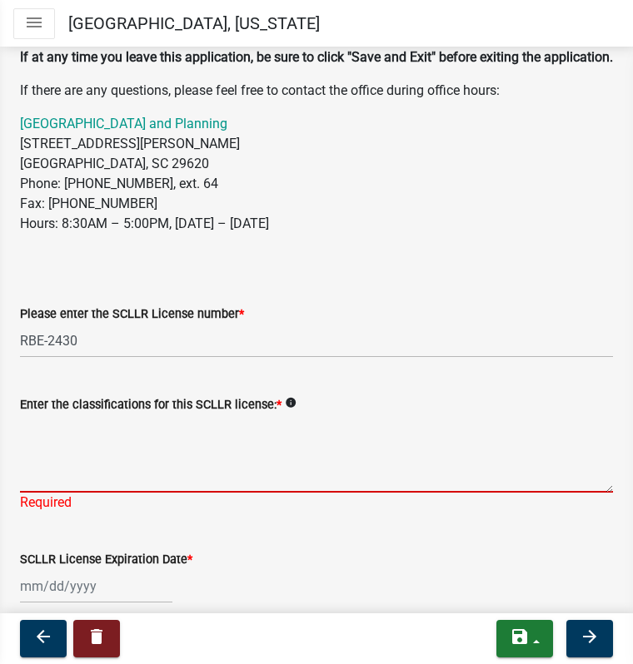
click at [275, 417] on textarea "Enter the classifications for this SCLLR license: *" at bounding box center [316, 454] width 593 height 78
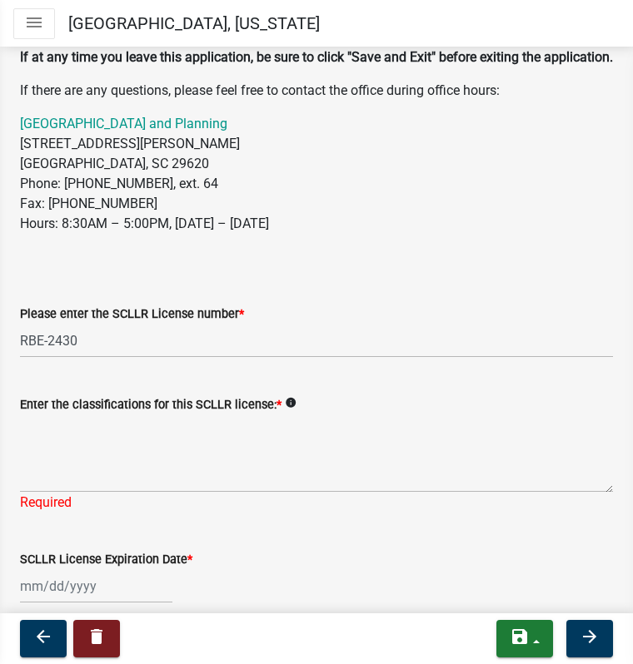
click at [276, 412] on span "*" at bounding box center [278, 405] width 5 height 14
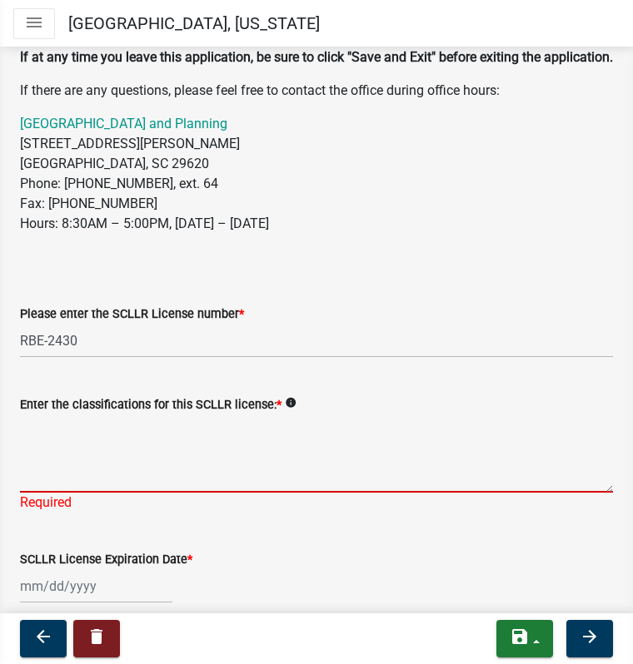
click at [276, 428] on textarea "Enter the classifications for this SCLLR license: *" at bounding box center [316, 454] width 593 height 78
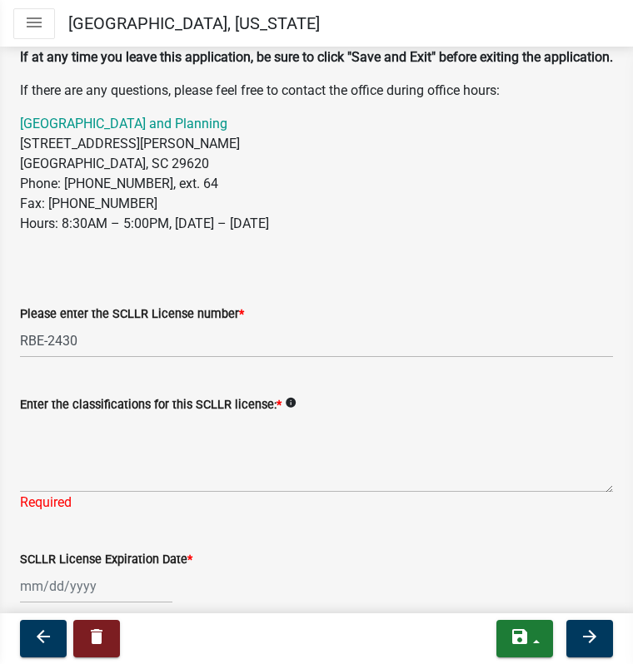
click at [286, 409] on icon "info" at bounding box center [291, 403] width 12 height 12
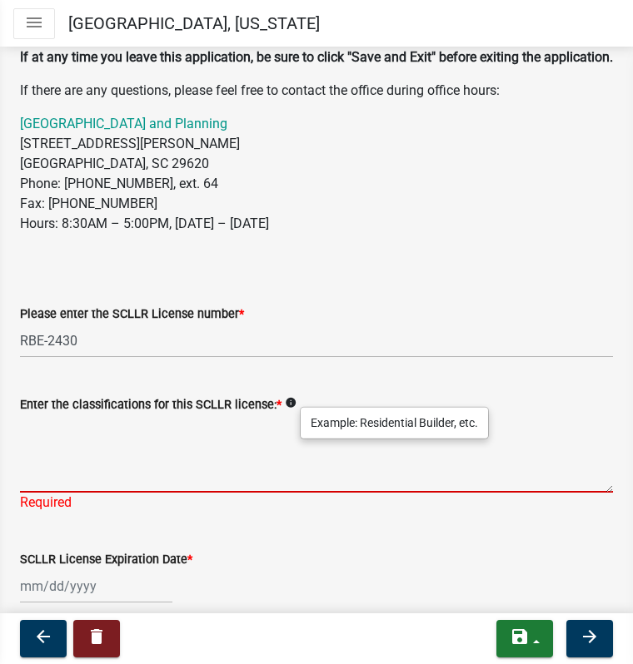
click at [57, 488] on textarea "Enter the classifications for this SCLLR license: *" at bounding box center [316, 454] width 593 height 78
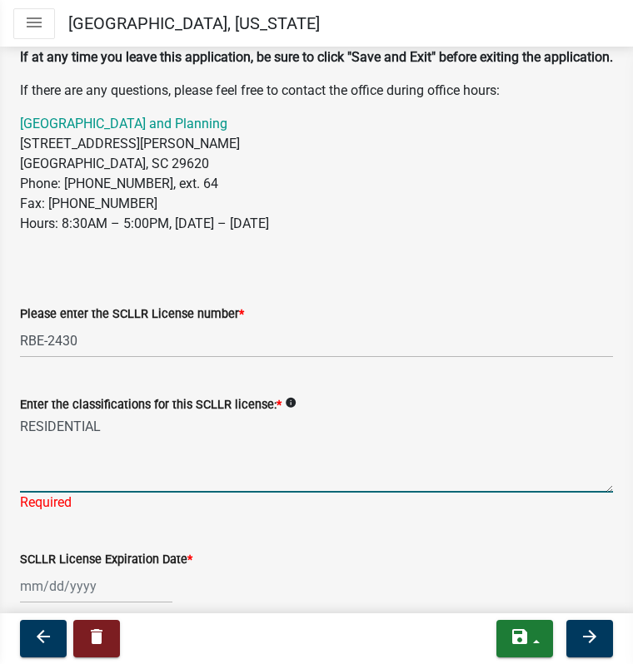
click at [67, 490] on textarea "RESIDENTIAL" at bounding box center [316, 454] width 593 height 78
click at [69, 481] on textarea "RESIDEBNTIAL" at bounding box center [316, 454] width 593 height 78
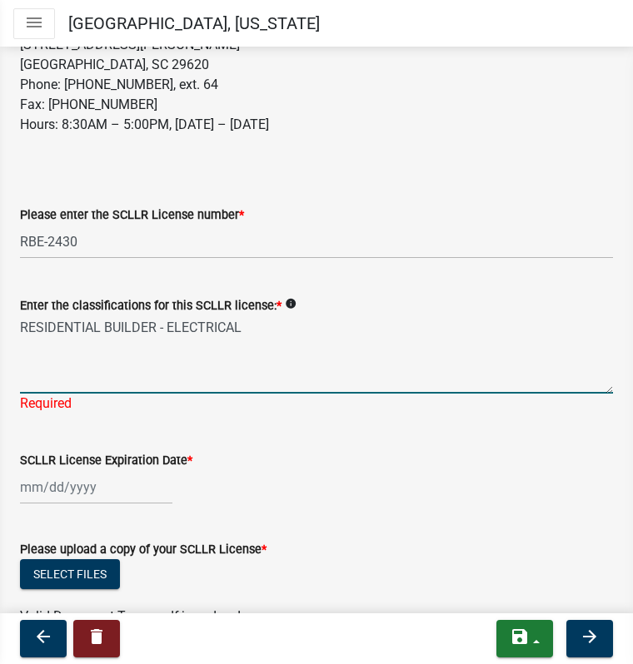
scroll to position [309, 0]
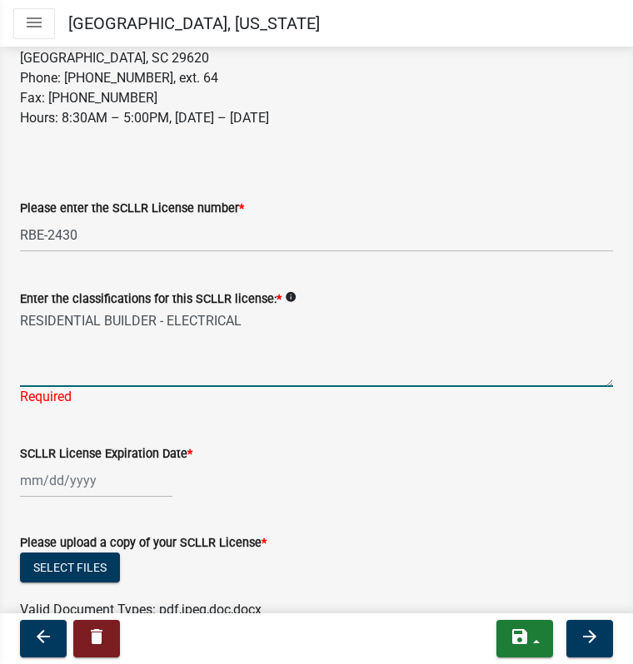
click at [47, 377] on textarea "RESIDENTIAL BUILDER - ELECTRICAL" at bounding box center [316, 348] width 593 height 78
type textarea "RESIDENTIAL BUILDER - ELECTRICAL"
click at [70, 491] on div at bounding box center [96, 481] width 152 height 34
select select "9"
select select "2025"
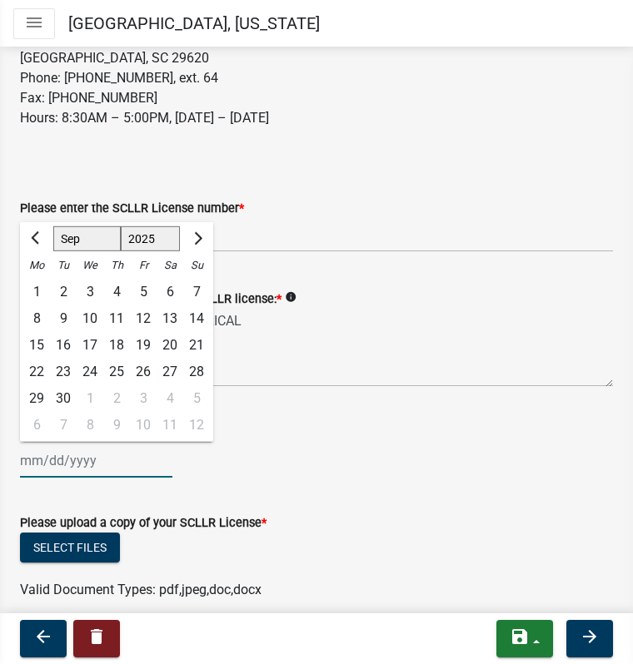
click at [99, 251] on select "Jan Feb Mar Apr May Jun [DATE] Aug Sep Oct Nov Dec" at bounding box center [86, 238] width 67 height 25
select select "6"
click at [53, 246] on select "Jan Feb Mar Apr May Jun [DATE] Aug Sep Oct Nov Dec" at bounding box center [86, 238] width 67 height 25
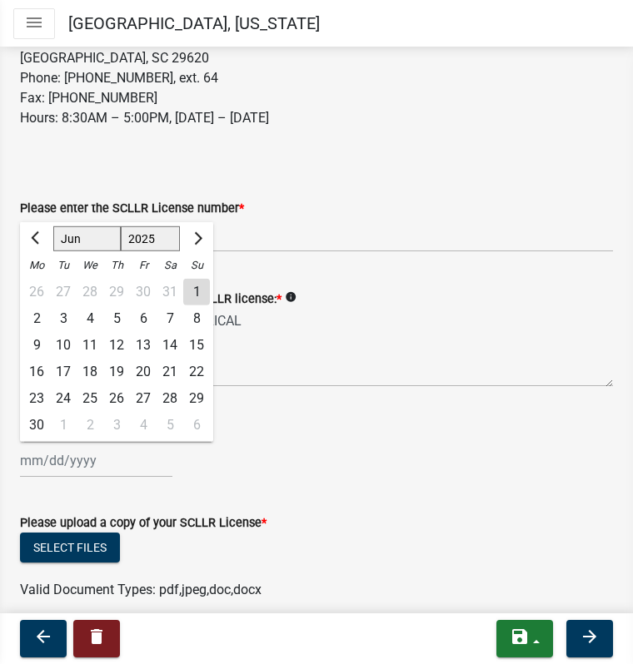
click at [37, 439] on div "30" at bounding box center [36, 425] width 27 height 27
type input "[DATE]"
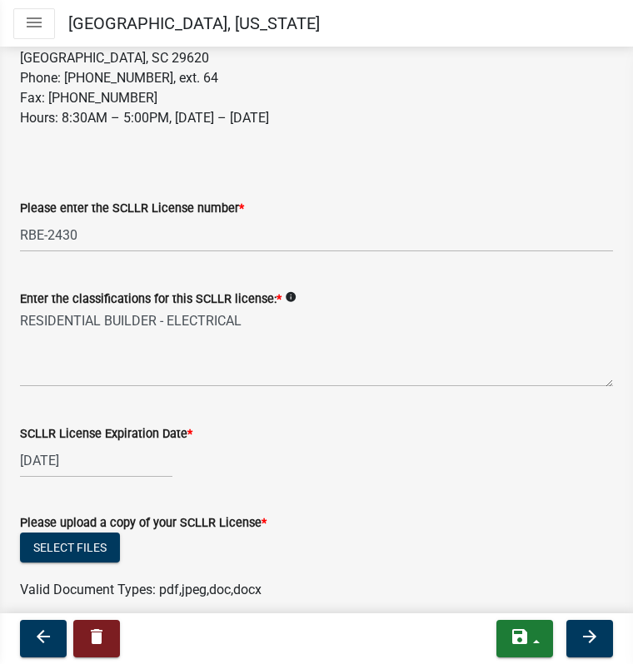
select select "6"
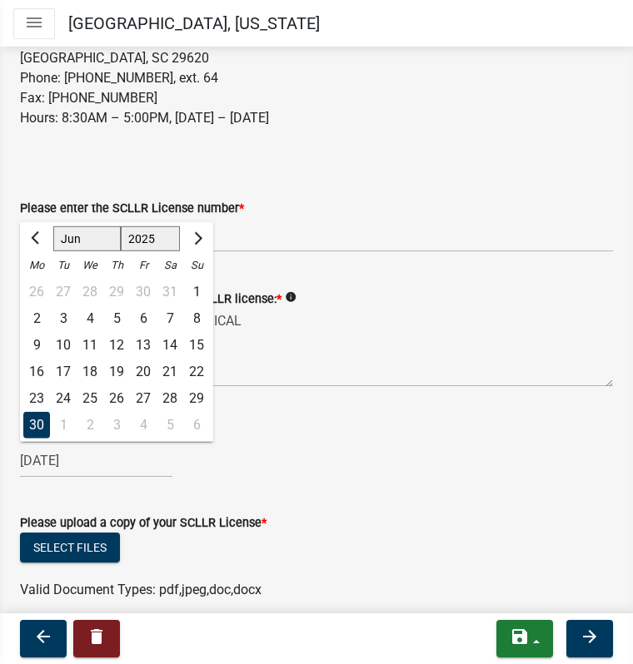
click at [111, 478] on input "[DATE]" at bounding box center [96, 461] width 152 height 34
click at [160, 251] on select "1525 1526 1527 1528 1529 1530 1531 1532 1533 1534 1535 1536 1537 1538 1539 1540…" at bounding box center [151, 238] width 60 height 25
select select "2027"
click at [121, 246] on select "1525 1526 1527 1528 1529 1530 1531 1532 1533 1534 1535 1536 1537 1538 1539 1540…" at bounding box center [151, 238] width 60 height 25
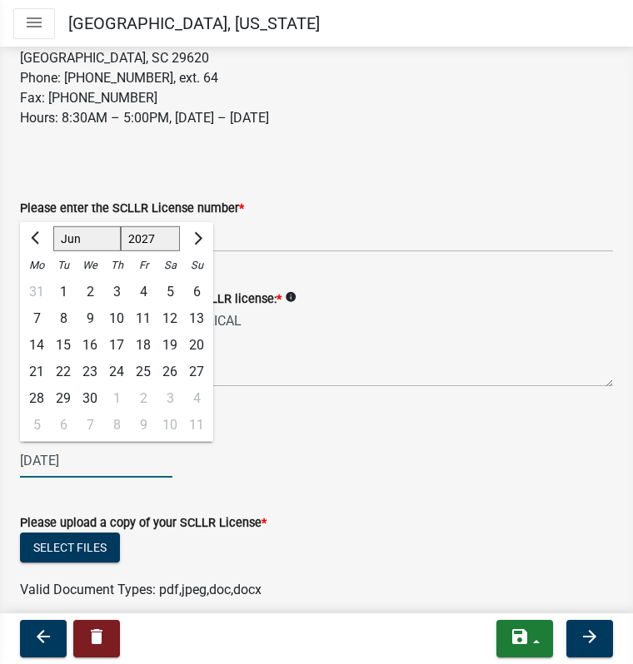
click at [92, 412] on div "30" at bounding box center [90, 398] width 27 height 27
type input "[DATE]"
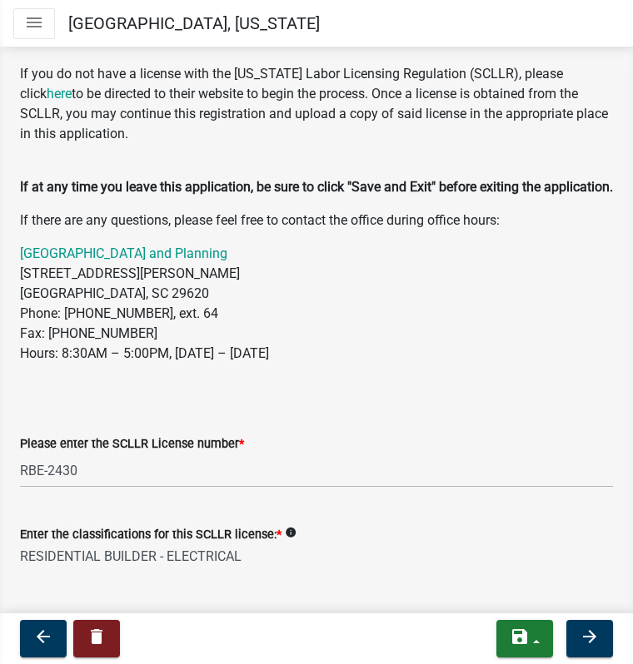
scroll to position [0, 0]
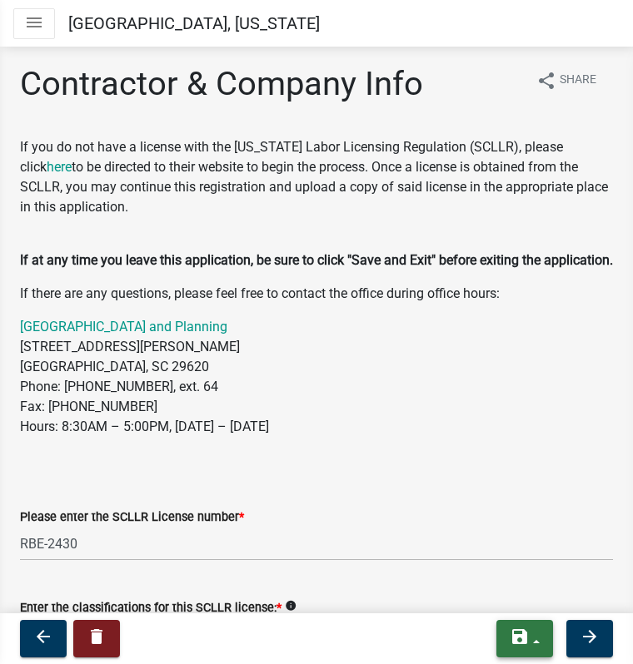
click at [510, 651] on button "save" at bounding box center [524, 638] width 57 height 37
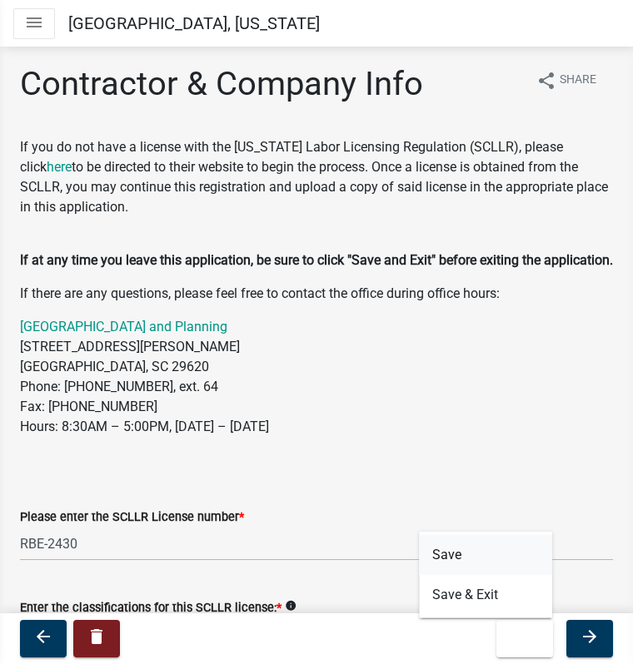
click at [465, 557] on button "Save" at bounding box center [485, 555] width 133 height 40
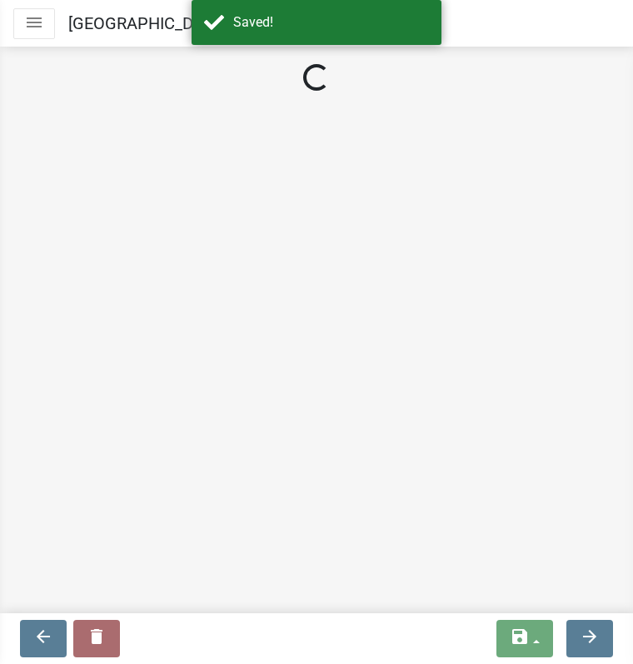
select select "SC"
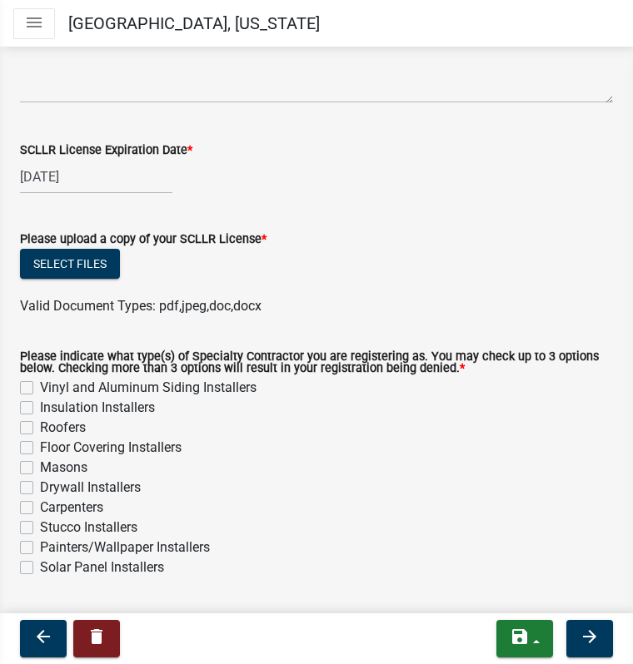
scroll to position [589, 0]
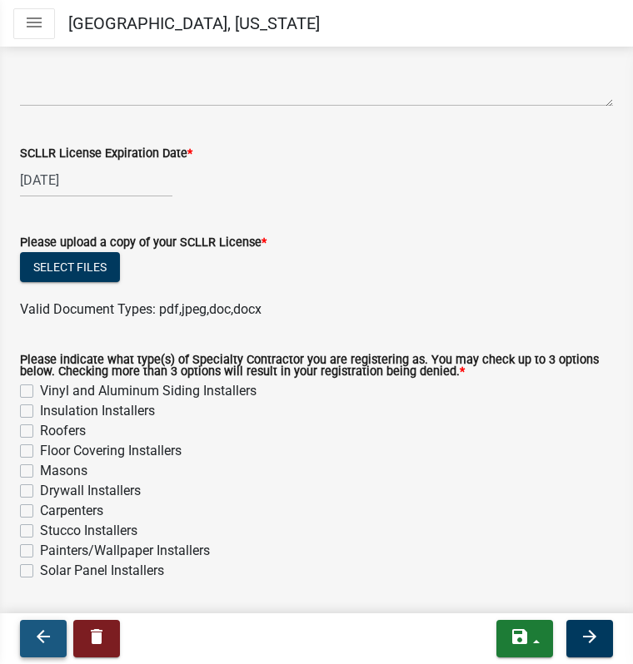
click at [30, 624] on button "arrow_back" at bounding box center [43, 638] width 47 height 37
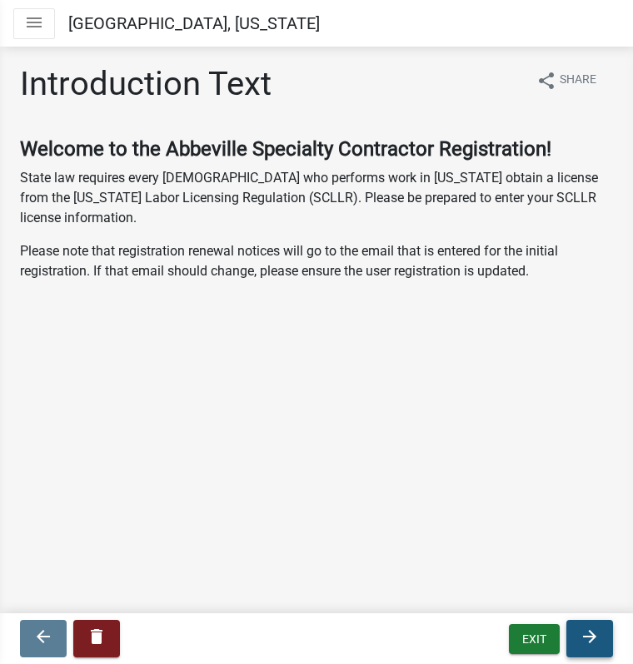
click at [593, 651] on button "arrow_forward" at bounding box center [589, 638] width 47 height 37
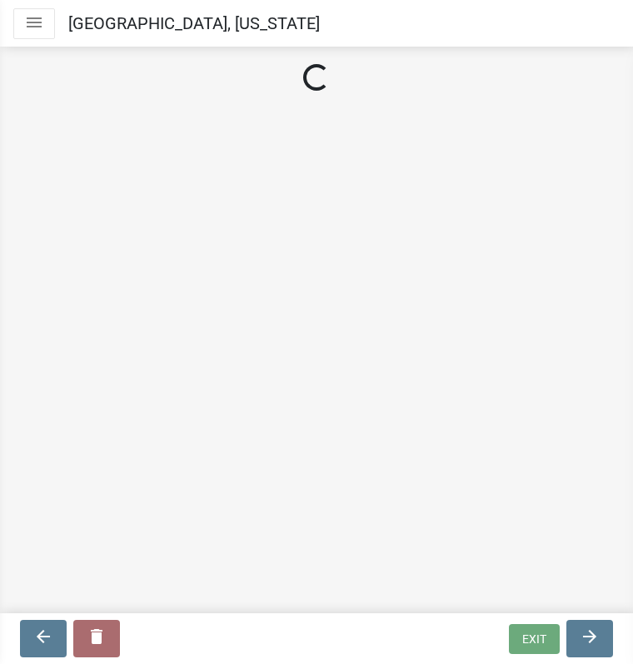
select select "SC"
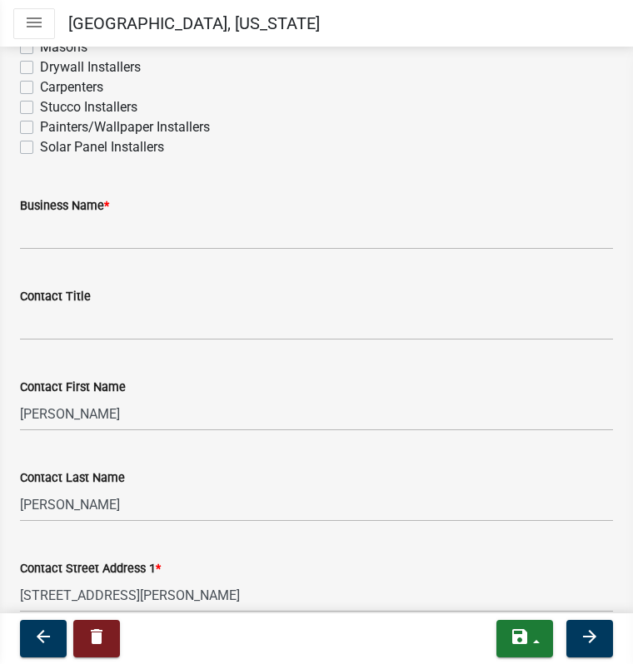
scroll to position [1012, 0]
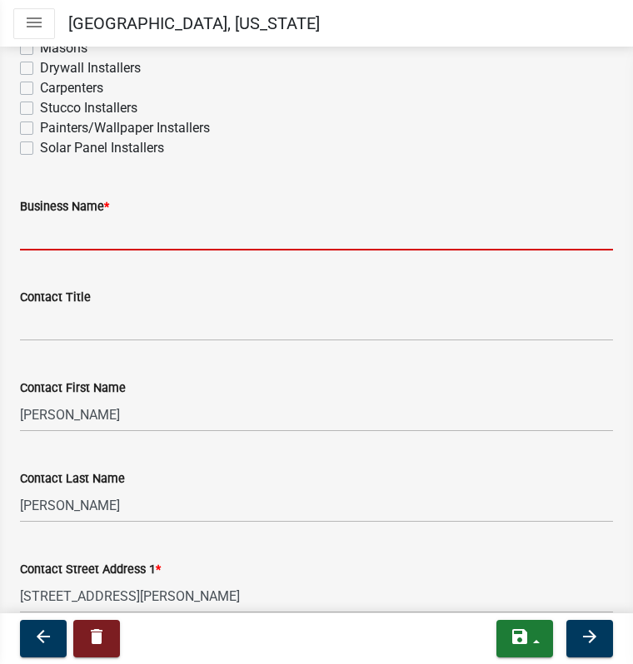
click at [70, 251] on input "Business Name *" at bounding box center [316, 233] width 593 height 34
type input "All Things Electric"
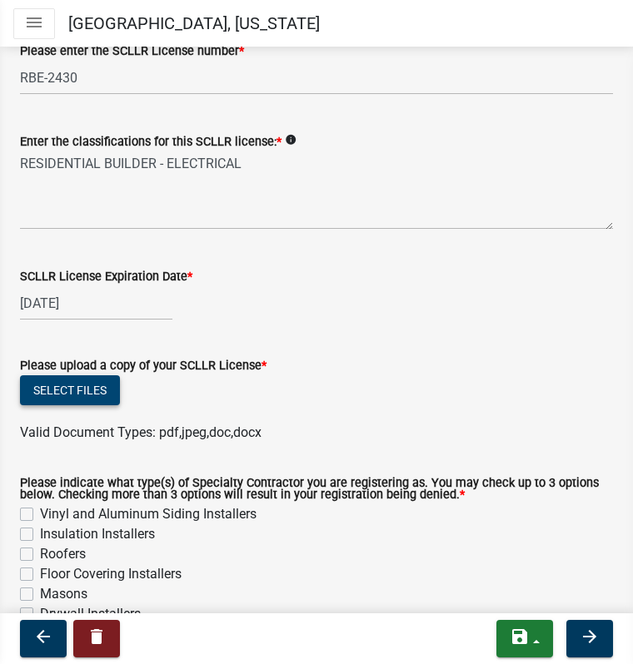
scroll to position [466, 0]
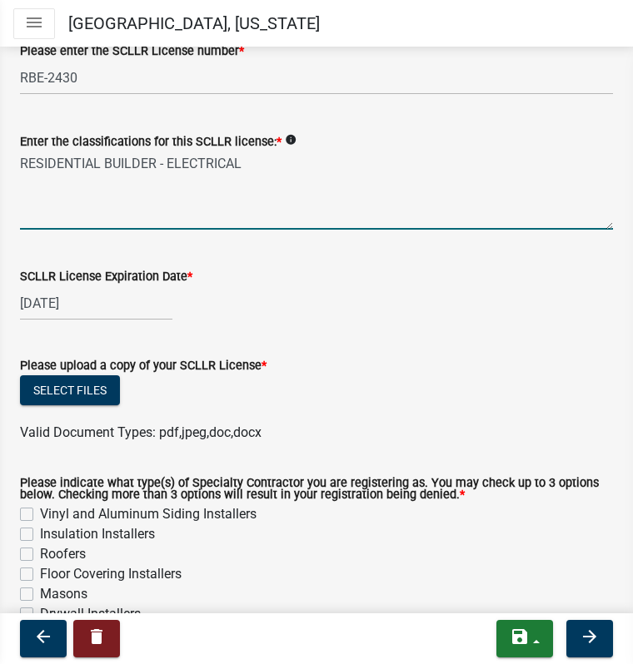
click at [157, 184] on textarea "RESIDENTIAL BUILDER - ELECTRICAL" at bounding box center [316, 191] width 593 height 78
click at [167, 183] on textarea "RESIDENTIAL BUILDERS COMMISSIONS - ELECTRICAL" at bounding box center [316, 191] width 593 height 78
click at [167, 183] on textarea "RESIDENTIAL BUILDER COMMISSIONS - ELECTRICAL" at bounding box center [316, 191] width 593 height 78
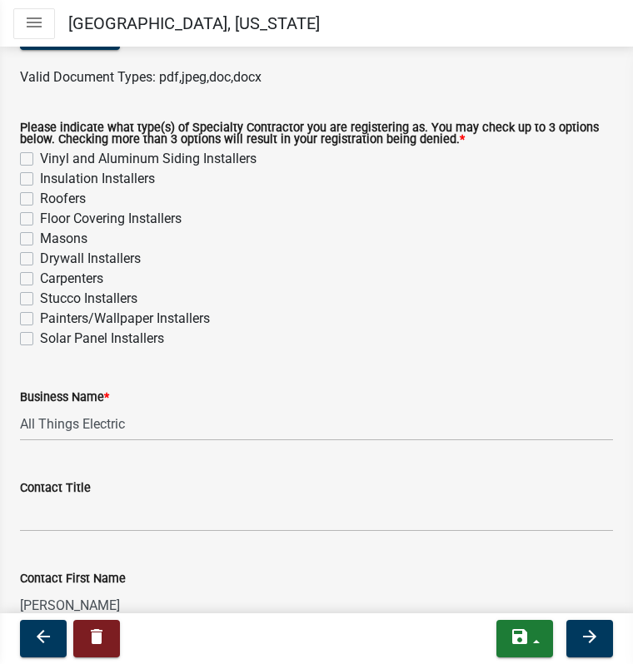
scroll to position [820, 0]
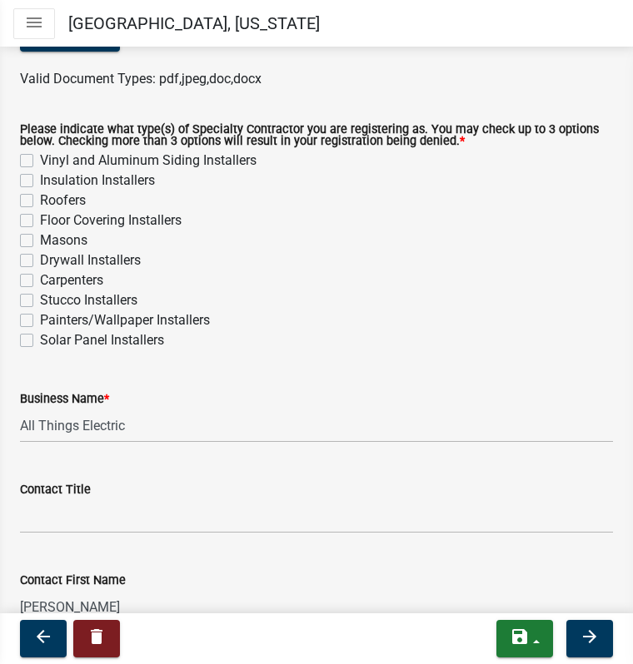
type textarea "RESIDENTIAL BUILDER COMMISSIONS - ELECTRICAL"
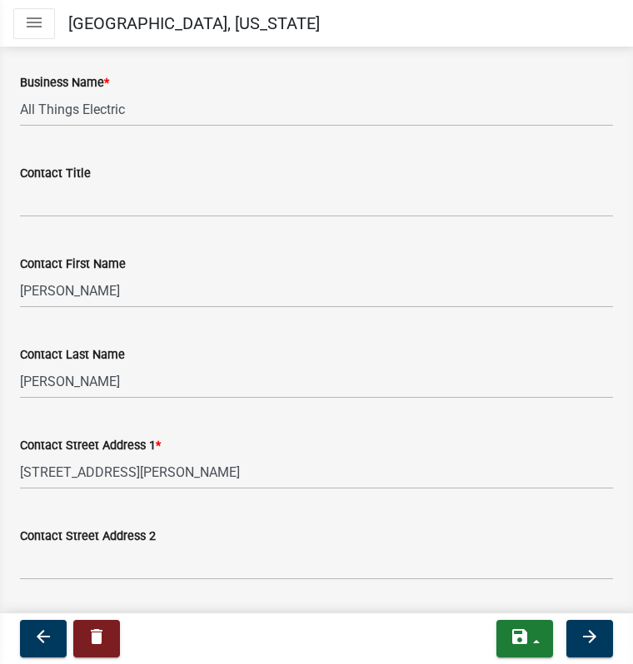
scroll to position [1136, 0]
click at [583, 644] on icon "arrow_forward" at bounding box center [589, 637] width 20 height 20
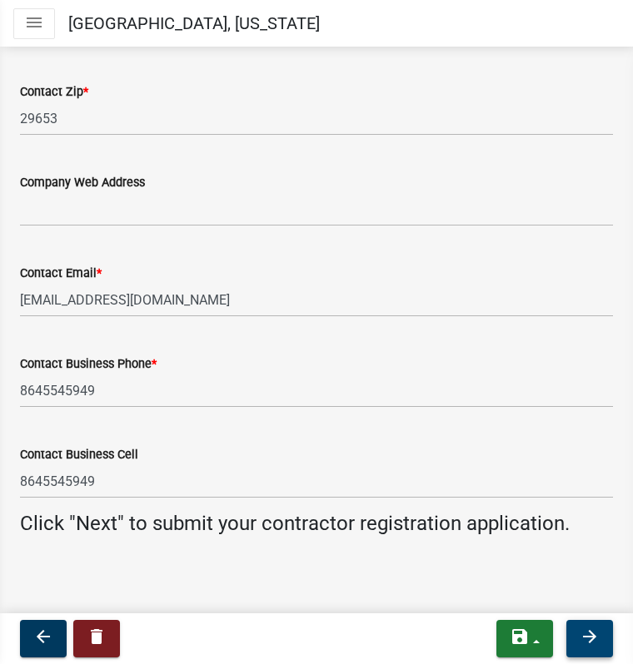
scroll to position [1962, 0]
click at [598, 644] on icon "arrow_forward" at bounding box center [589, 637] width 20 height 20
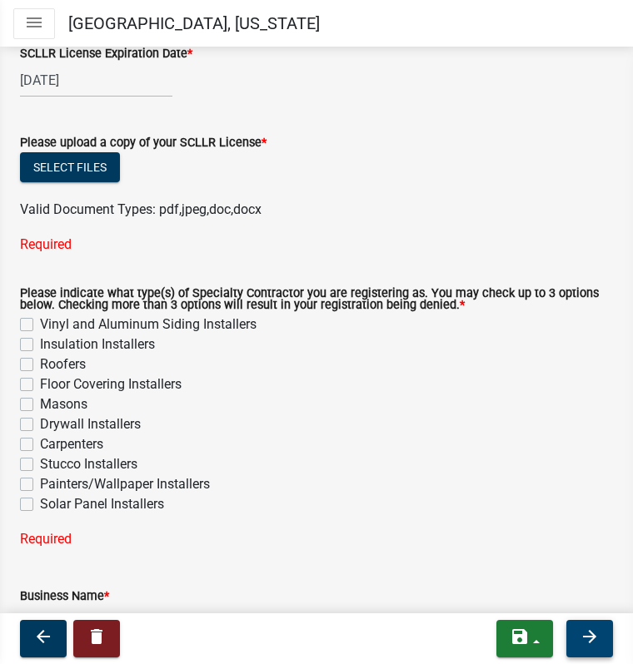
scroll to position [683, 0]
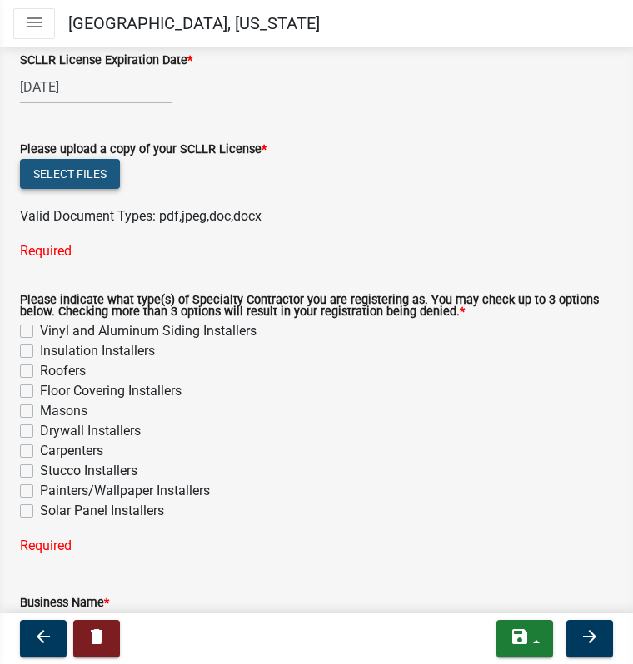
click at [67, 189] on button "Select files" at bounding box center [70, 174] width 100 height 30
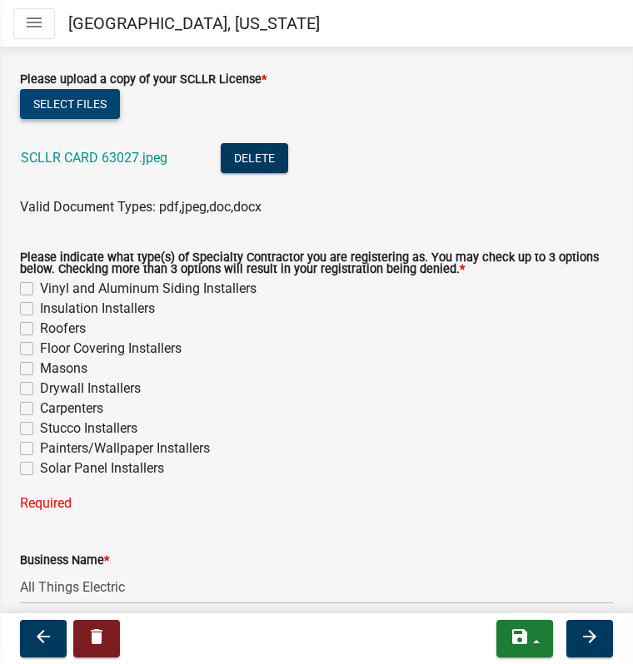
scroll to position [753, 0]
click at [40, 319] on label "Insulation Installers" at bounding box center [97, 309] width 115 height 20
click at [40, 310] on input "Insulation Installers" at bounding box center [45, 304] width 11 height 11
checkbox input "true"
checkbox input "false"
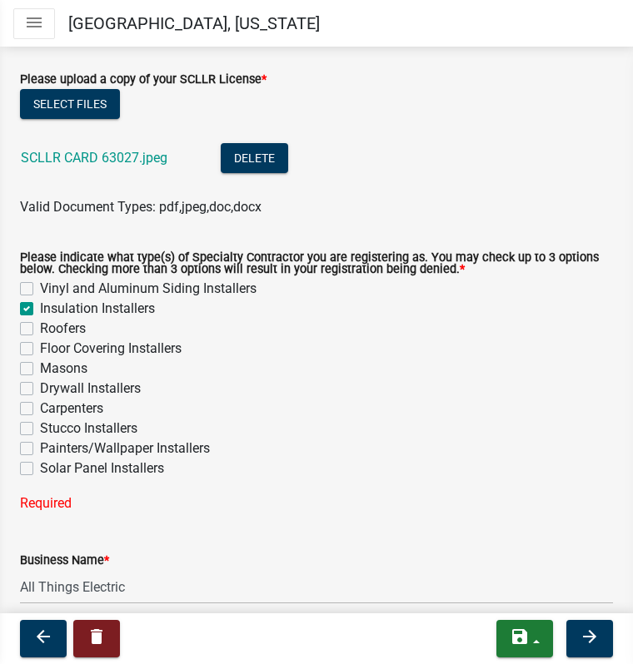
checkbox input "true"
checkbox input "false"
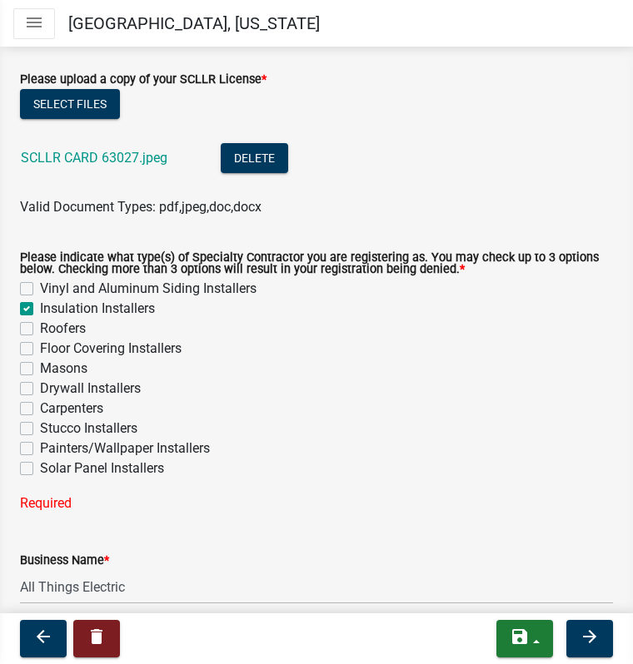
checkbox input "false"
click at [40, 319] on label "Insulation Installers" at bounding box center [97, 309] width 115 height 20
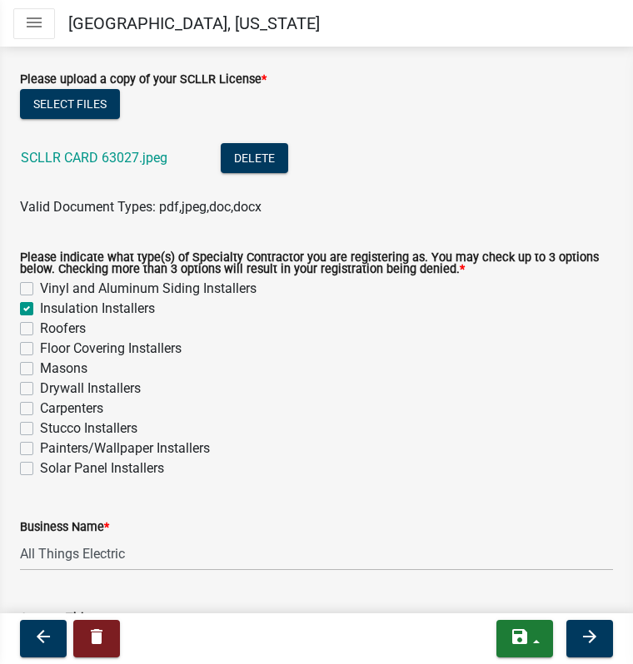
click at [40, 310] on input "Insulation Installers" at bounding box center [45, 304] width 11 height 11
checkbox input "false"
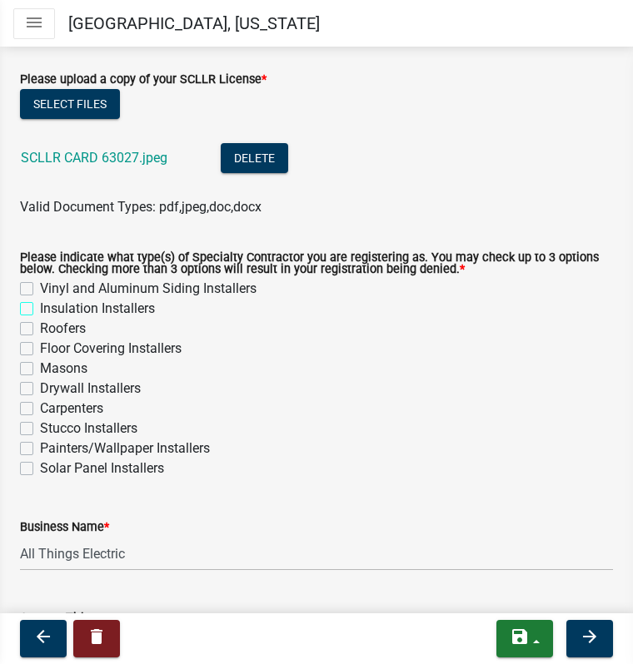
checkbox input "false"
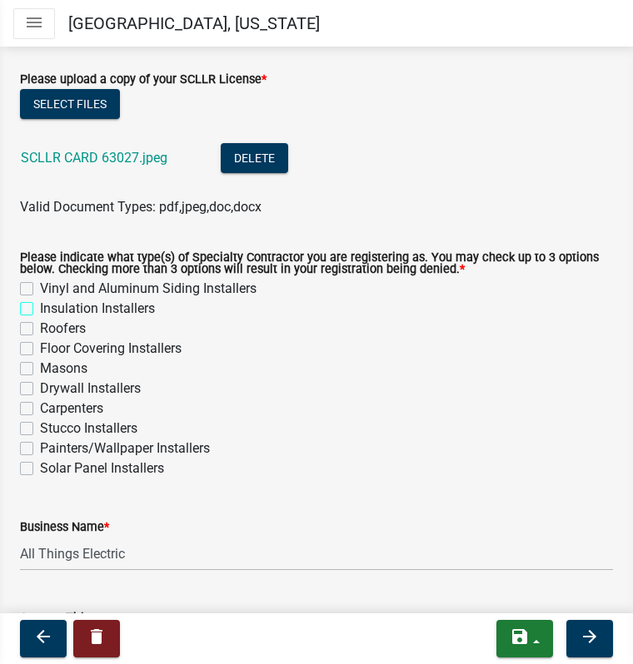
checkbox input "false"
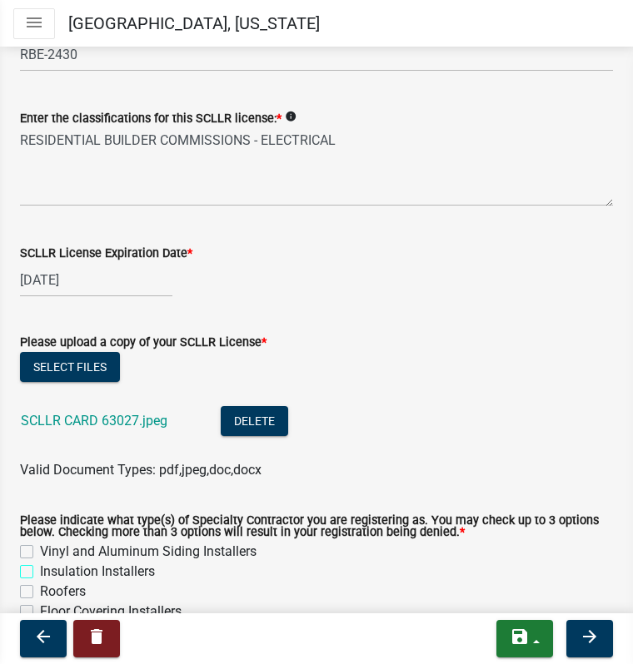
scroll to position [476, 0]
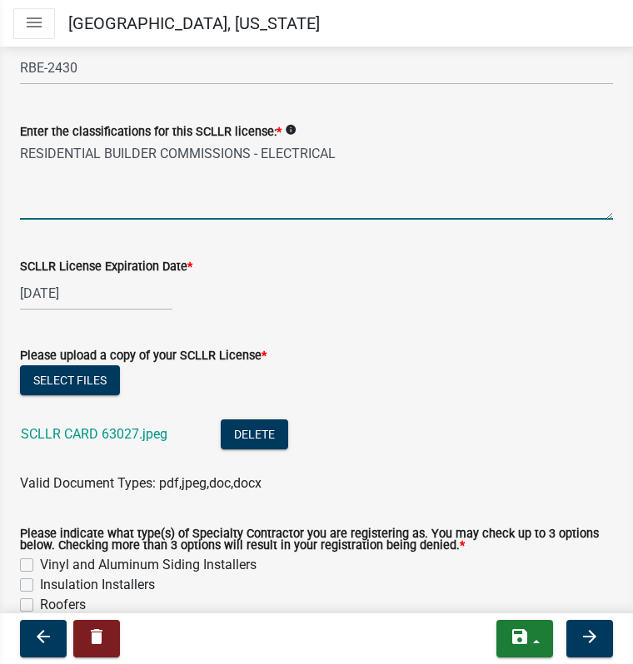
click at [152, 171] on textarea "RESIDENTIAL BUILDER COMMISSIONS - ELECTRICAL" at bounding box center [316, 181] width 593 height 78
click at [152, 174] on textarea "RESIDENTIAL BUILDER COMMISSIONS - ELECTRICAL" at bounding box center [316, 181] width 593 height 78
click at [301, 211] on textarea "RESIDENTIAL BUILDERS COMMISSION - ELECTRICAL" at bounding box center [316, 181] width 593 height 78
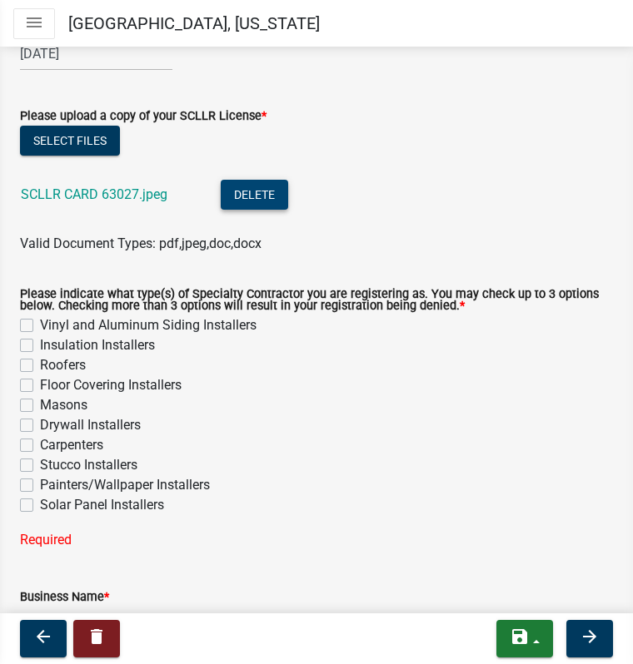
scroll to position [717, 0]
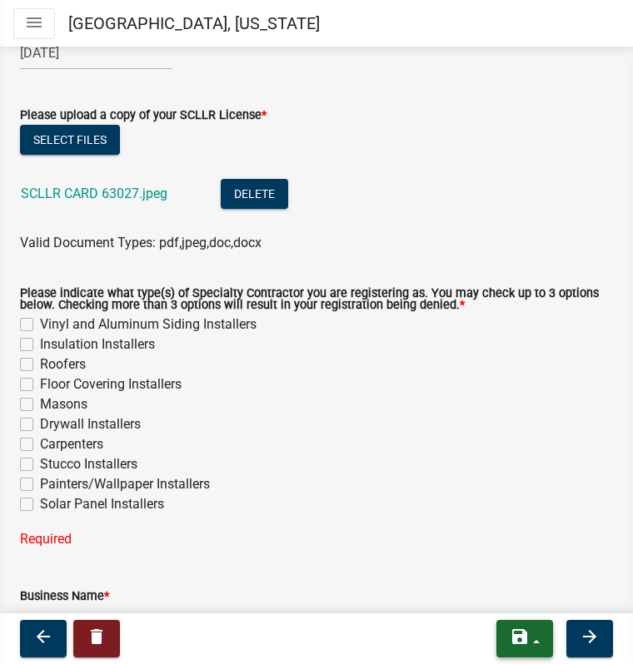
type textarea "RESIDENTIAL BUILDERS COMMISSION - ELECTRICAL"
click at [520, 646] on icon "save" at bounding box center [520, 637] width 20 height 20
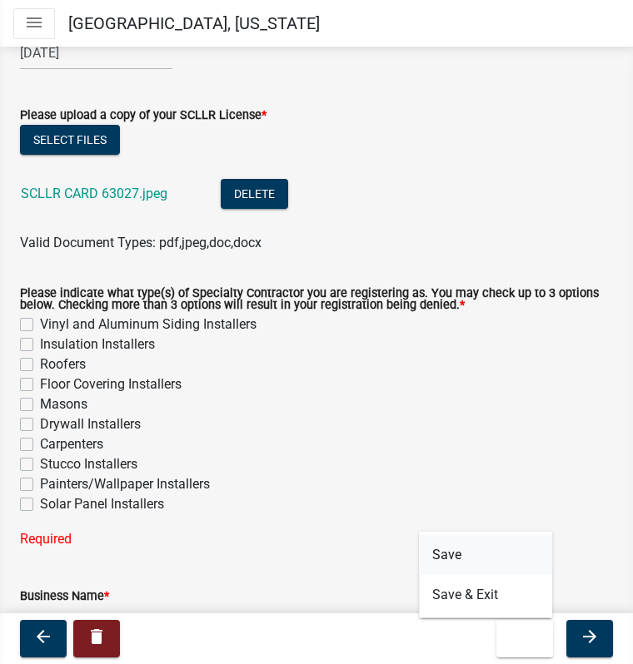
click at [465, 559] on button "Save" at bounding box center [485, 555] width 133 height 40
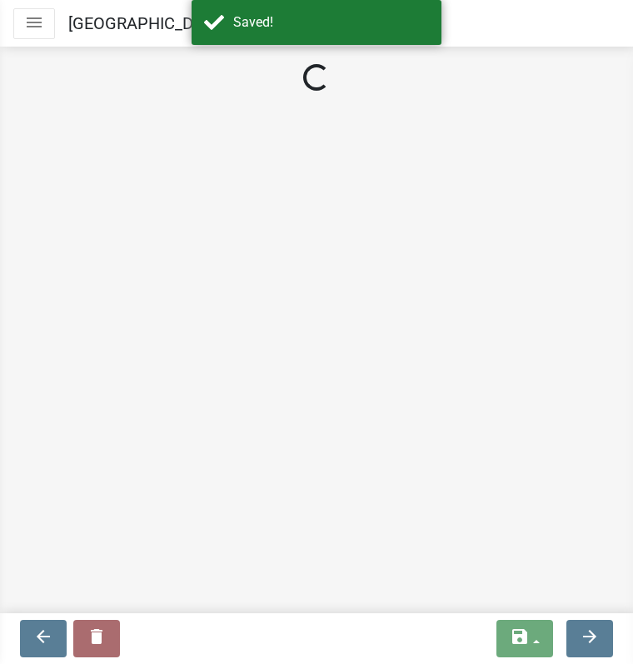
select select "SC"
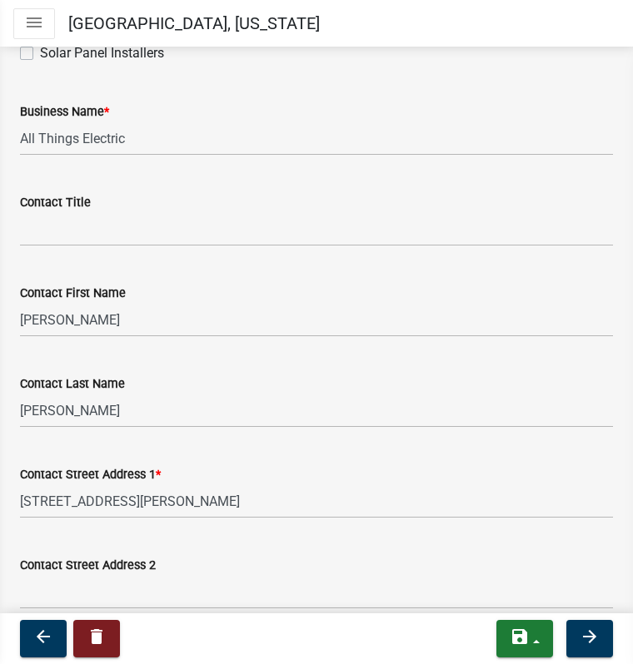
scroll to position [1169, 0]
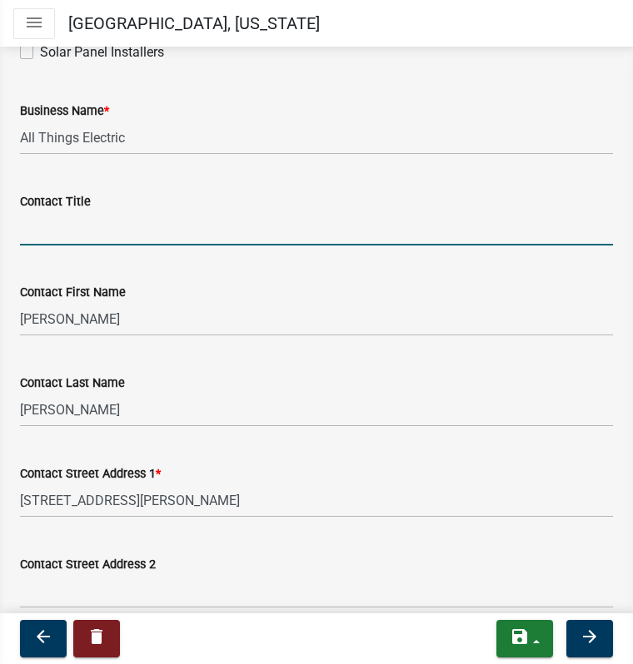
click at [63, 246] on input "Contact Title" at bounding box center [316, 228] width 593 height 34
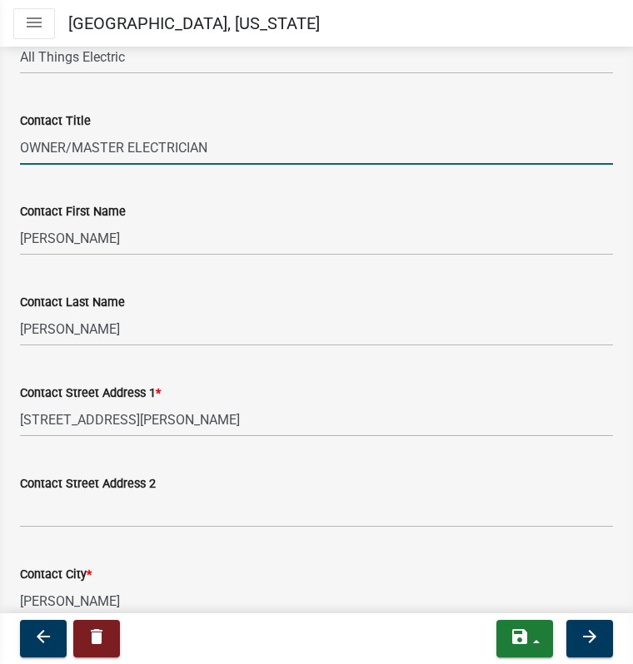
type input "OWNER/MASTER ELECTRICIAN"
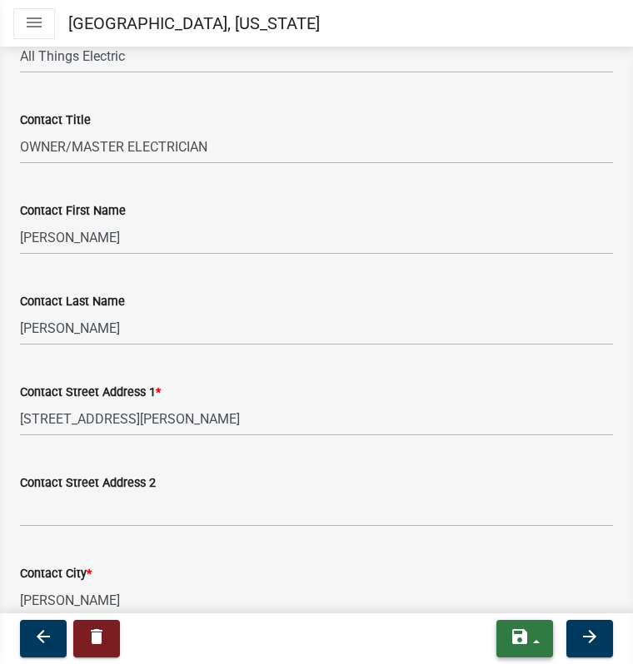
click at [526, 639] on icon "save" at bounding box center [520, 637] width 20 height 20
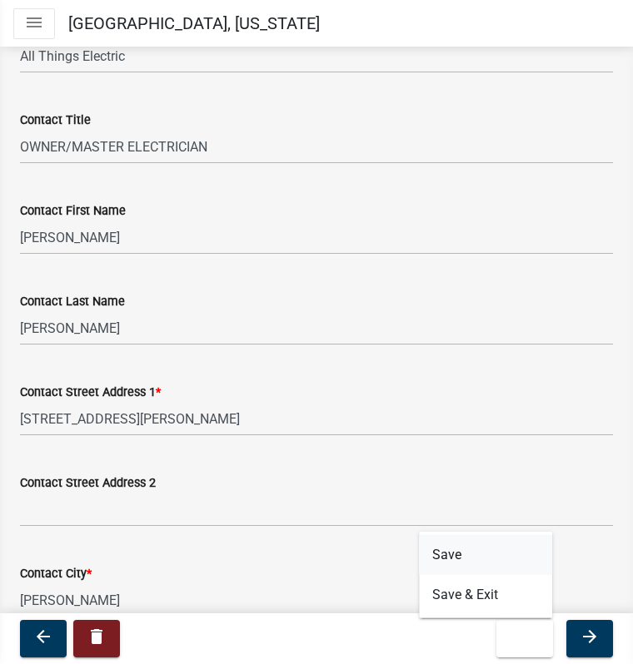
click at [449, 561] on button "Save" at bounding box center [485, 555] width 133 height 40
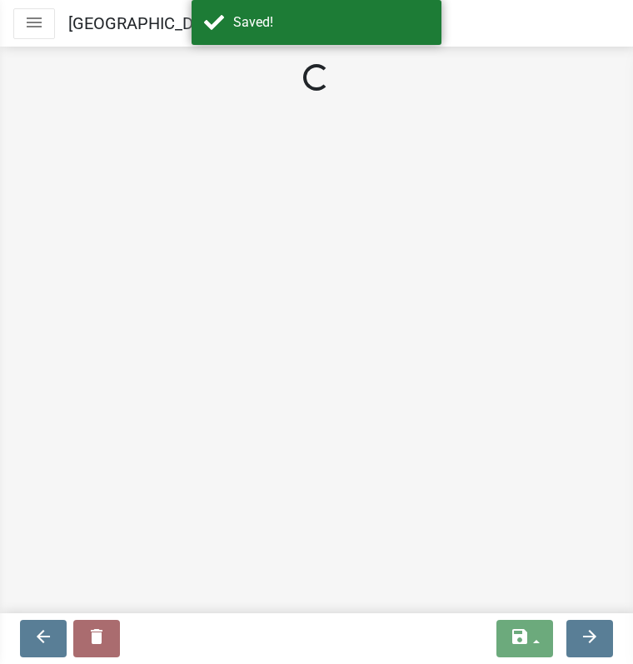
select select "SC"
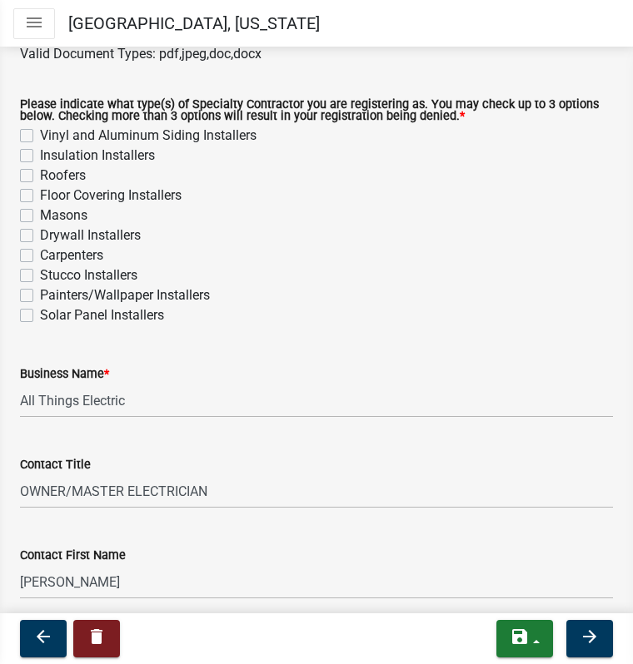
scroll to position [916, 0]
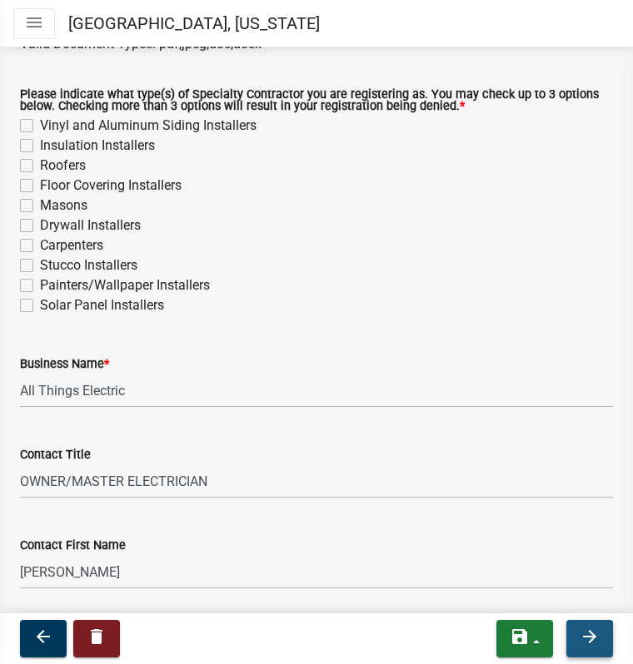
click at [579, 644] on icon "arrow_forward" at bounding box center [589, 637] width 20 height 20
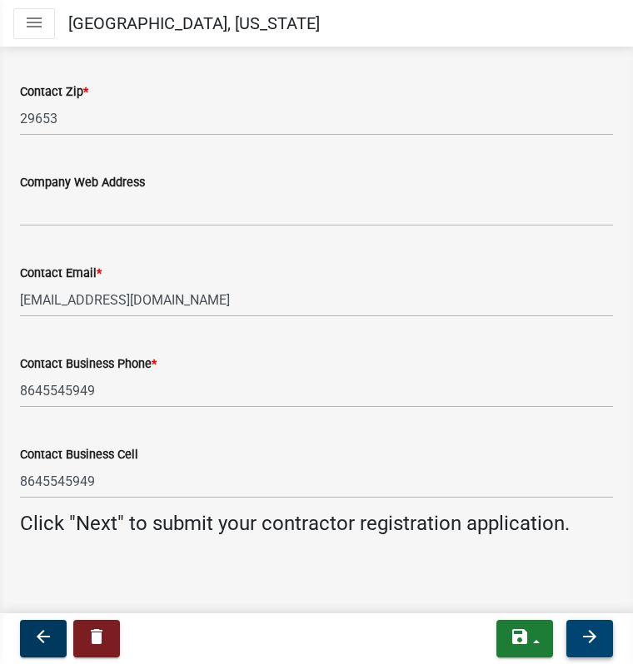
scroll to position [1989, 0]
click at [510, 647] on button "save" at bounding box center [524, 638] width 57 height 37
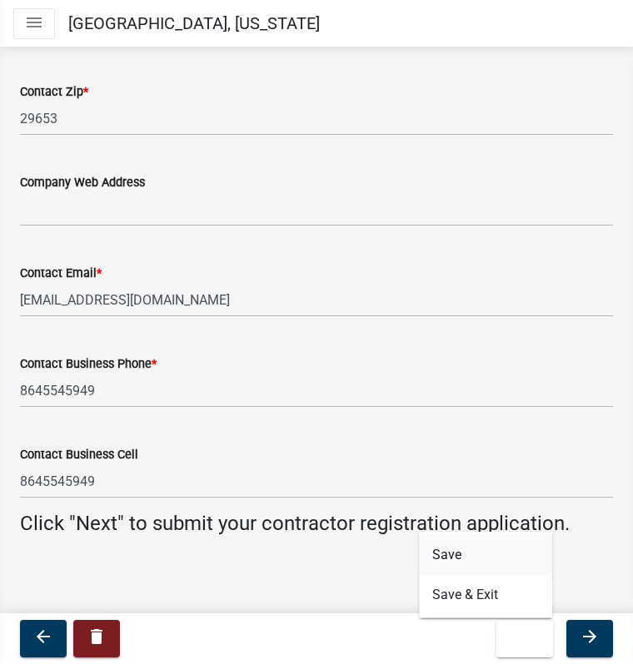
click at [453, 567] on button "Save" at bounding box center [485, 555] width 133 height 40
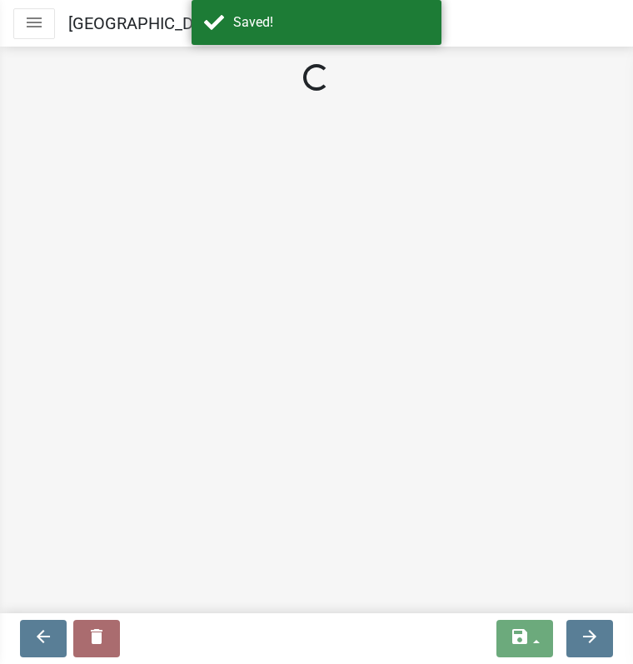
select select "SC"
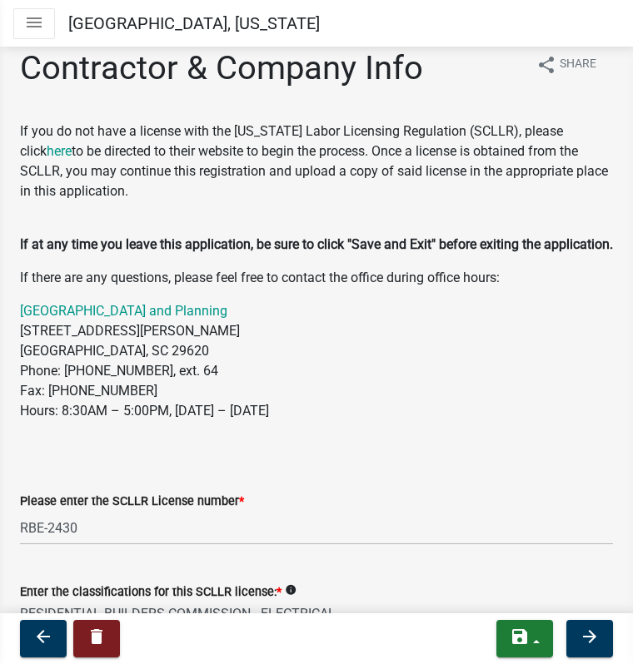
scroll to position [13, 0]
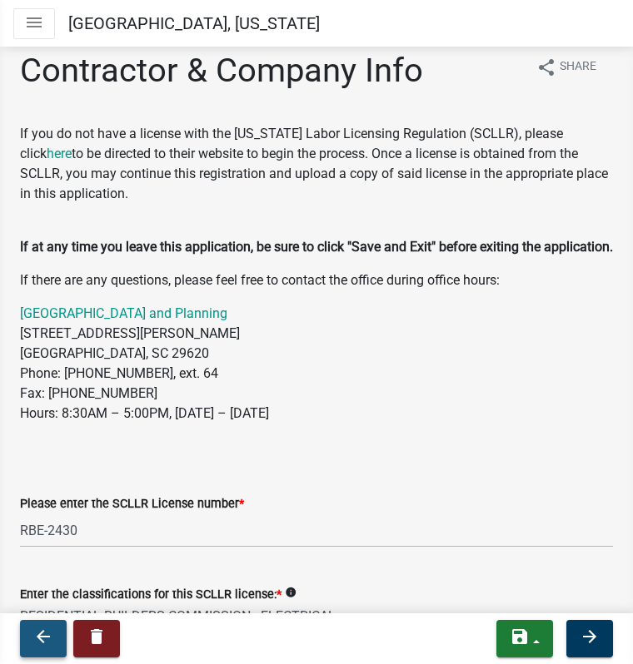
click at [36, 639] on icon "arrow_back" at bounding box center [43, 637] width 20 height 20
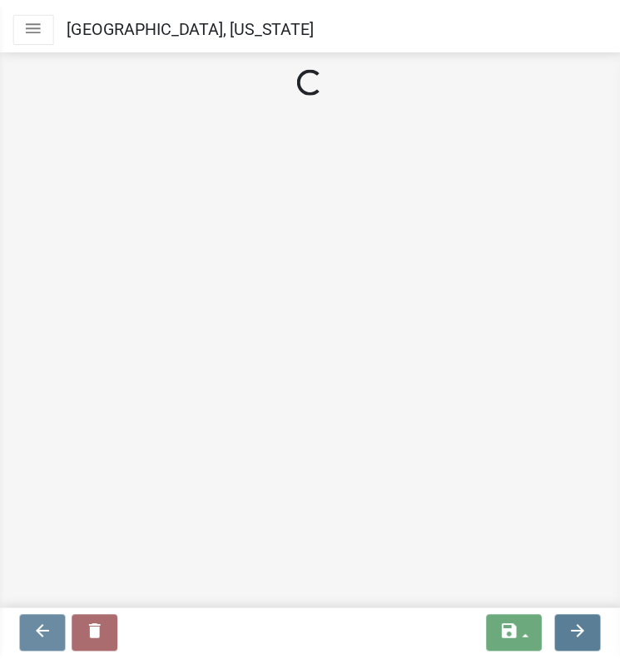
scroll to position [0, 0]
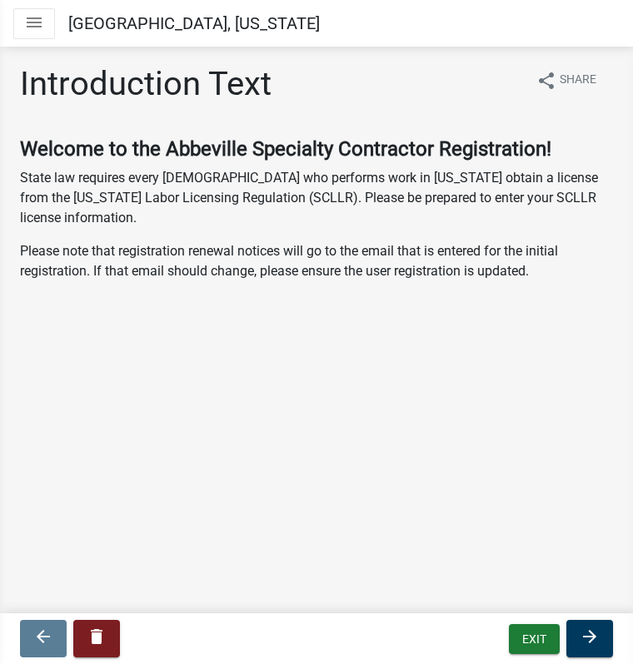
click at [41, 24] on icon "menu" at bounding box center [34, 22] width 20 height 20
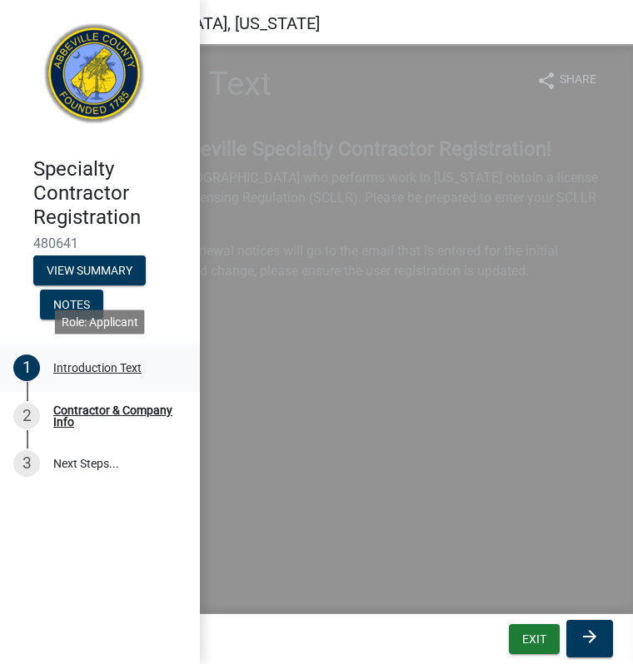
click at [58, 366] on div "Introduction Text" at bounding box center [97, 368] width 88 height 12
click at [58, 369] on div "Introduction Text" at bounding box center [97, 368] width 88 height 12
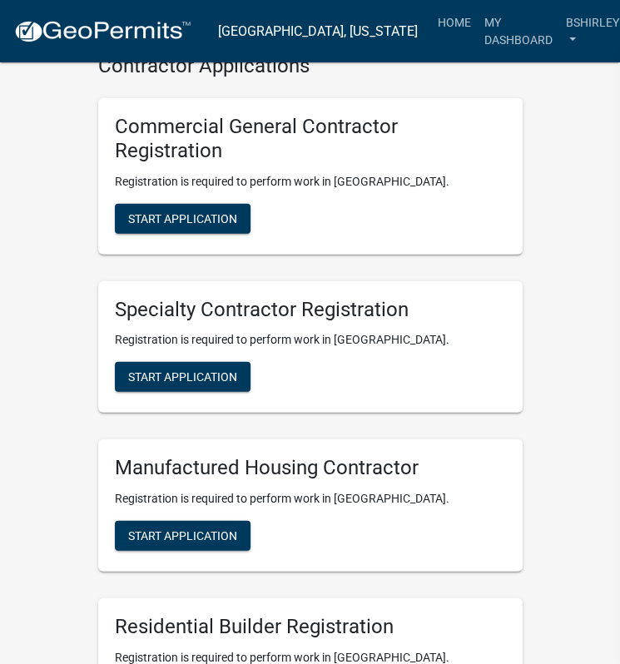
scroll to position [1914, 0]
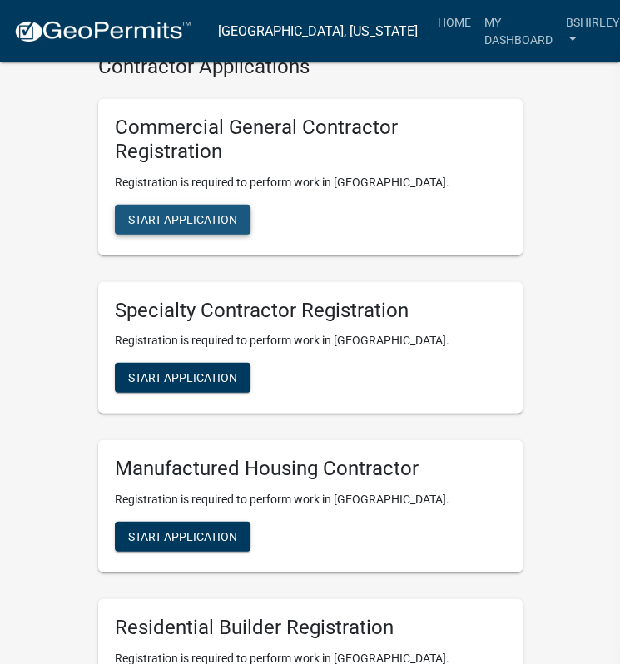
click at [192, 212] on span "Start Application" at bounding box center [182, 218] width 109 height 13
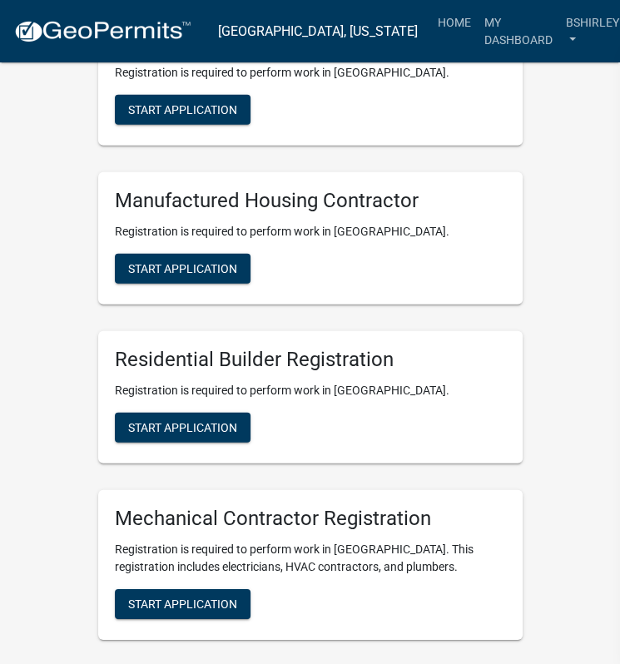
scroll to position [2166, 0]
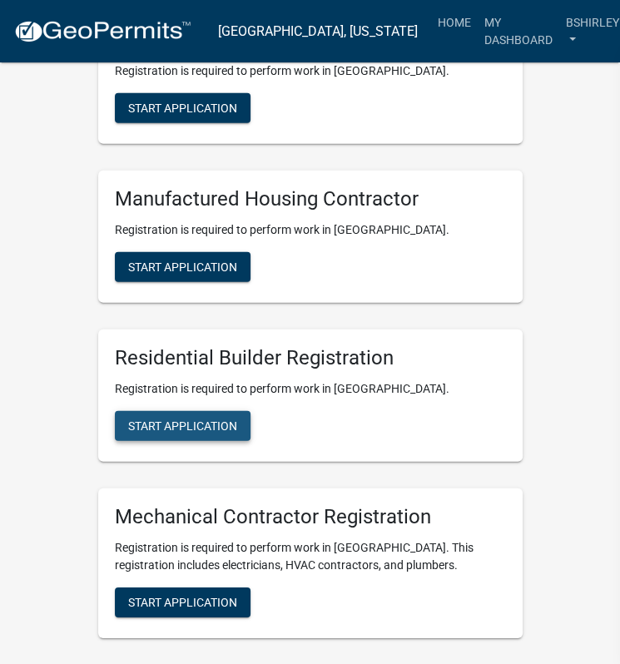
click at [225, 420] on span "Start Application" at bounding box center [182, 426] width 109 height 13
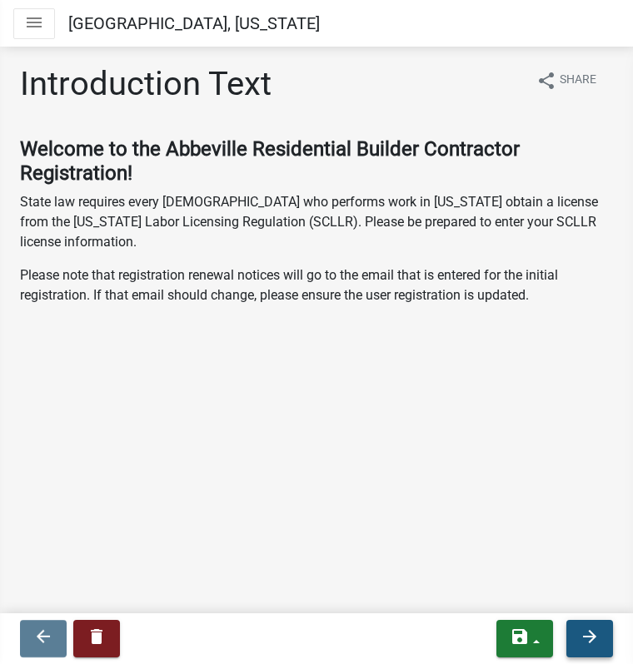
click at [583, 637] on icon "arrow_forward" at bounding box center [589, 637] width 20 height 20
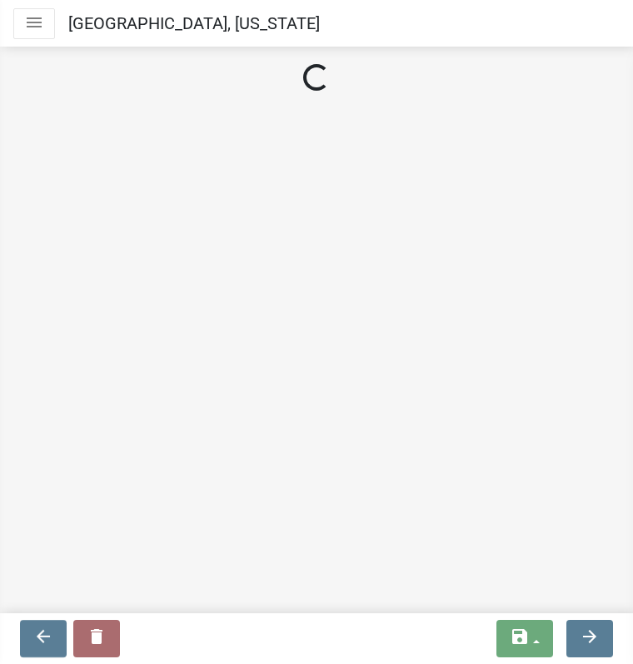
select select "SC"
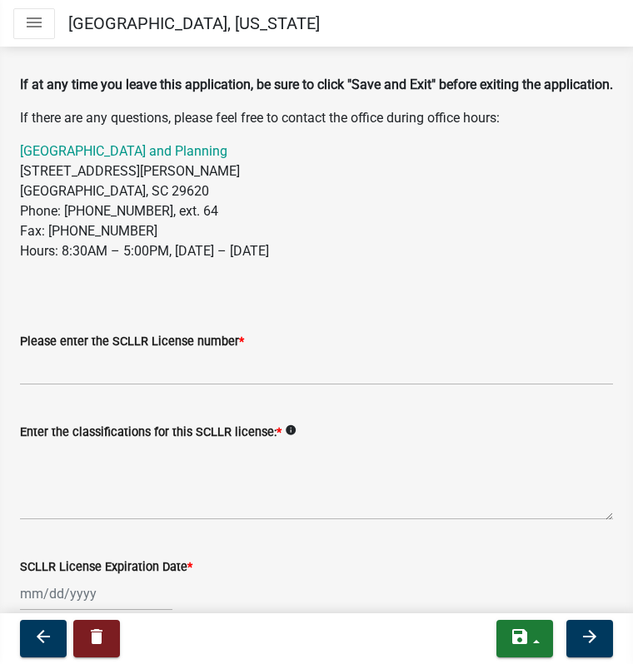
scroll to position [177, 0]
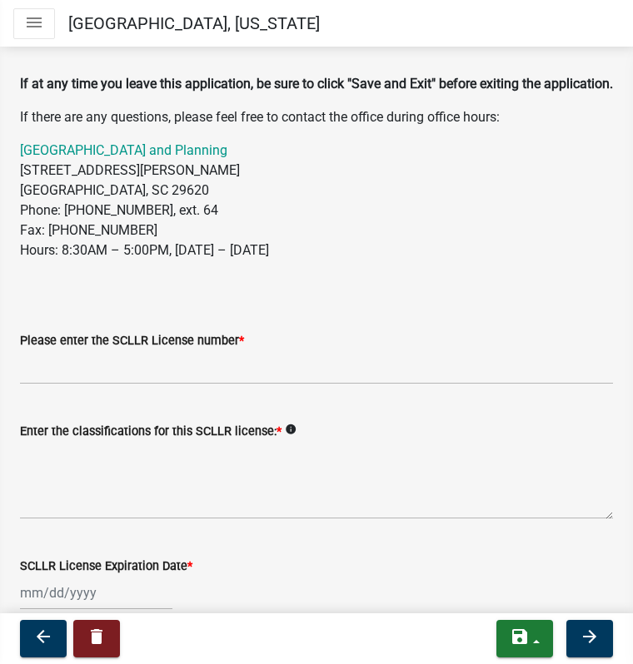
click at [91, 351] on div "Please enter the SCLLR License number *" at bounding box center [316, 341] width 593 height 20
click at [98, 385] on input "Please enter the SCLLR License number *" at bounding box center [316, 368] width 593 height 34
type input "RBE-2430"
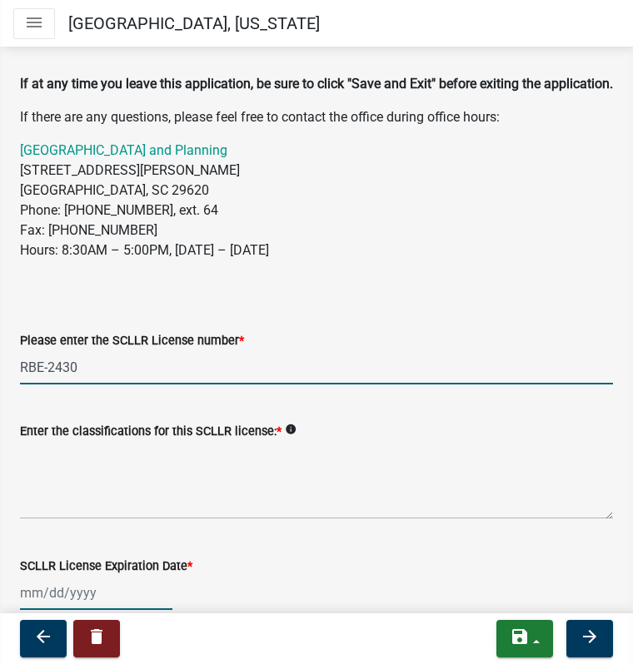
type input "[DATE]"
type input "All Things Electric"
type input "OWNER/MASTER ELECTRICIAN"
select select "9"
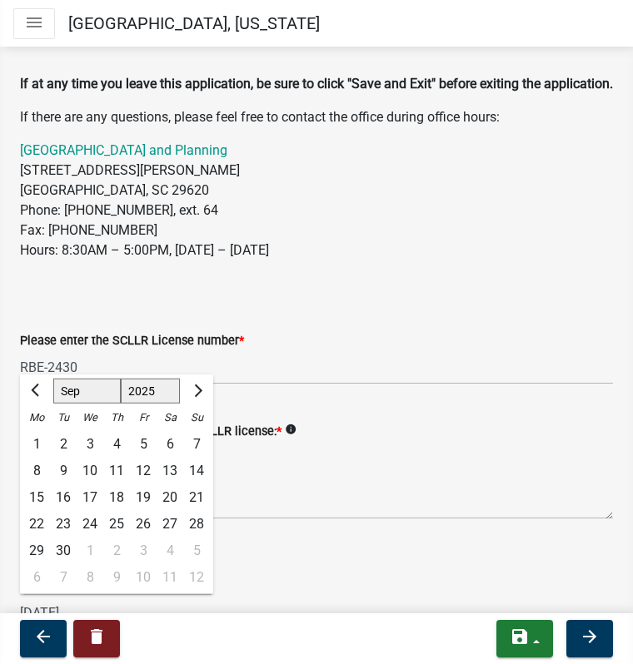
click at [152, 404] on select "1525 1526 1527 1528 1529 1530 1531 1532 1533 1534 1535 1536 1537 1538 1539 1540…" at bounding box center [151, 391] width 60 height 25
select select "2027"
click at [121, 399] on select "1525 1526 1527 1528 1529 1530 1531 1532 1533 1534 1535 1536 1537 1538 1539 1540…" at bounding box center [151, 391] width 60 height 25
click at [111, 565] on div "30" at bounding box center [116, 551] width 27 height 27
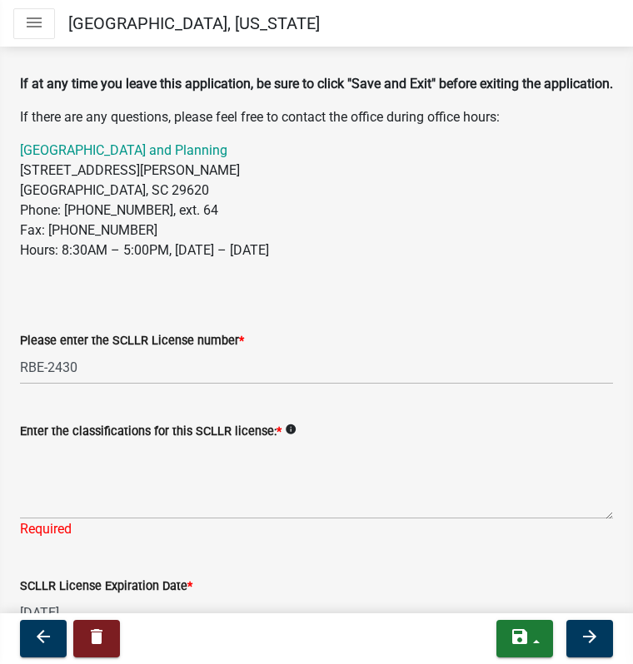
type input "[DATE]"
click at [163, 187] on p "[GEOGRAPHIC_DATA] and Planning [STREET_ADDRESS][PERSON_NAME] Phone: [PHONE_NUMB…" at bounding box center [316, 201] width 593 height 120
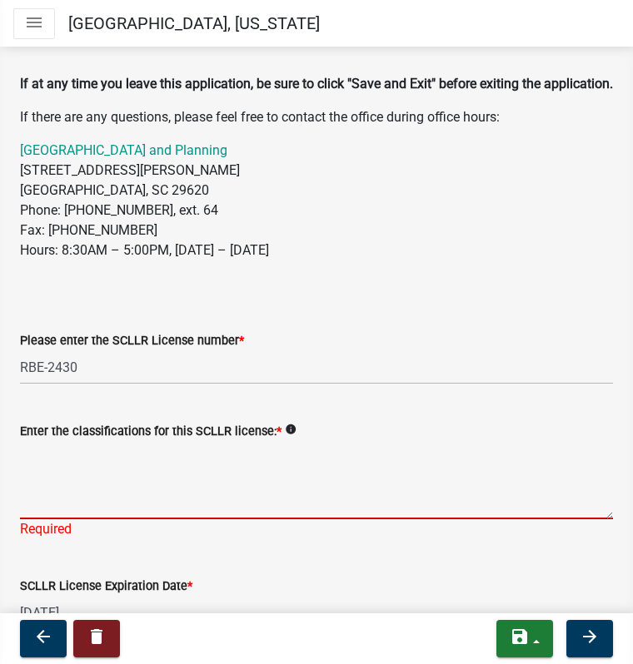
click at [39, 470] on textarea "Enter the classifications for this SCLLR license: *" at bounding box center [316, 480] width 593 height 78
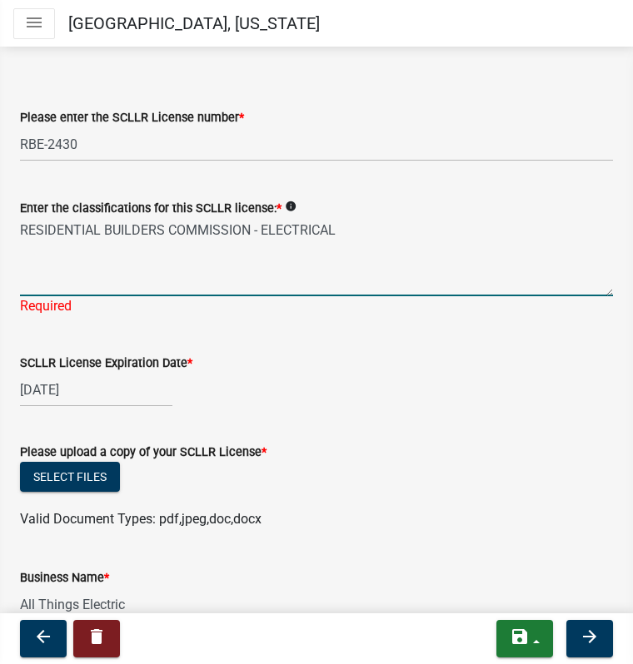
scroll to position [411, 0]
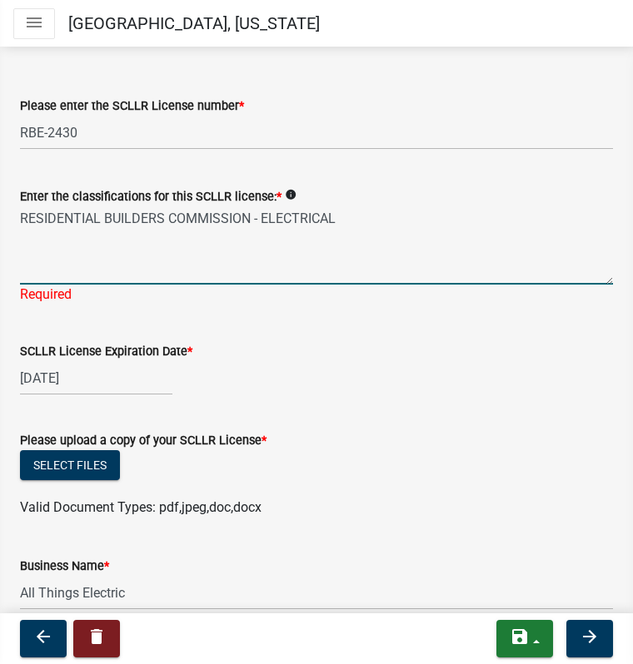
type textarea "RESIDENTIAL BUILDERS COMMISSION - ELECTRICAL"
select select "9"
select select "2027"
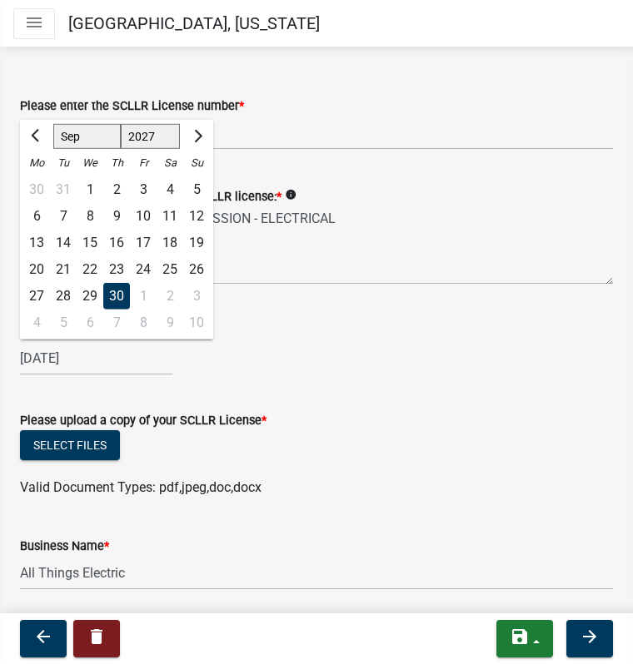
click at [28, 390] on wm-data-entity-input "SCLLR License Expiration Date * [DATE] Jan Feb Mar Apr May Jun [DATE] Aug Sep O…" at bounding box center [316, 344] width 593 height 92
click at [38, 142] on span "Previous month" at bounding box center [37, 136] width 12 height 12
select select "6"
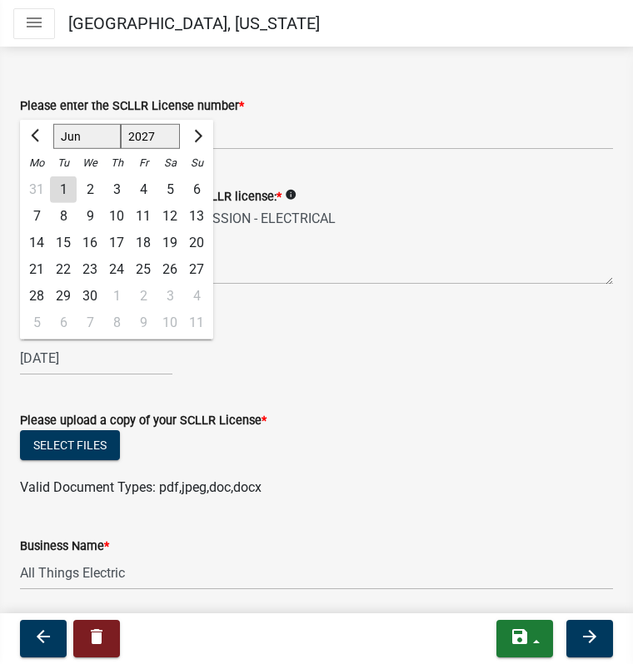
click at [82, 310] on div "30" at bounding box center [90, 296] width 27 height 27
type input "[DATE]"
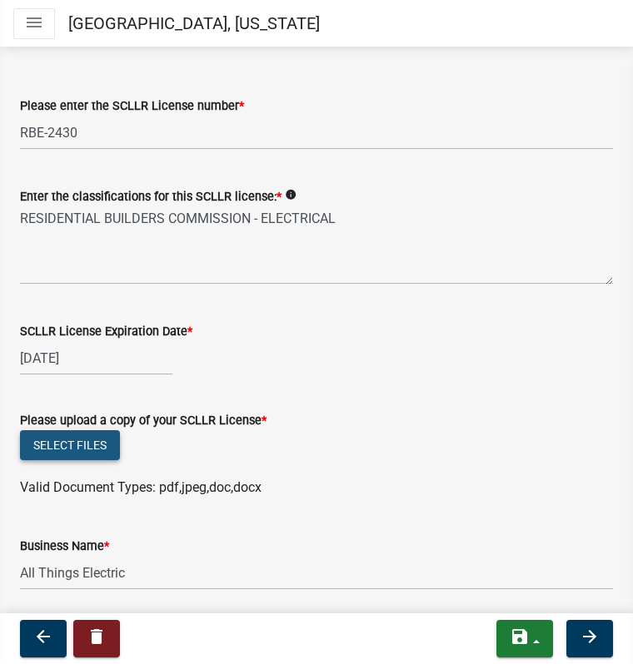
click at [86, 460] on button "Select files" at bounding box center [70, 445] width 100 height 30
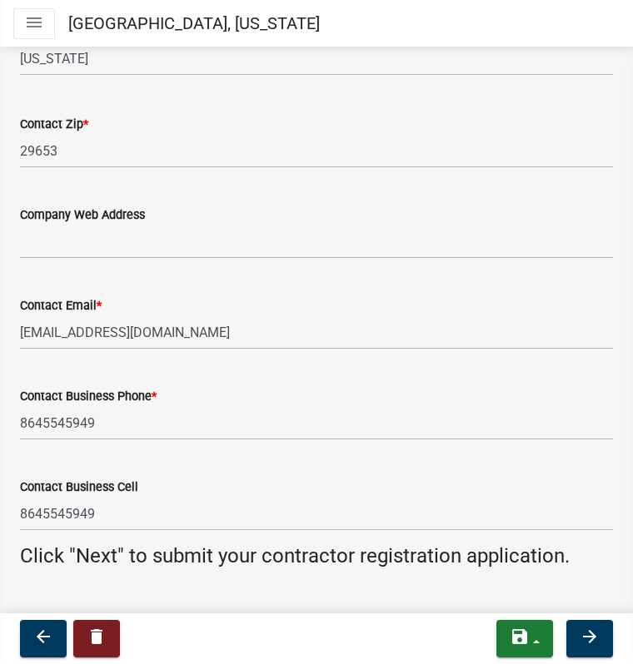
scroll to position [1694, 0]
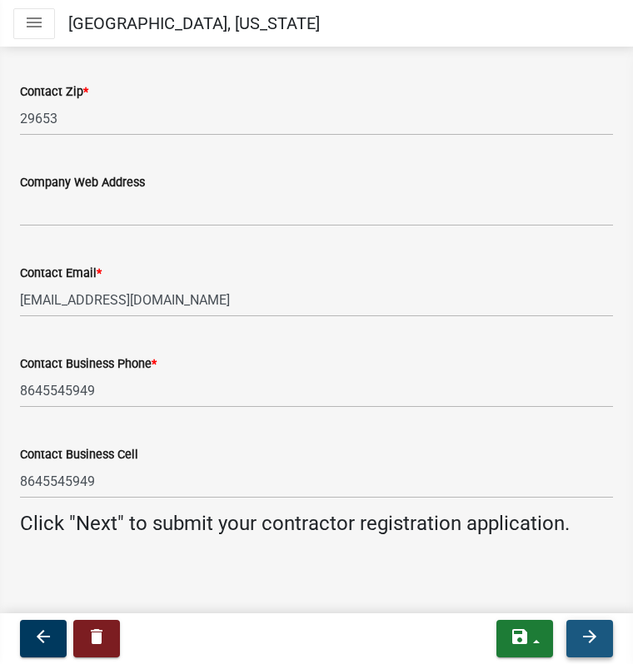
click at [591, 640] on icon "arrow_forward" at bounding box center [589, 637] width 20 height 20
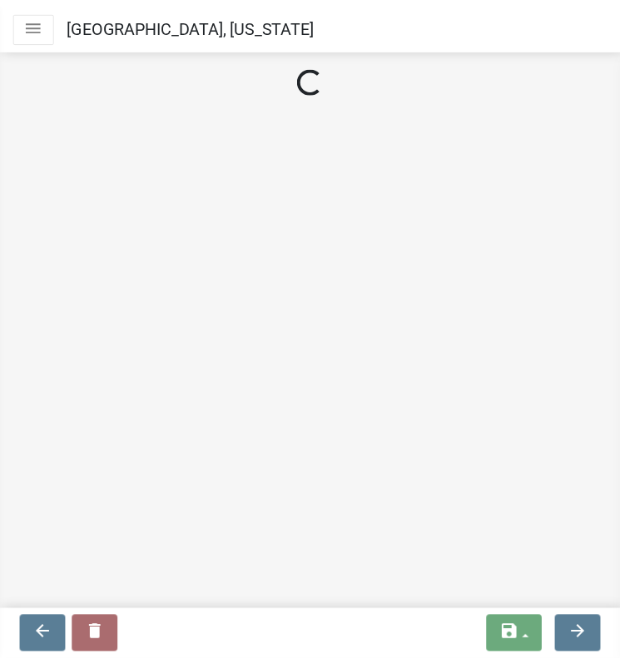
scroll to position [0, 0]
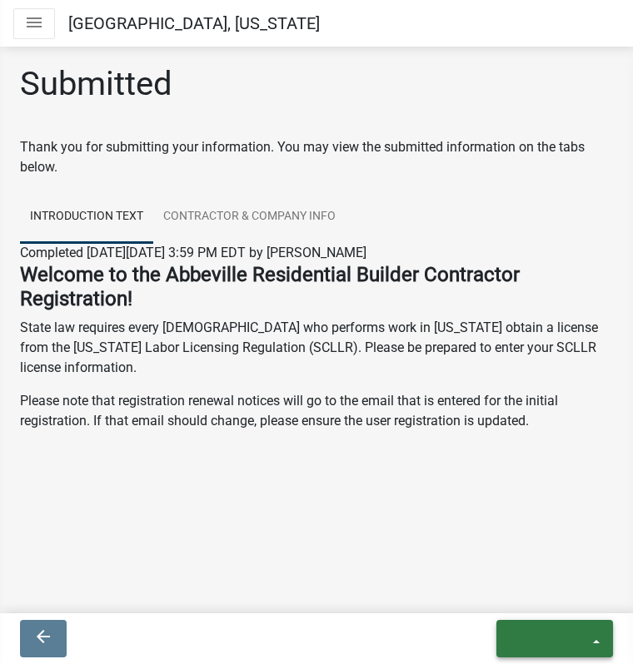
click at [531, 636] on icon "exit" at bounding box center [550, 637] width 80 height 20
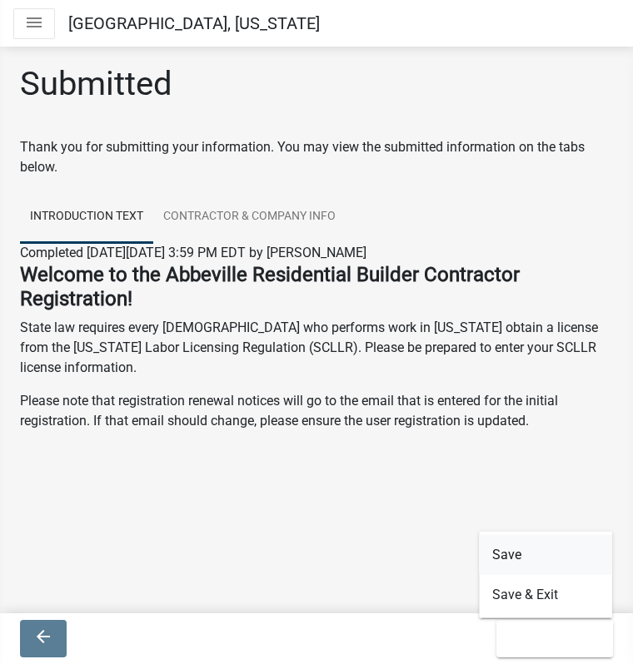
click at [500, 564] on button "Save" at bounding box center [545, 555] width 133 height 40
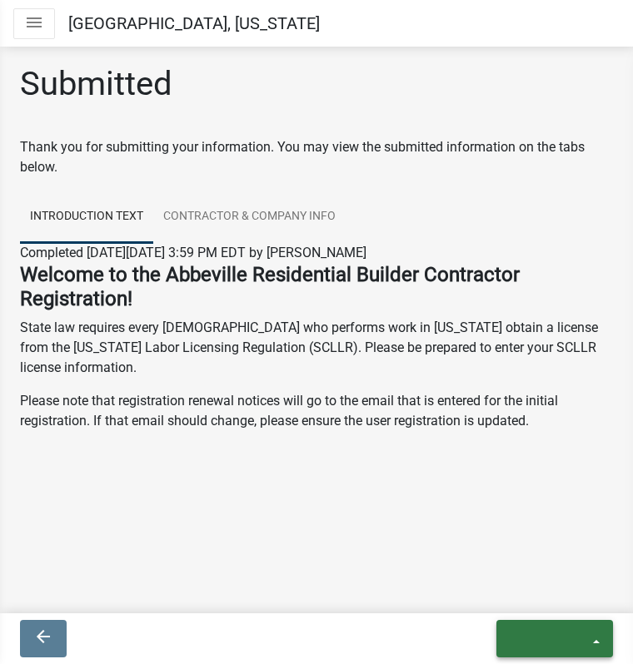
click at [589, 641] on icon "exit" at bounding box center [550, 637] width 80 height 20
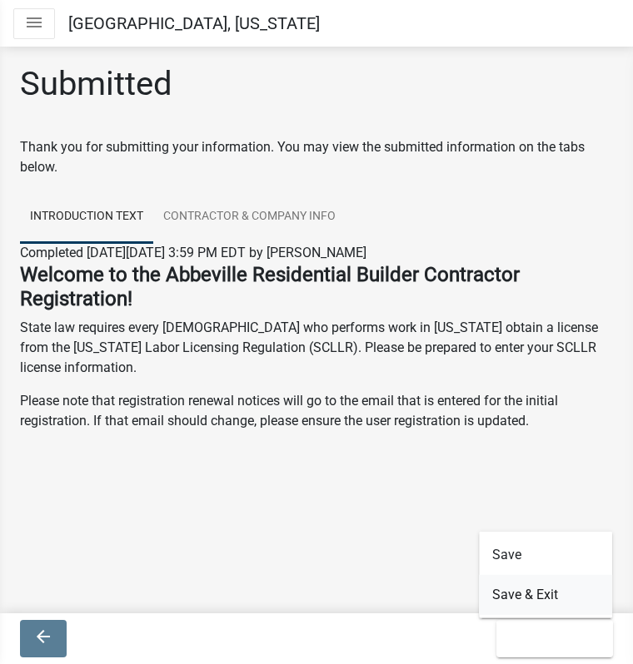
click at [551, 589] on button "Save & Exit" at bounding box center [545, 595] width 133 height 40
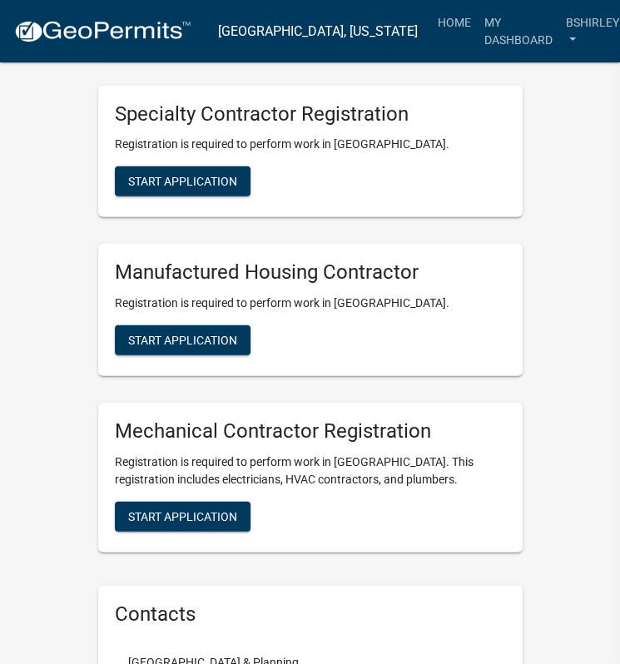
scroll to position [2095, 0]
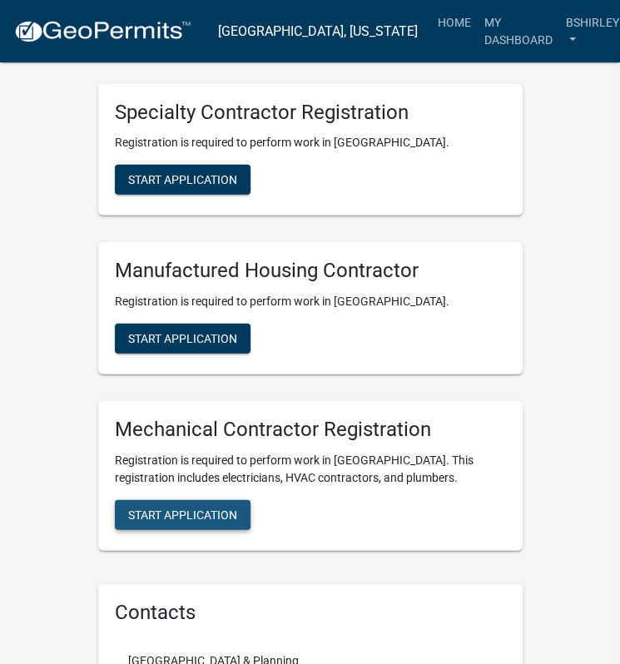
click at [204, 509] on span "Start Application" at bounding box center [182, 515] width 109 height 13
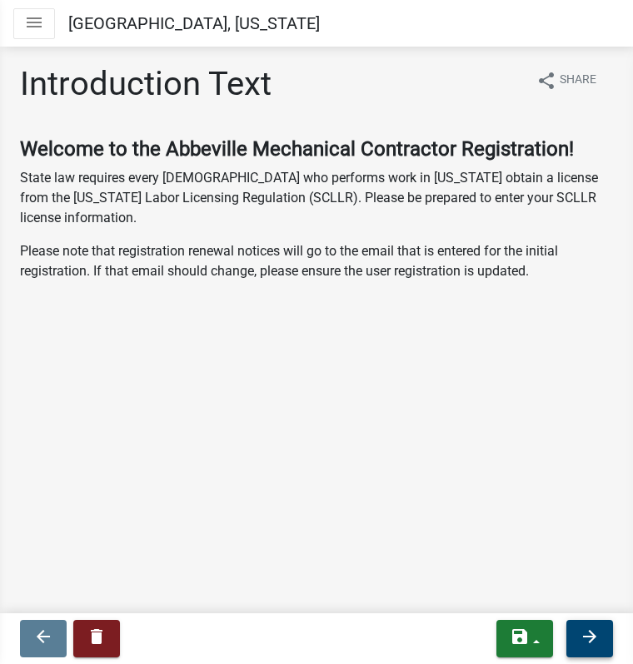
click at [584, 639] on icon "arrow_forward" at bounding box center [589, 637] width 20 height 20
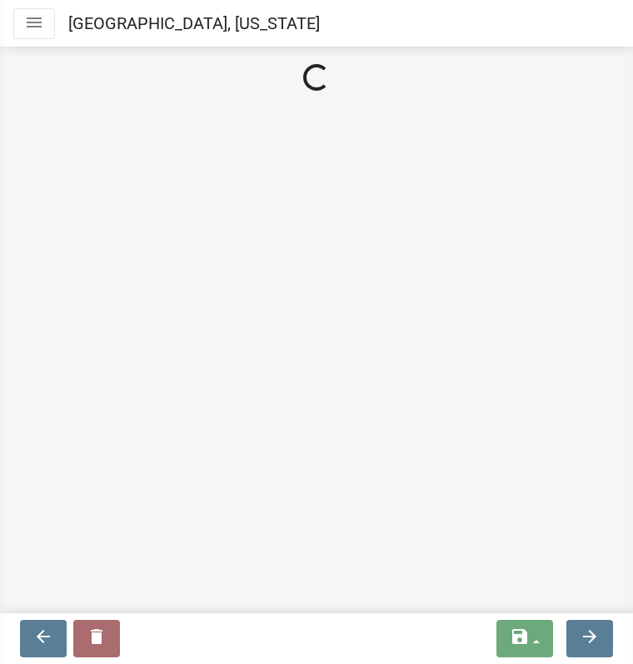
select select "SC"
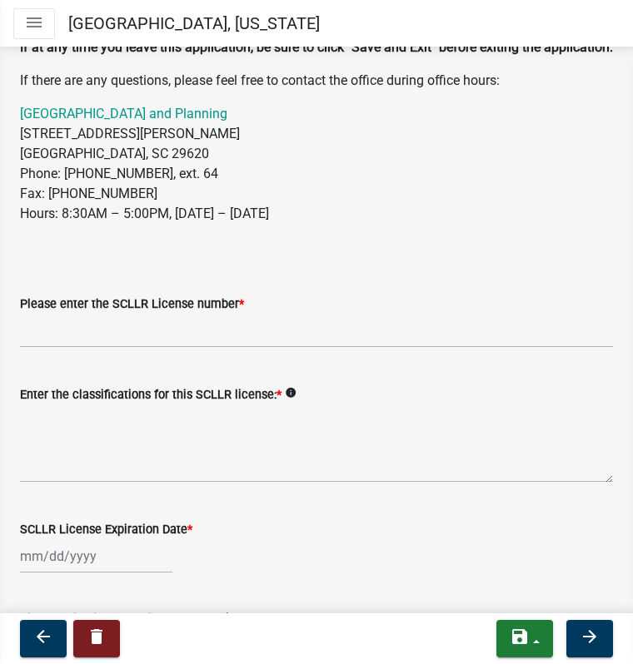
scroll to position [243, 0]
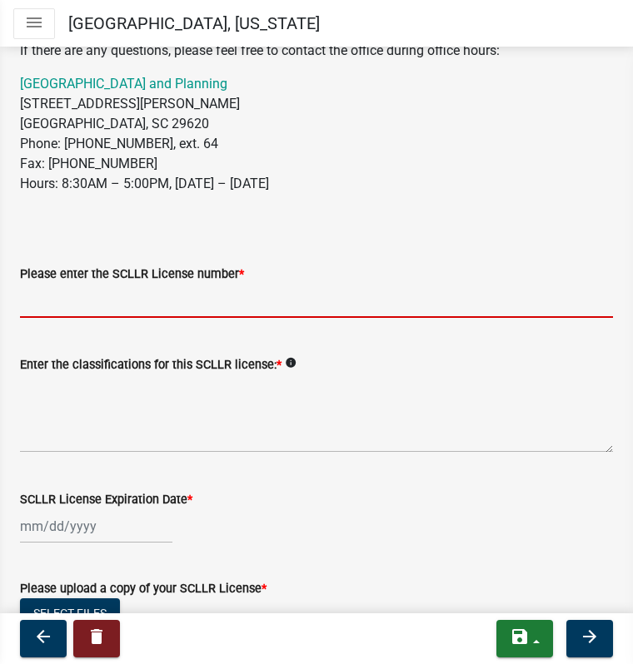
click at [72, 318] on input "Please enter the SCLLR License number *" at bounding box center [316, 301] width 593 height 34
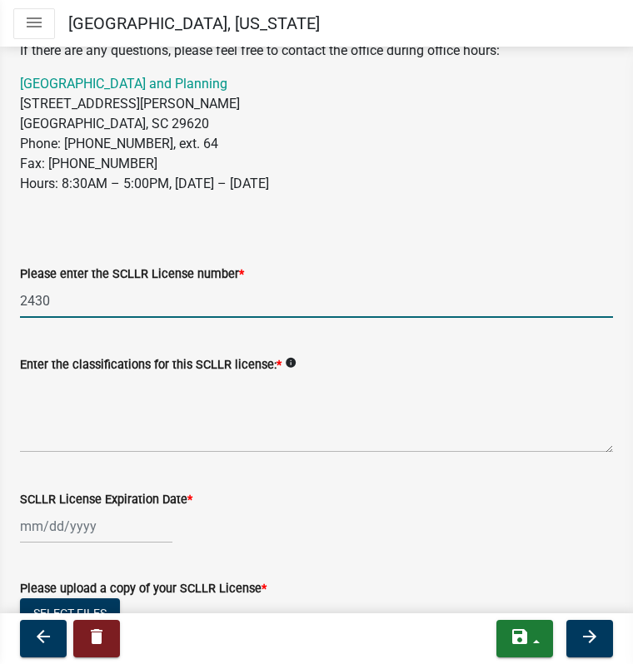
type input "2430"
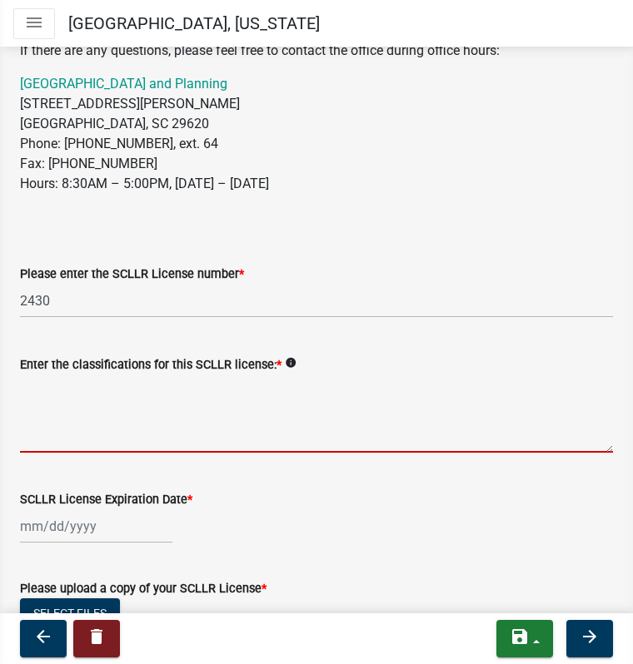
click at [53, 453] on textarea "Enter the classifications for this SCLLR license: *" at bounding box center [316, 414] width 593 height 78
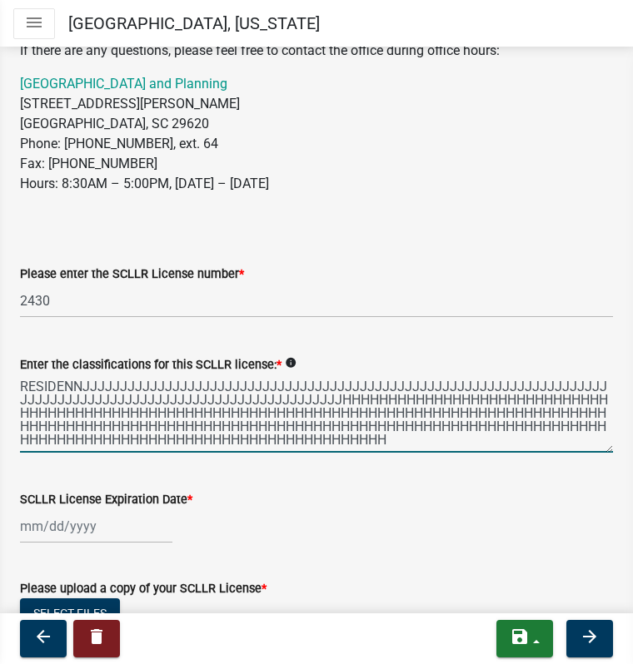
scroll to position [0, 0]
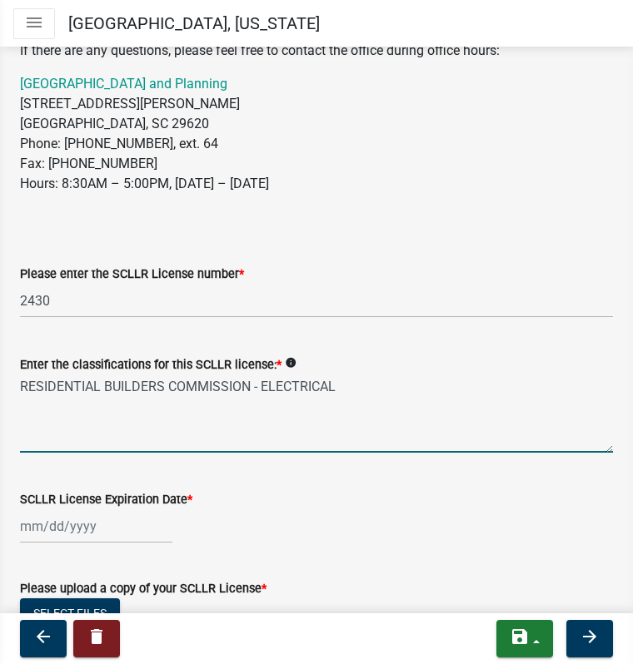
type textarea "RESIDENTIAL BUILDERS COMMISSION - ELECTRICAL"
select select "9"
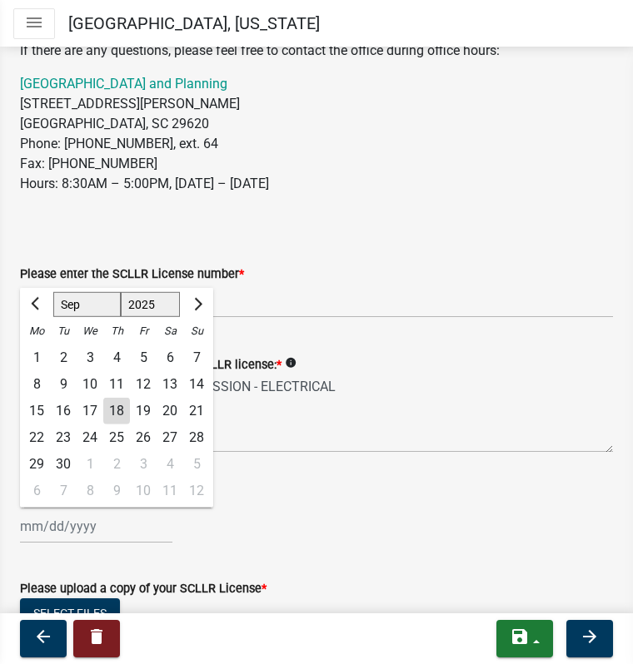
click at [80, 544] on input "SCLLR License Expiration Date *" at bounding box center [96, 527] width 152 height 34
click at [150, 317] on select "1525 1526 1527 1528 1529 1530 1531 1532 1533 1534 1535 1536 1537 1538 1539 1540…" at bounding box center [151, 304] width 60 height 25
select select "2027"
click at [121, 311] on select "1525 1526 1527 1528 1529 1530 1531 1532 1533 1534 1535 1536 1537 1538 1539 1540…" at bounding box center [151, 304] width 60 height 25
click at [29, 318] on button "Previous month" at bounding box center [37, 304] width 20 height 27
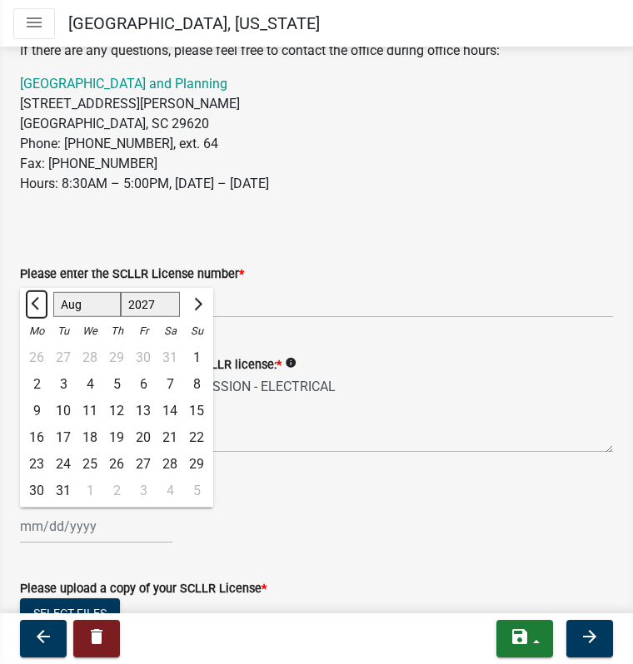
click at [29, 318] on button "Previous month" at bounding box center [37, 304] width 20 height 27
select select "6"
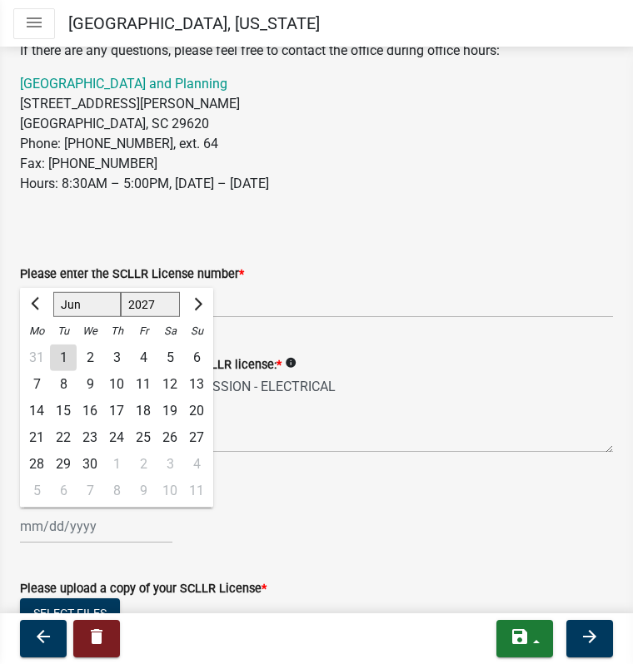
click at [90, 478] on div "30" at bounding box center [90, 464] width 27 height 27
type input "[DATE]"
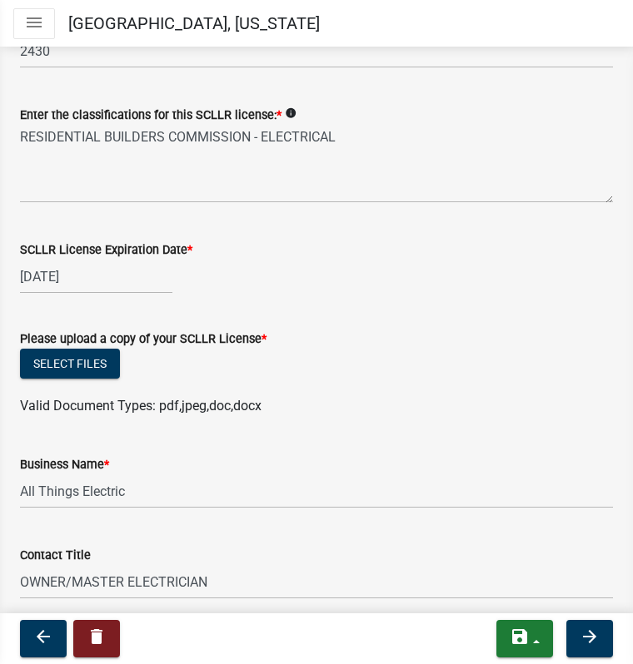
scroll to position [498, 0]
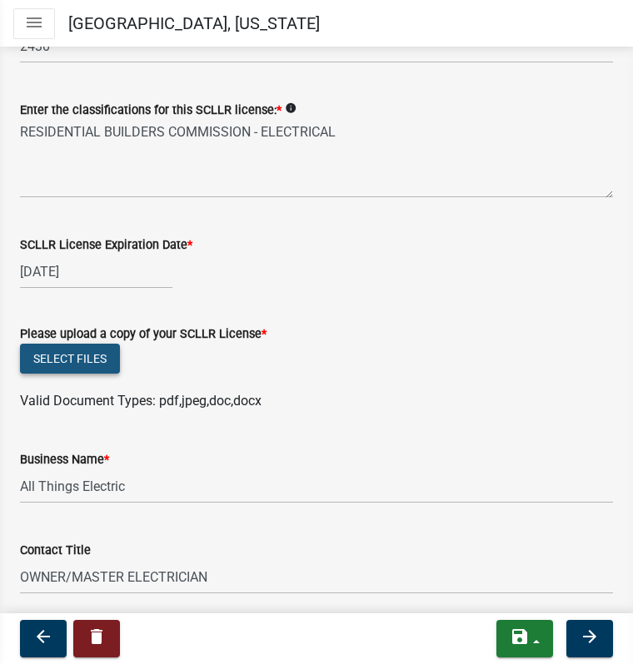
drag, startPoint x: 94, startPoint y: 388, endPoint x: 65, endPoint y: 373, distance: 32.8
click at [65, 373] on button "Select files" at bounding box center [70, 359] width 100 height 30
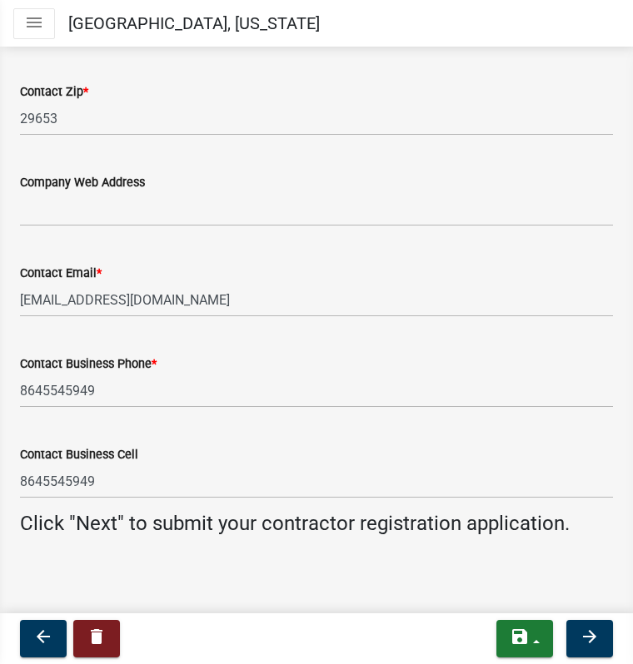
scroll to position [1694, 0]
click at [587, 647] on button "arrow_forward" at bounding box center [589, 638] width 47 height 37
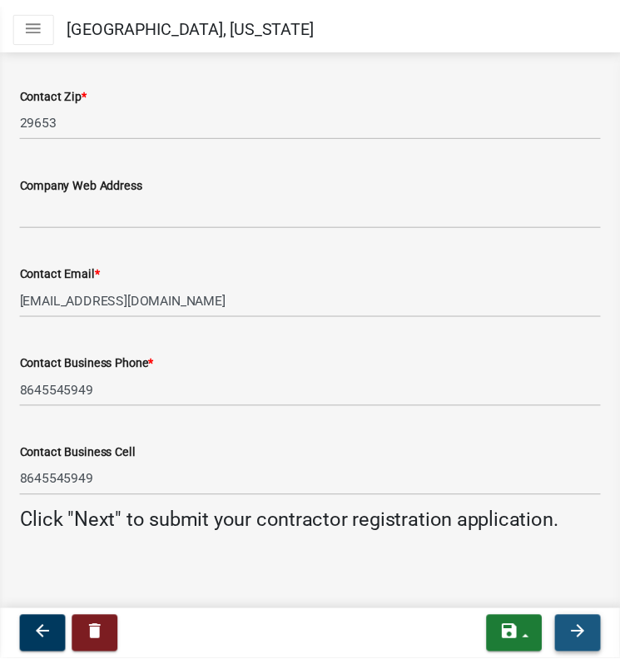
scroll to position [0, 0]
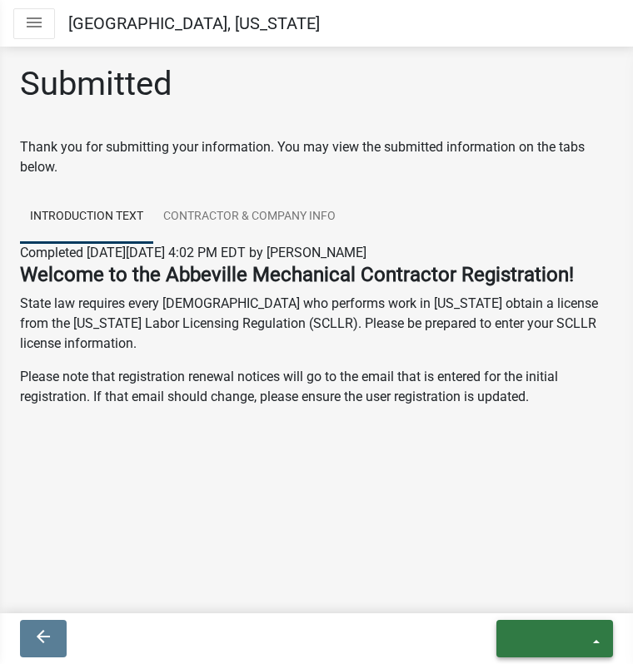
click at [548, 634] on icon "exit" at bounding box center [550, 637] width 80 height 20
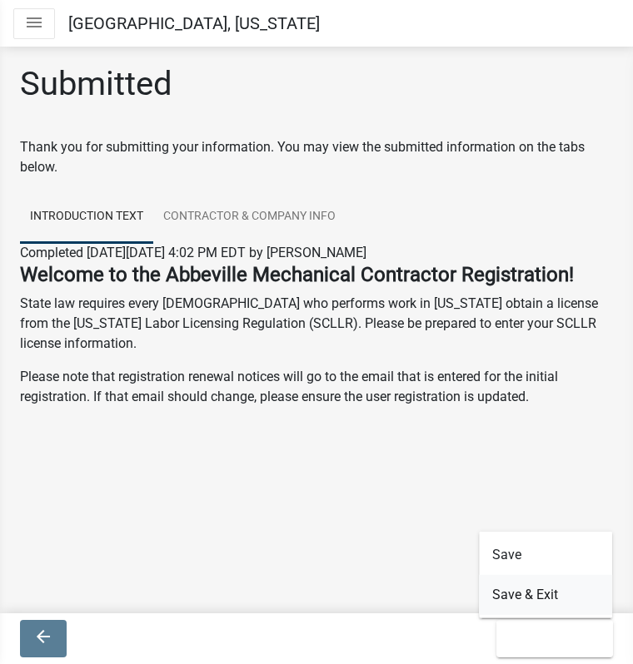
click at [533, 583] on button "Save & Exit" at bounding box center [545, 595] width 133 height 40
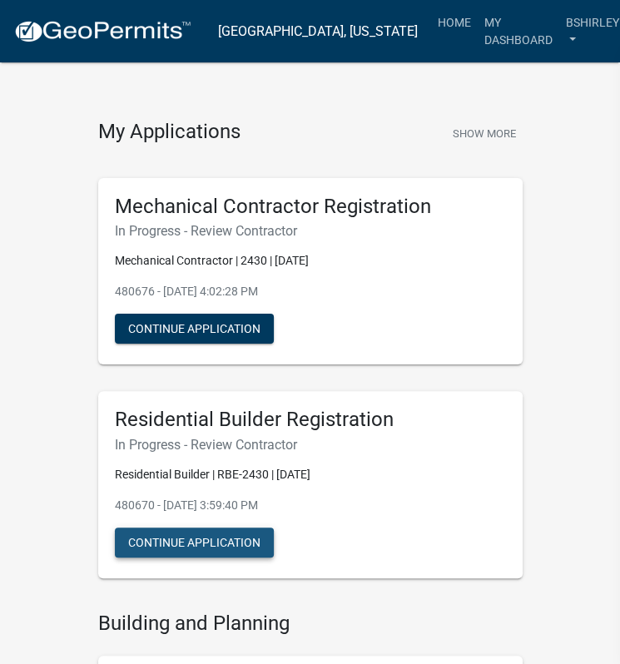
drag, startPoint x: 505, startPoint y: 408, endPoint x: 166, endPoint y: 530, distance: 360.3
click at [166, 530] on button "Continue Application" at bounding box center [194, 543] width 159 height 30
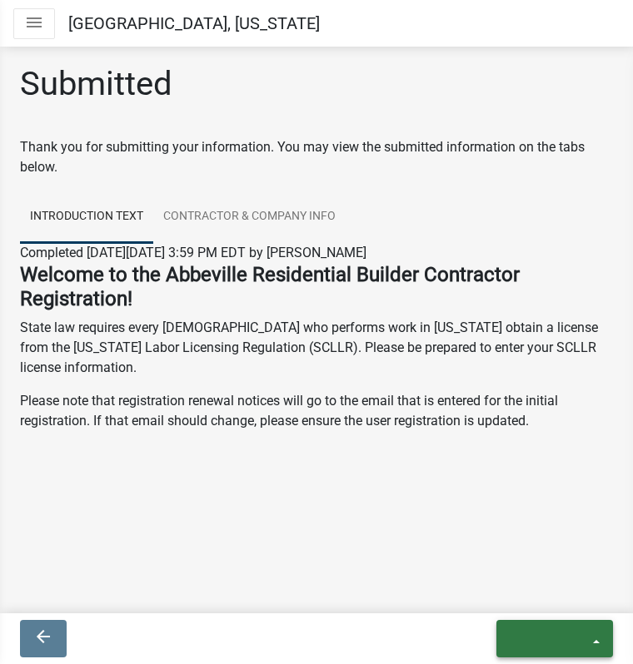
click at [590, 644] on button "exit" at bounding box center [554, 638] width 117 height 37
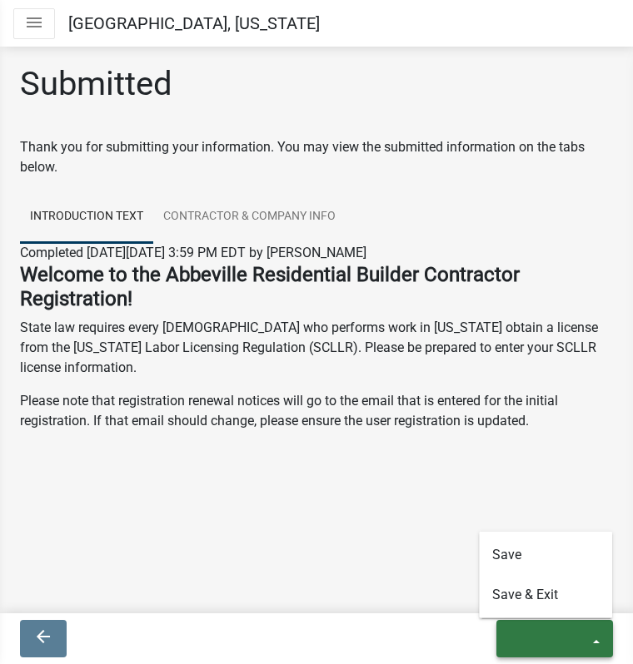
click at [590, 644] on button "exit" at bounding box center [554, 638] width 117 height 37
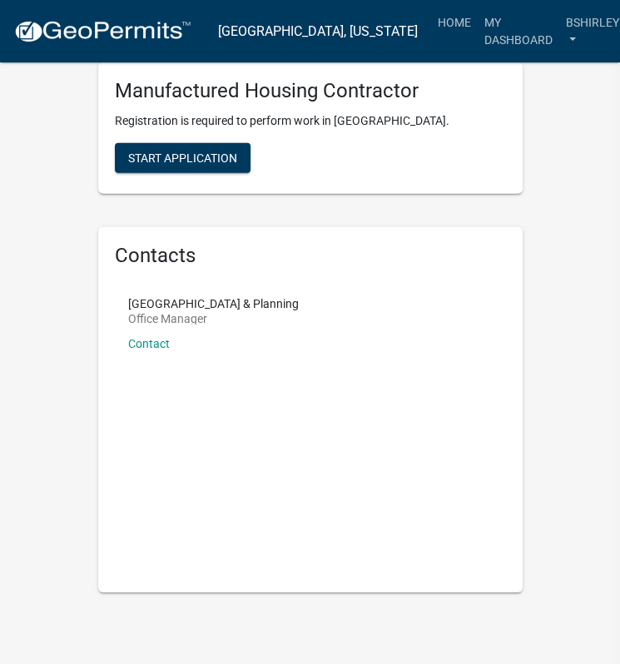
scroll to position [2271, 0]
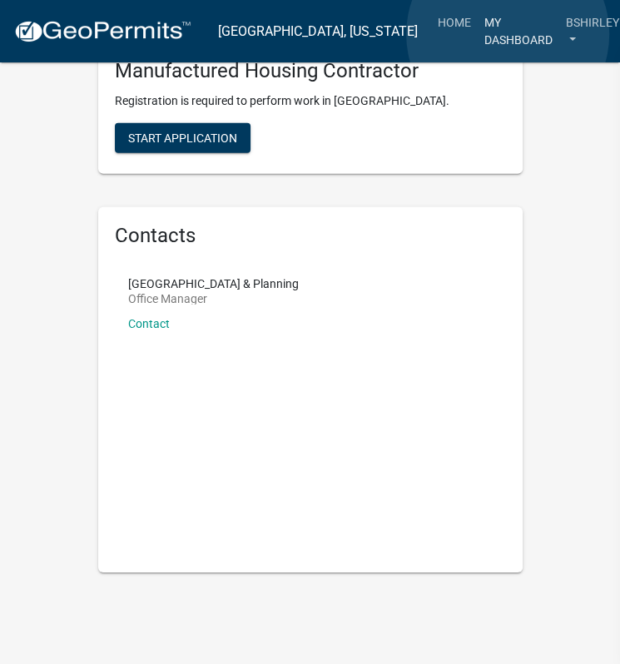
click at [508, 34] on link "My Dashboard" at bounding box center [519, 31] width 82 height 49
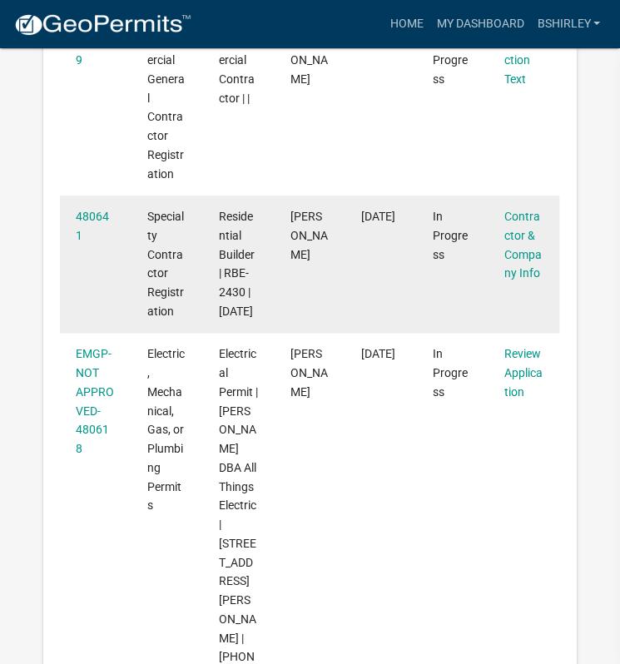
scroll to position [668, 0]
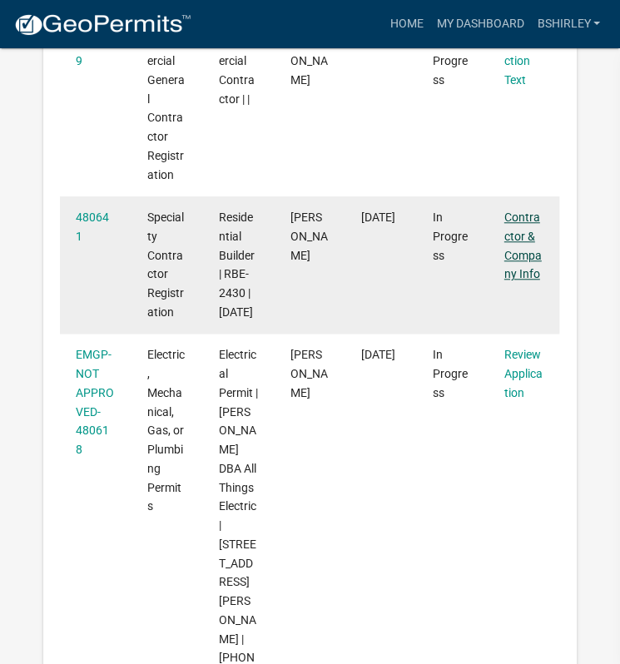
click at [526, 281] on link "Contractor & Company Info" at bounding box center [523, 246] width 37 height 70
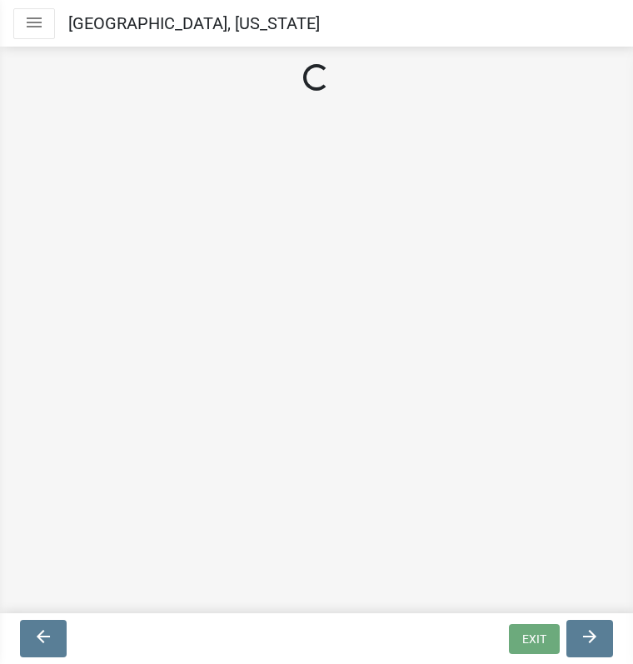
select select "SC"
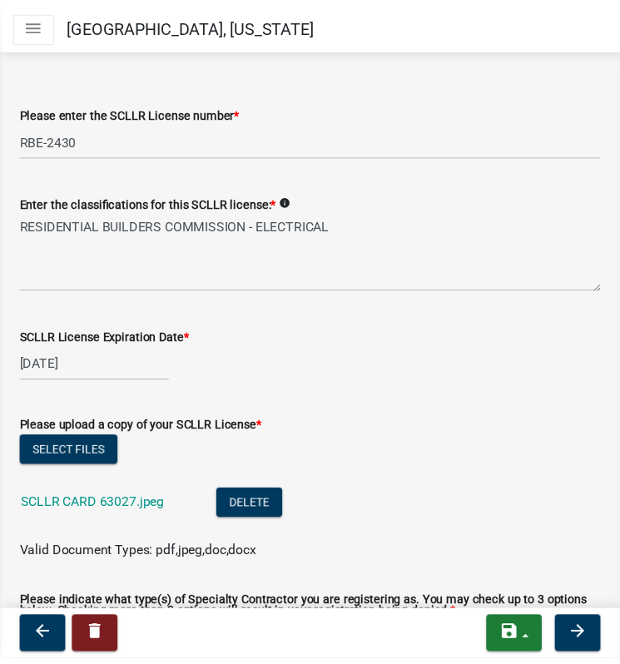
scroll to position [410, 0]
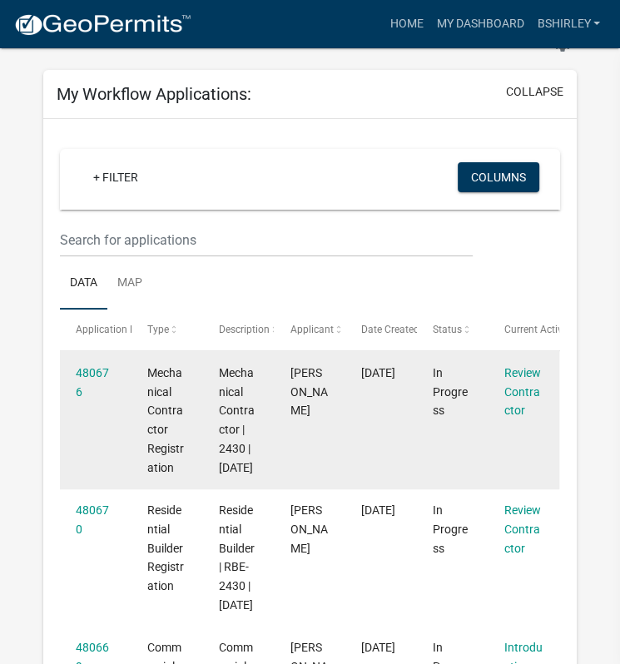
scroll to position [62, 0]
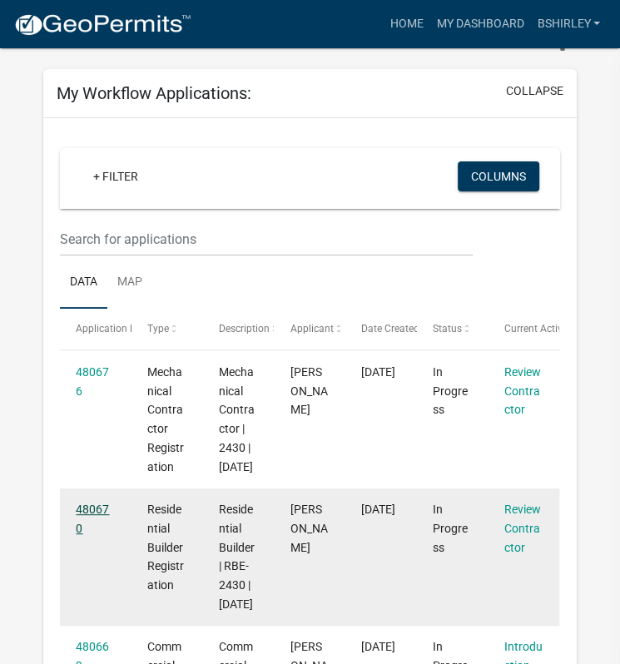
click at [99, 532] on link "480670" at bounding box center [92, 519] width 33 height 32
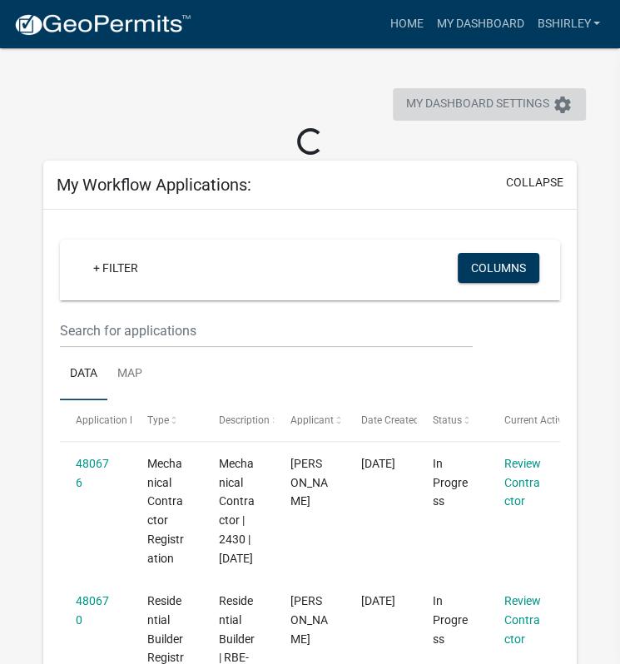
click at [550, 101] on button "My Dashboard Settings settings" at bounding box center [489, 104] width 193 height 32
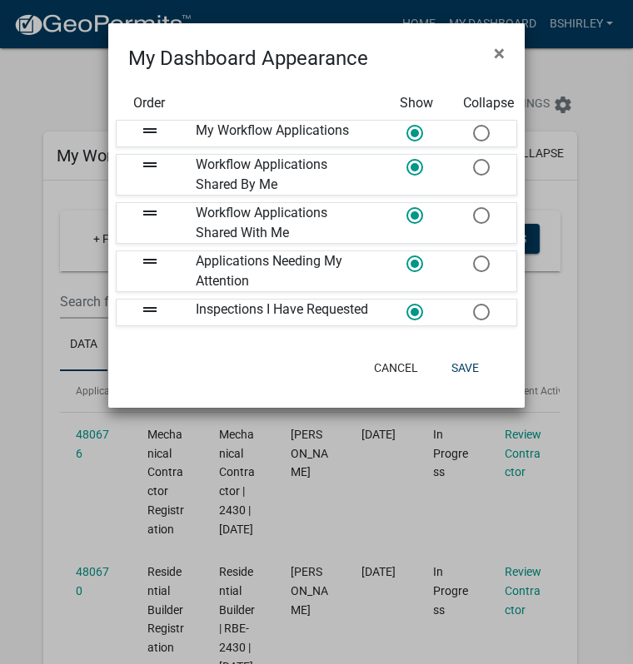
click at [463, 230] on div at bounding box center [483, 223] width 67 height 40
click at [151, 215] on icon "drag_handle" at bounding box center [150, 213] width 20 height 20
click at [153, 215] on icon "drag_handle" at bounding box center [150, 213] width 20 height 20
click at [470, 380] on button "Save" at bounding box center [465, 368] width 54 height 30
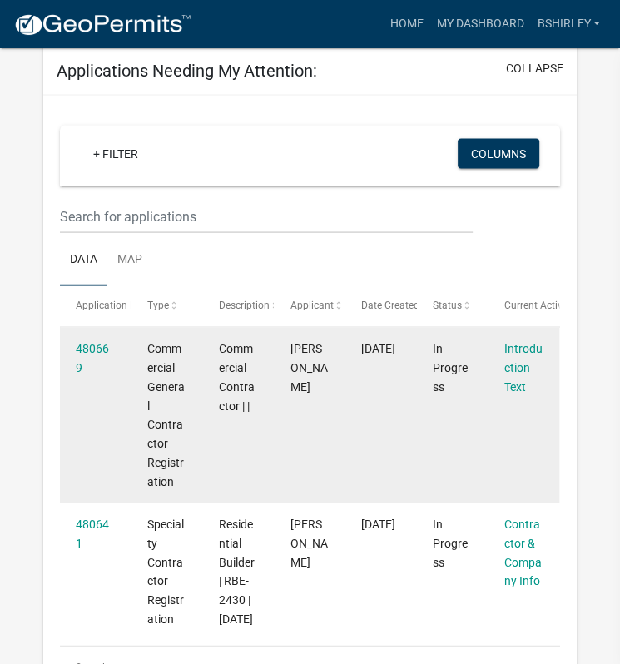
scroll to position [1567, 0]
